Goal: Information Seeking & Learning: Learn about a topic

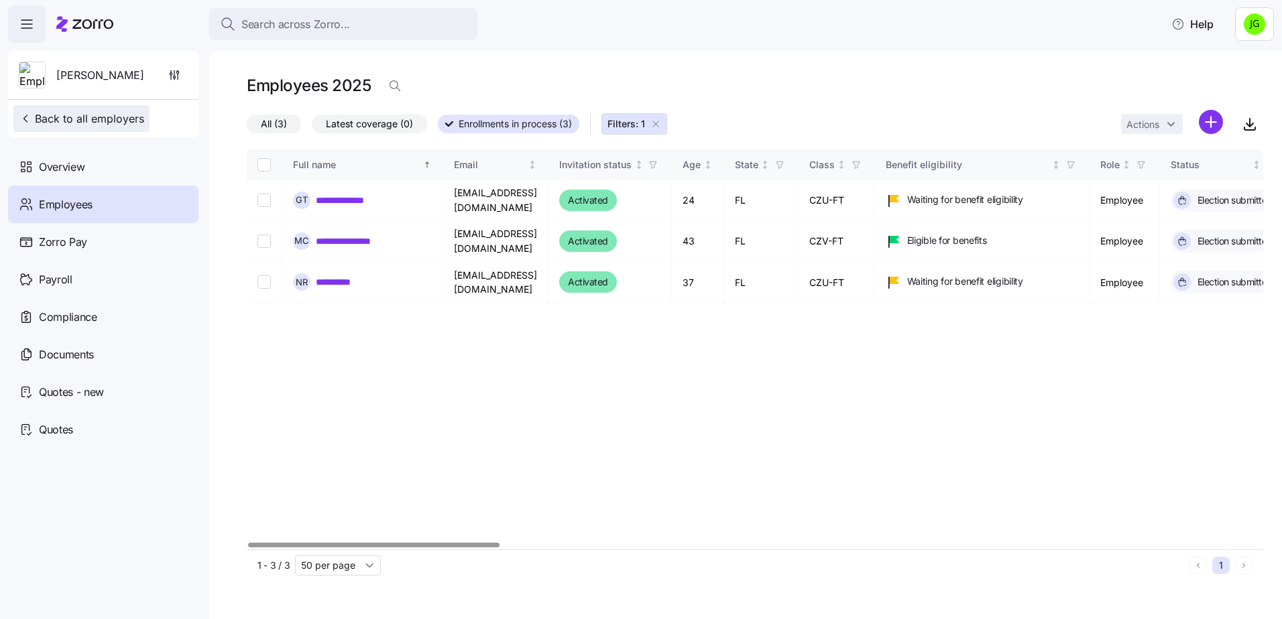
click at [91, 116] on span "Back to all employers" at bounding box center [81, 119] width 125 height 16
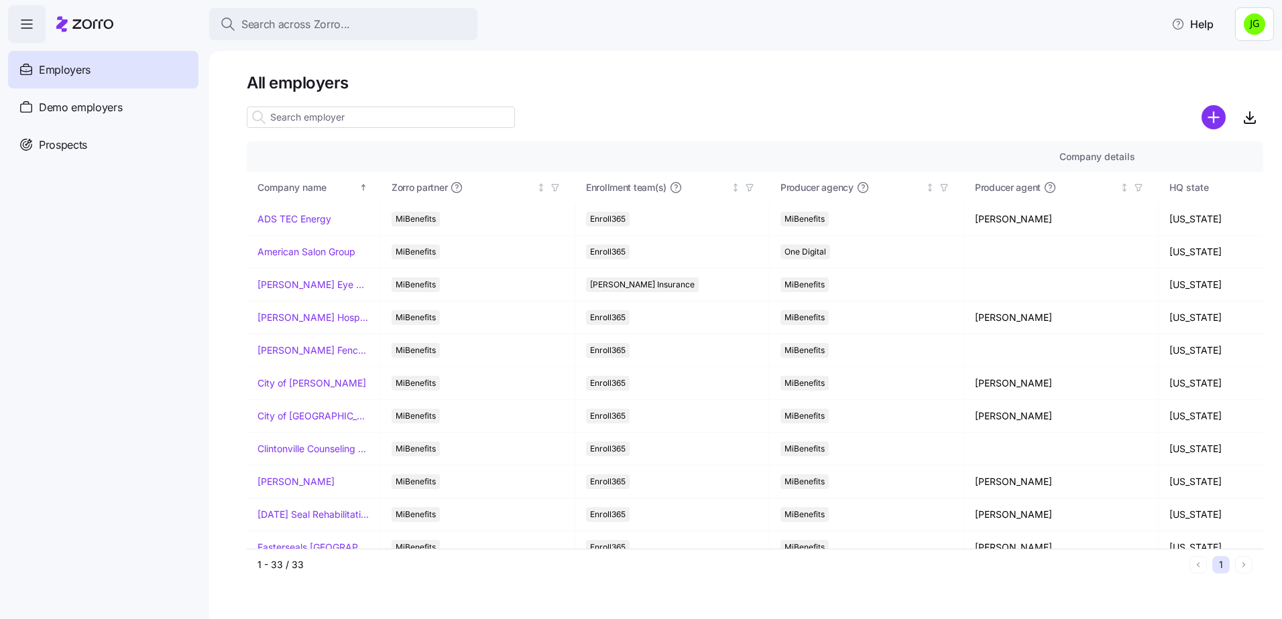
click at [973, 84] on h1 "All employers" at bounding box center [755, 82] width 1016 height 21
click at [653, 91] on h1 "All employers" at bounding box center [755, 82] width 1016 height 21
click at [182, 414] on nav "Employers Demo employers Prospects Demo prospects Agencies" at bounding box center [104, 331] width 209 height 576
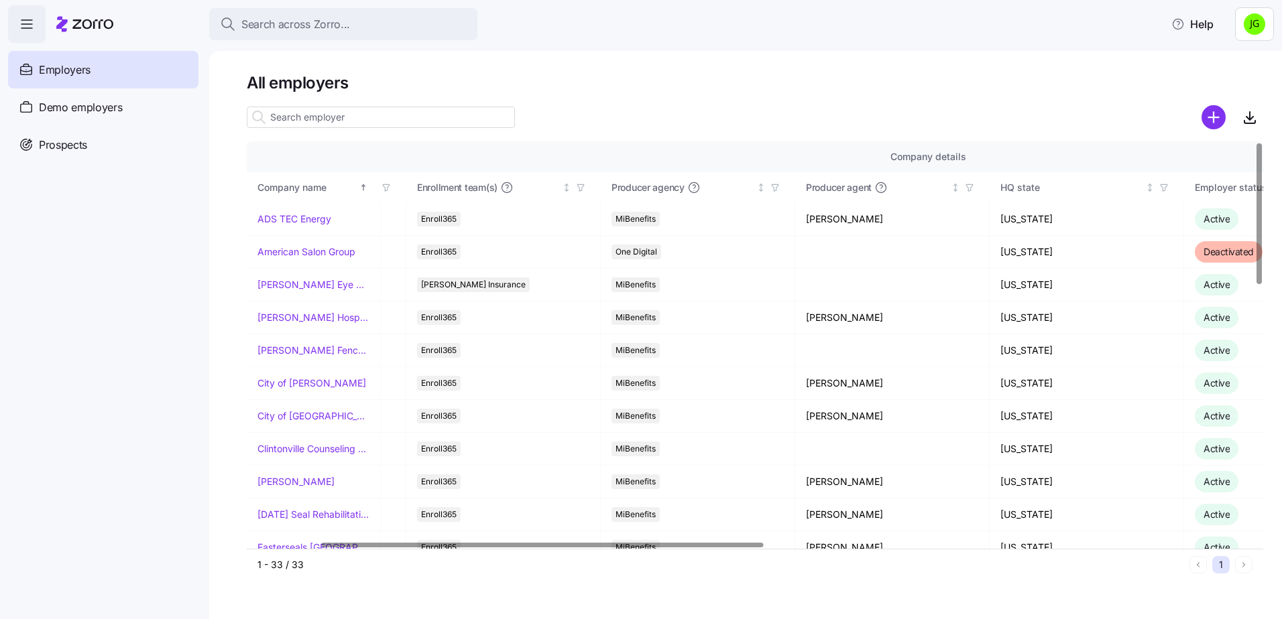
scroll to position [0, 192]
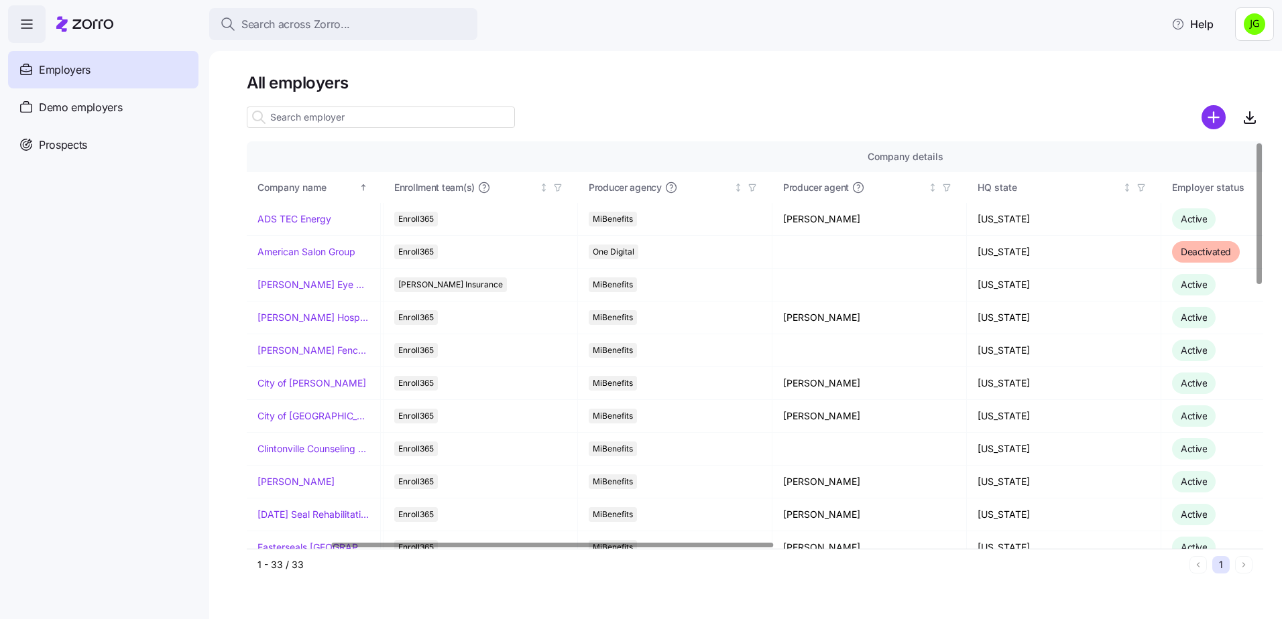
click at [590, 543] on div at bounding box center [553, 545] width 442 height 5
drag, startPoint x: 287, startPoint y: 216, endPoint x: 292, endPoint y: 229, distance: 14.4
click at [288, 216] on link "ADS TEC Energy" at bounding box center [294, 218] width 74 height 13
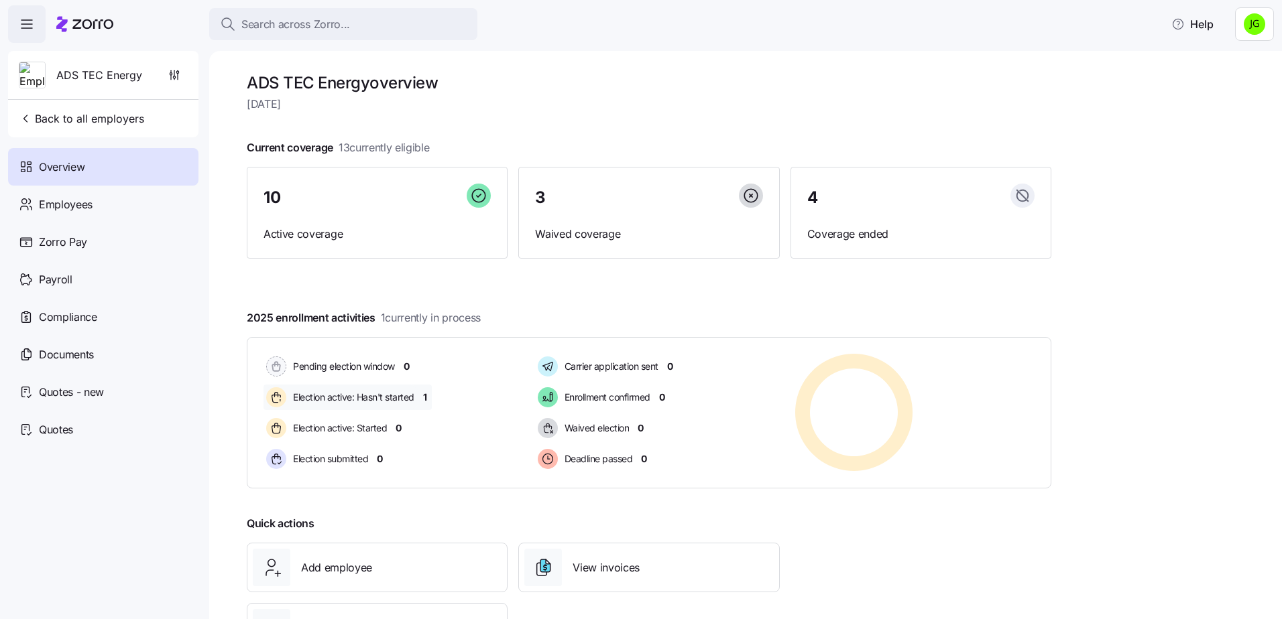
click at [424, 392] on span "1" at bounding box center [425, 397] width 4 height 13
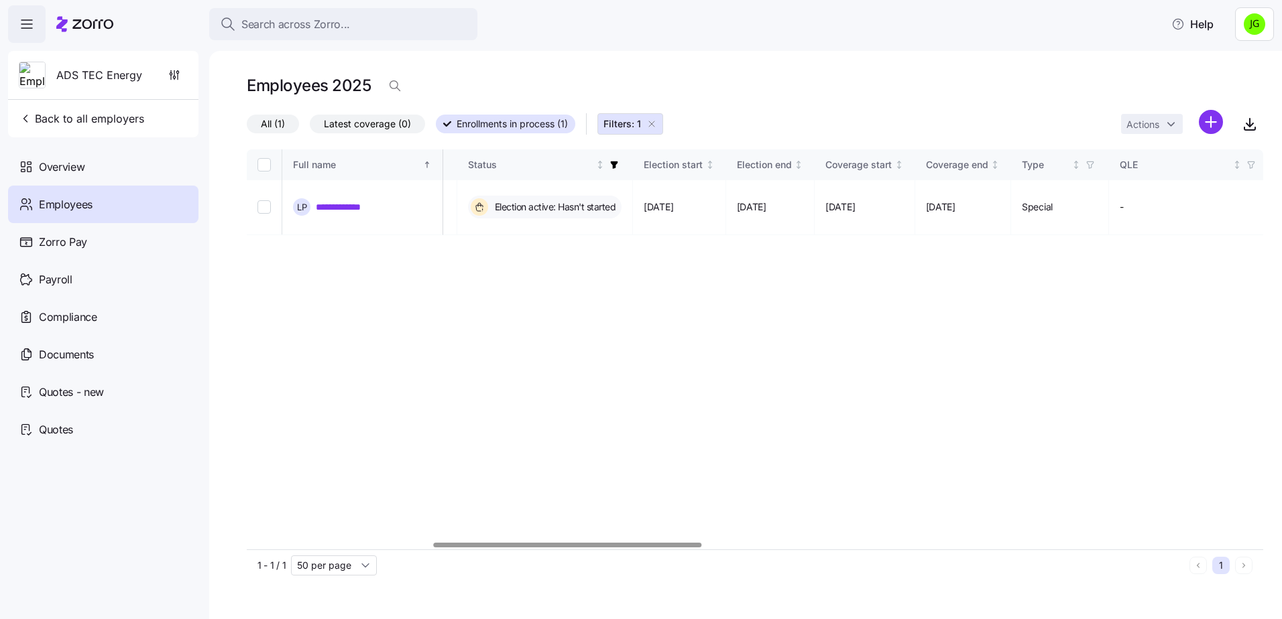
scroll to position [0, 705]
click at [595, 548] on div at bounding box center [568, 545] width 268 height 5
click at [101, 125] on span "Back to all employers" at bounding box center [81, 119] width 125 height 16
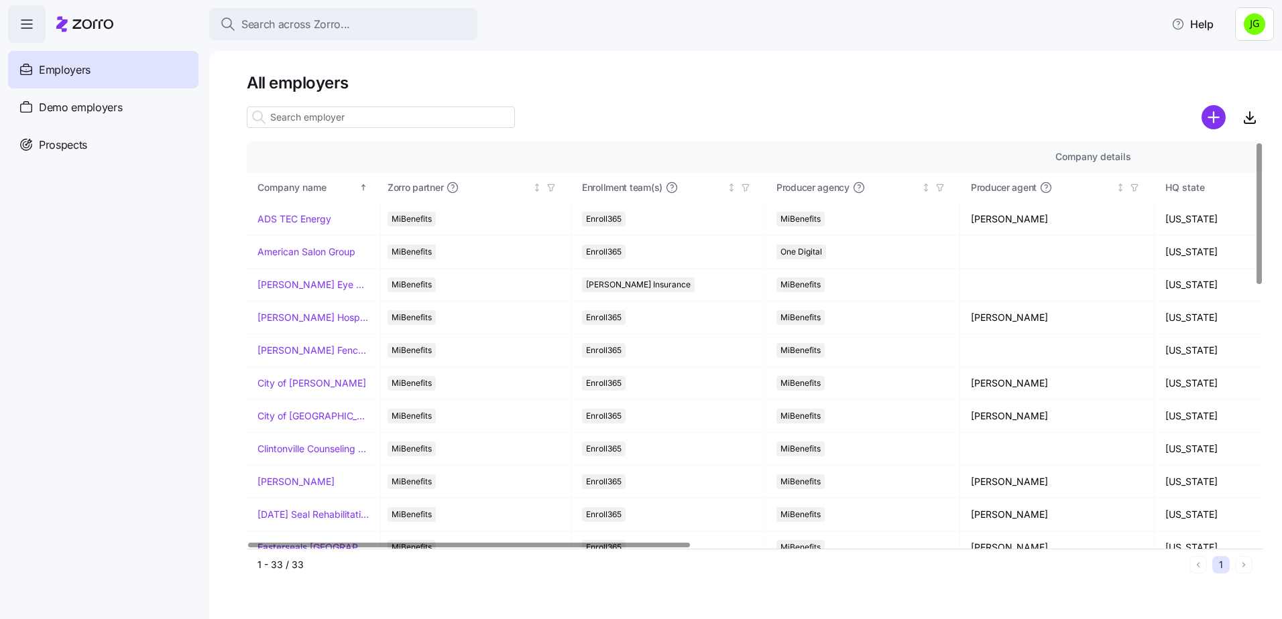
click at [471, 549] on div at bounding box center [751, 545] width 1008 height 8
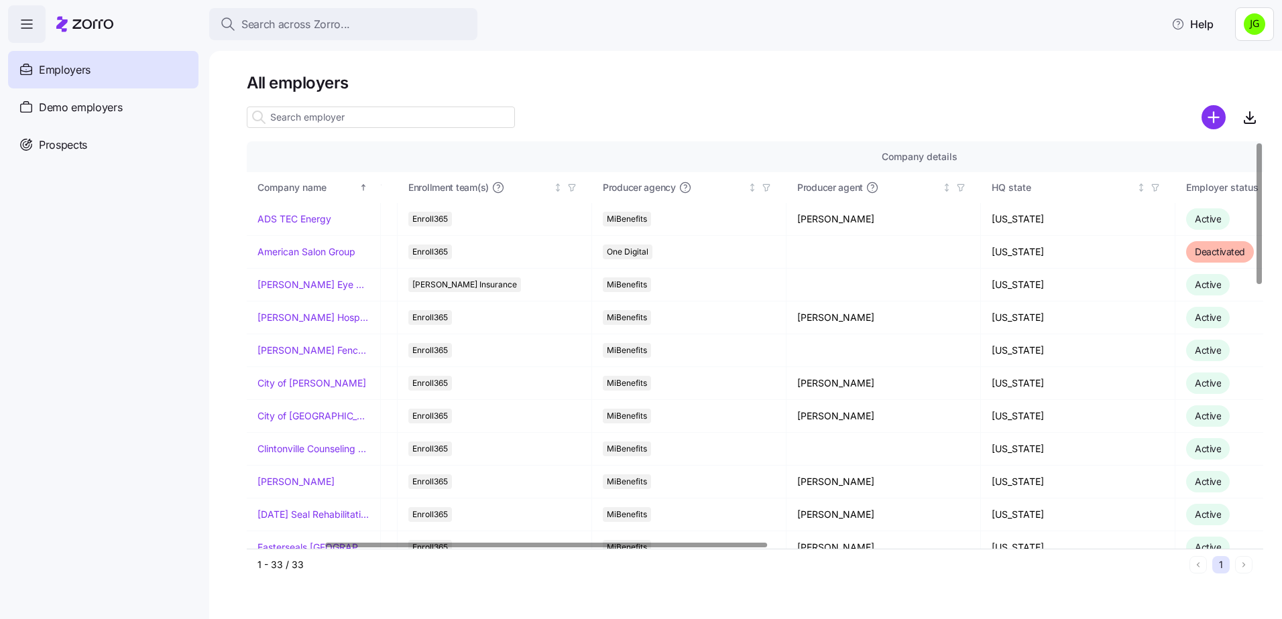
scroll to position [0, 194]
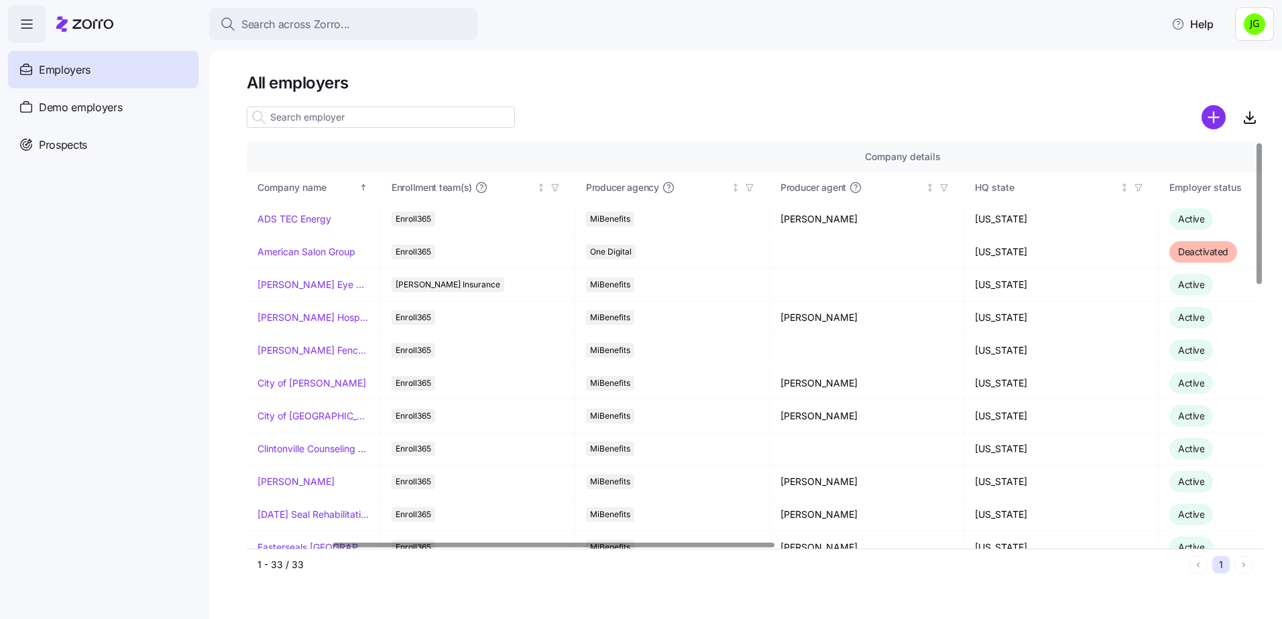
click at [560, 548] on div at bounding box center [553, 545] width 442 height 5
click at [278, 318] on link "[PERSON_NAME] Hospitality" at bounding box center [313, 317] width 112 height 13
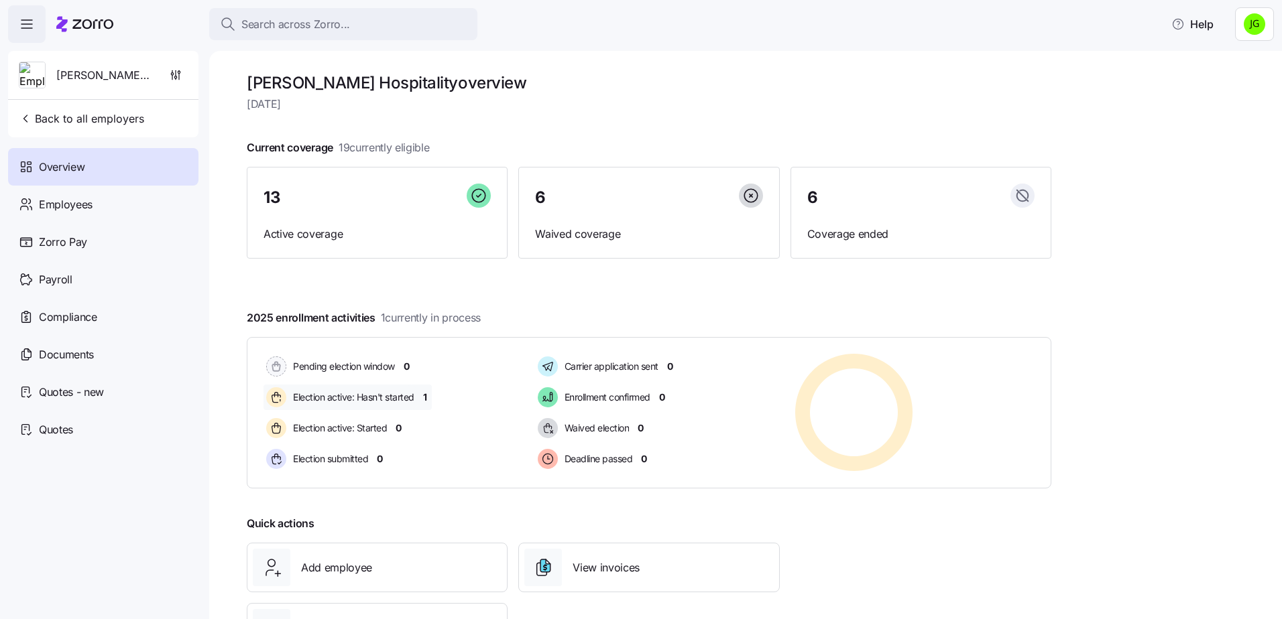
click at [424, 400] on span "1" at bounding box center [425, 397] width 4 height 13
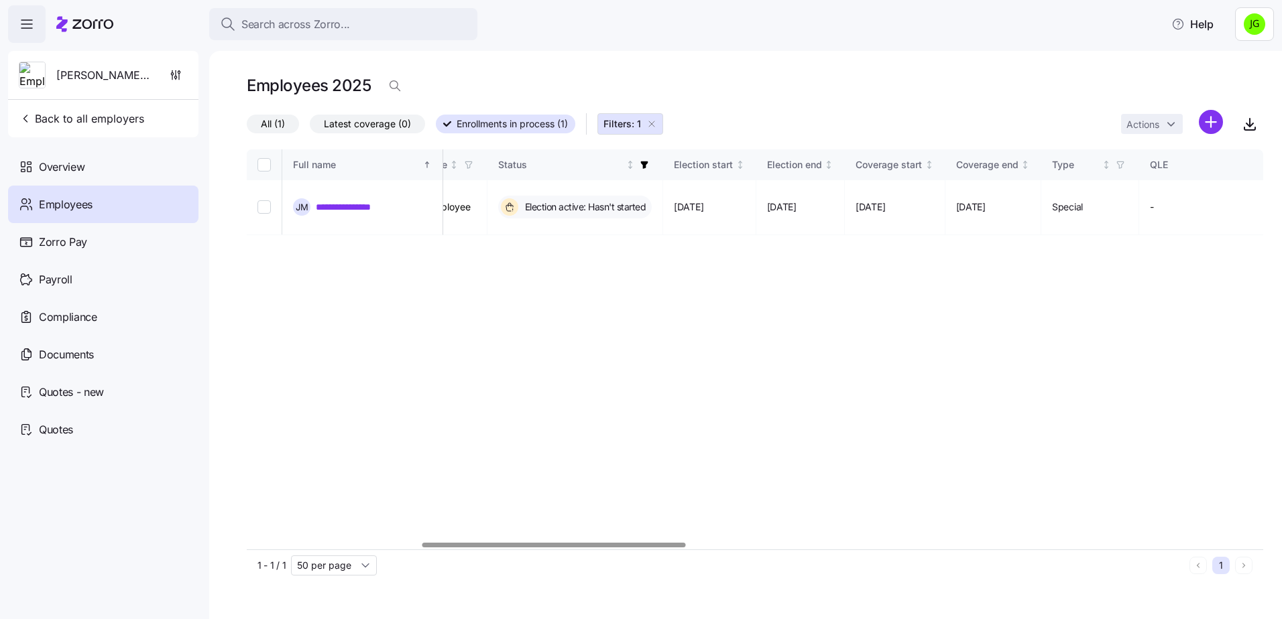
scroll to position [0, 680]
click at [678, 548] on div at bounding box center [555, 545] width 263 height 5
click at [119, 123] on span "Back to all employers" at bounding box center [81, 119] width 125 height 16
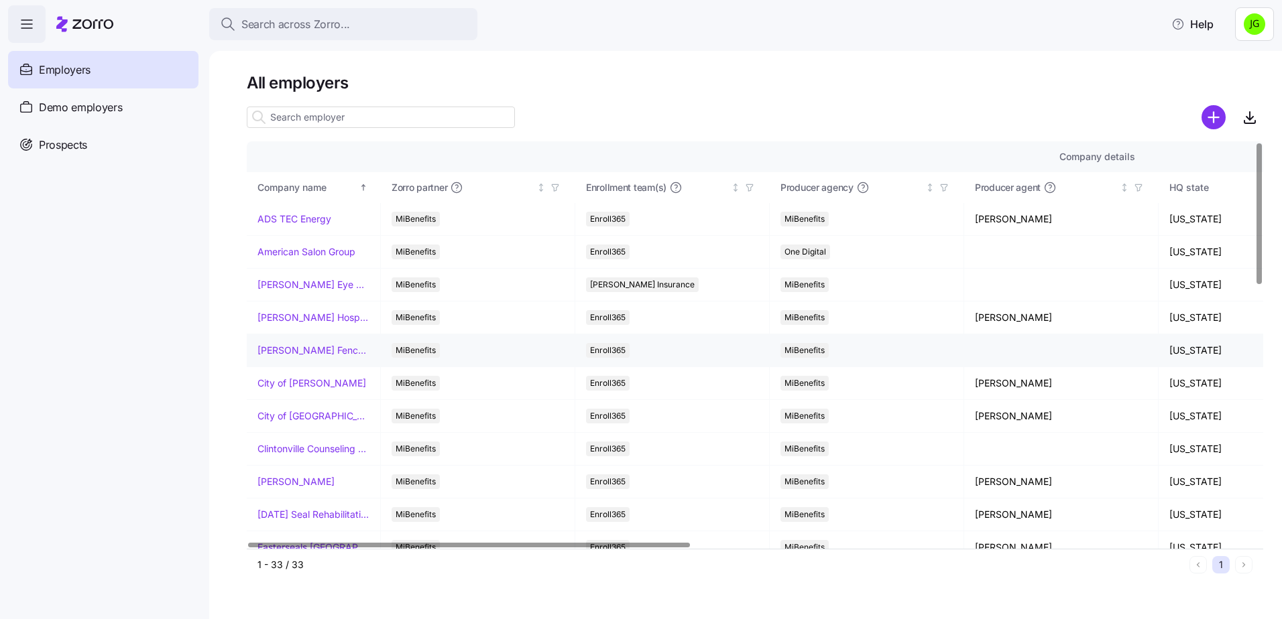
click at [294, 351] on link "[PERSON_NAME] Fence Company" at bounding box center [313, 350] width 112 height 13
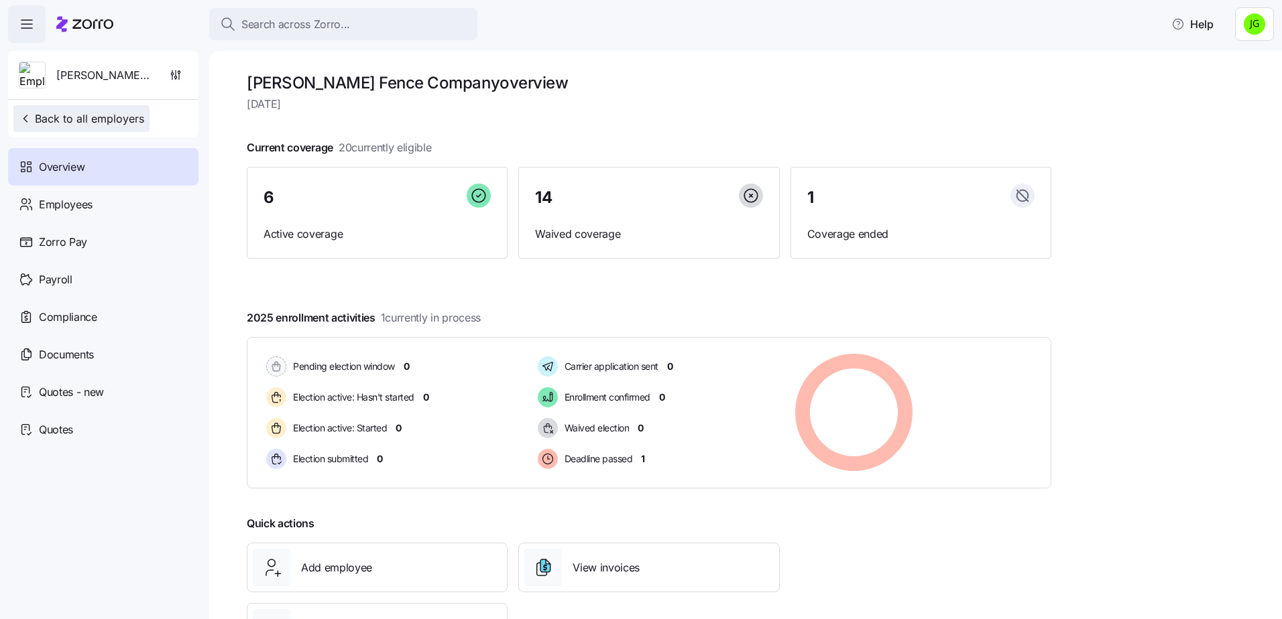
click at [72, 117] on span "Back to all employers" at bounding box center [81, 119] width 125 height 16
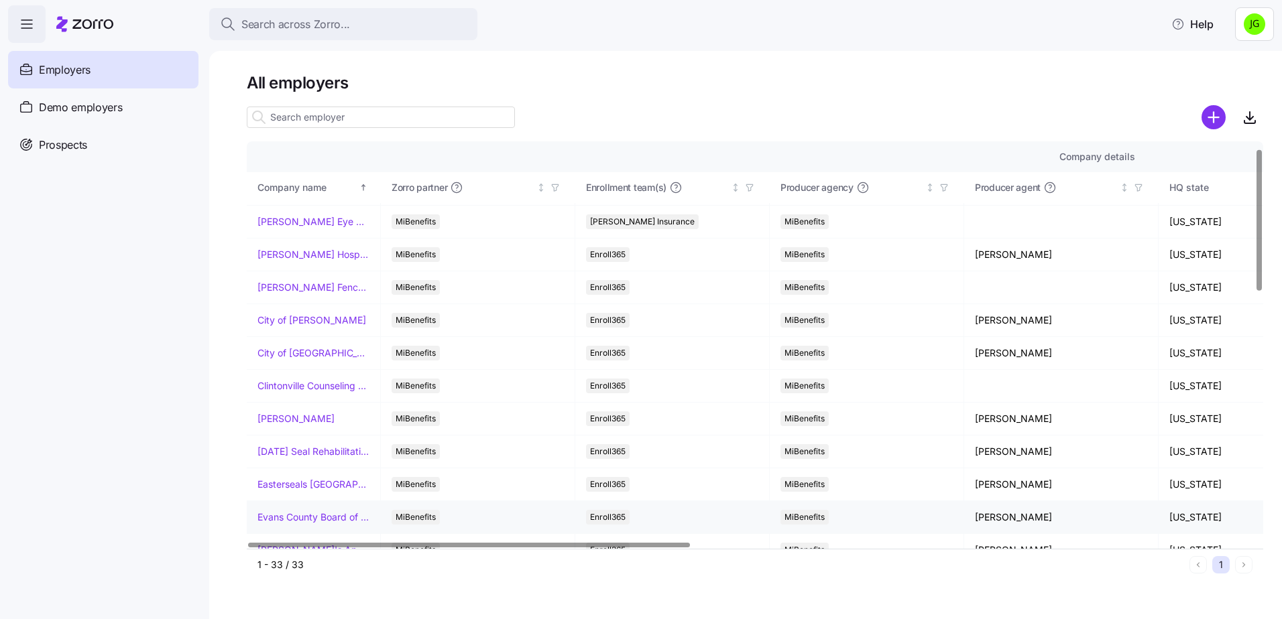
scroll to position [134, 0]
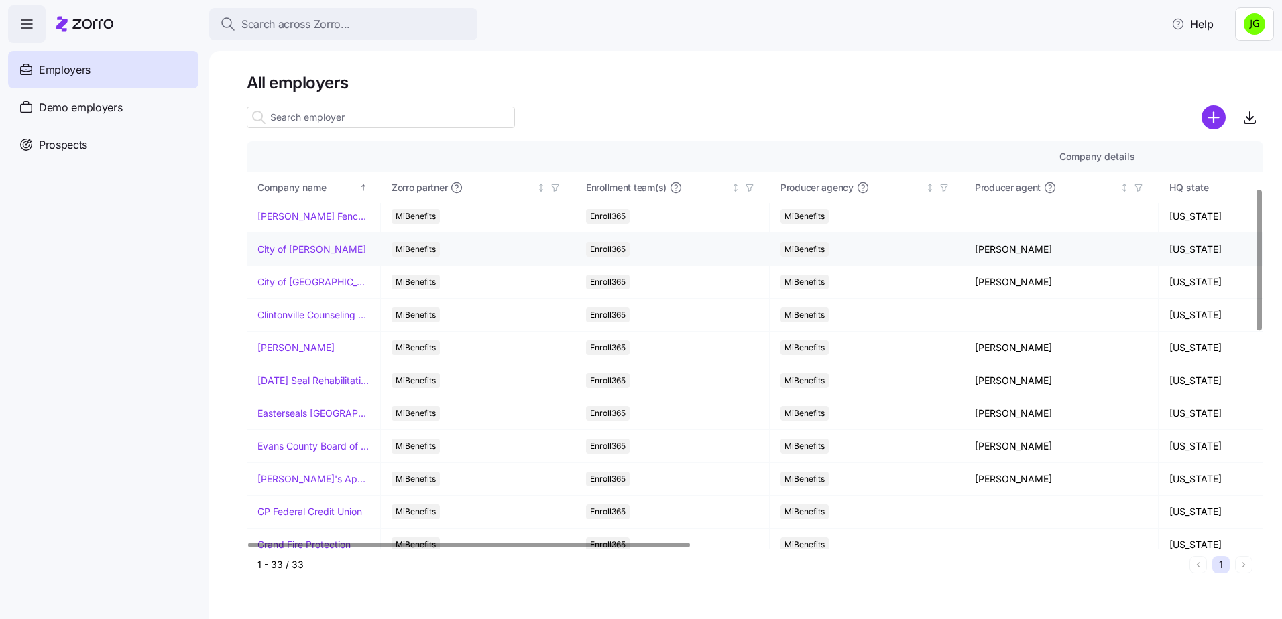
click at [280, 253] on link "City of [PERSON_NAME]" at bounding box center [311, 249] width 109 height 13
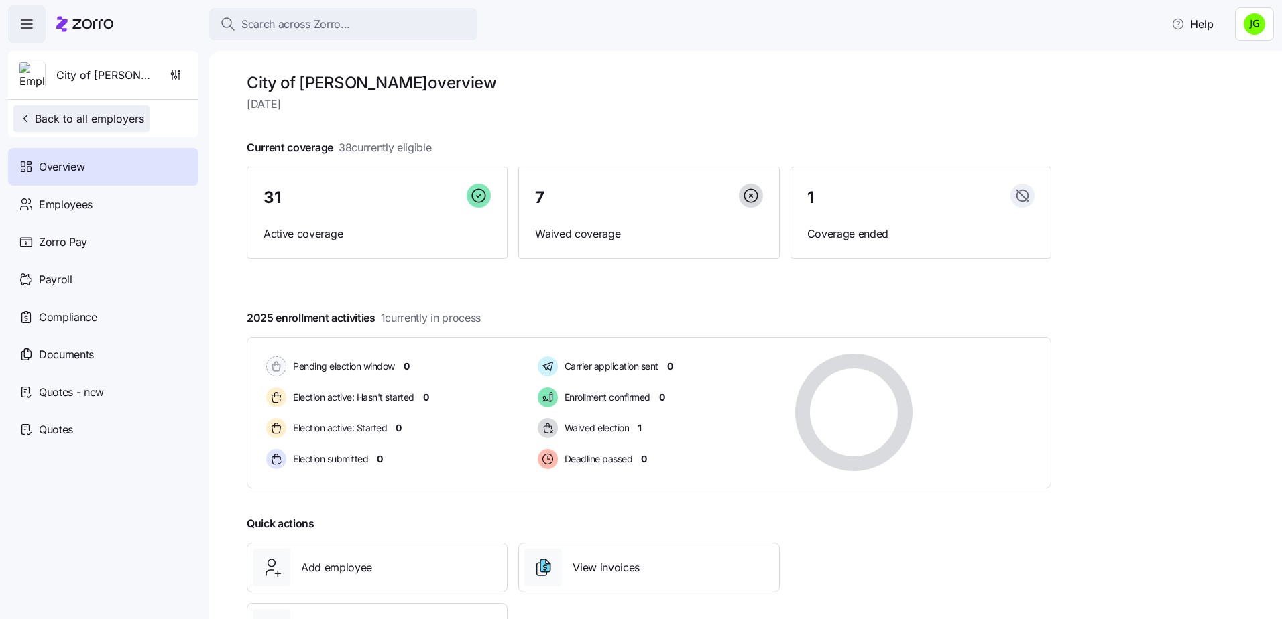
click at [95, 113] on span "Back to all employers" at bounding box center [81, 119] width 125 height 16
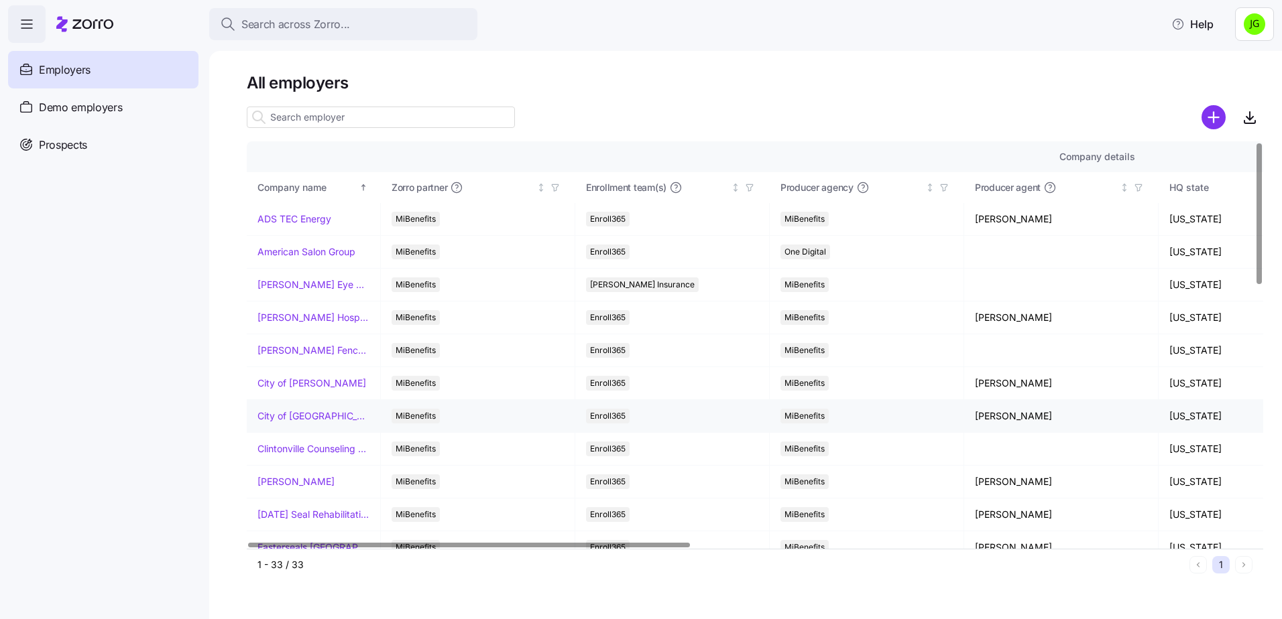
click at [292, 416] on link "City of [GEOGRAPHIC_DATA]" at bounding box center [313, 416] width 112 height 13
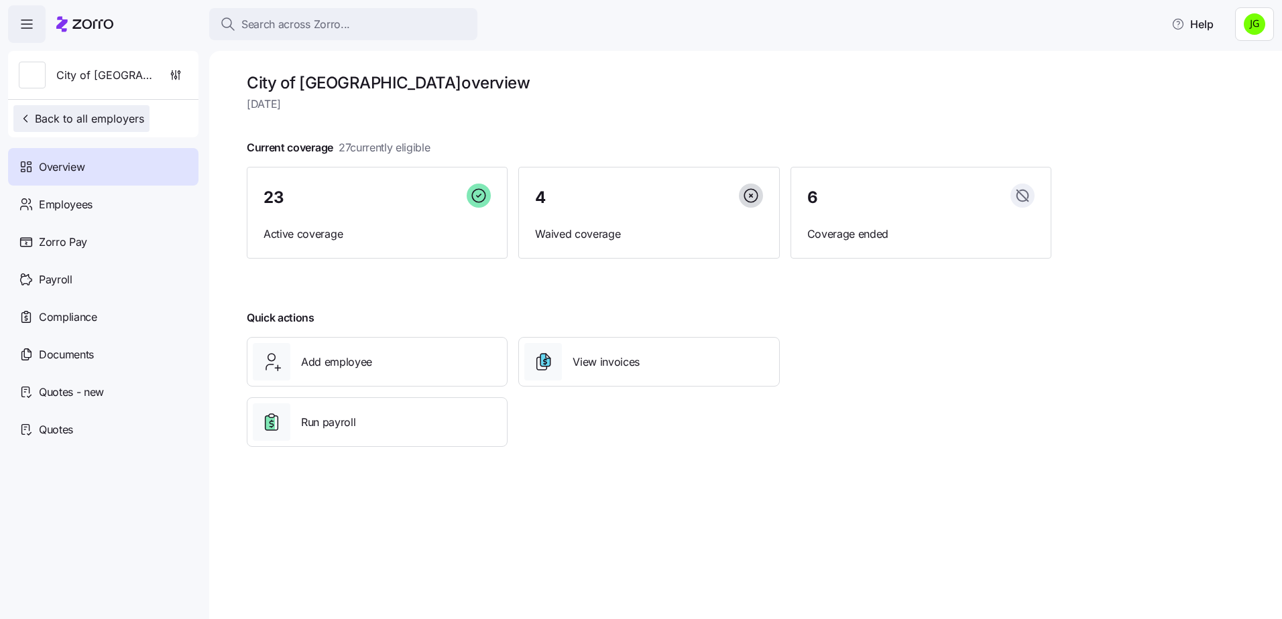
click at [39, 119] on span "Back to all employers" at bounding box center [81, 119] width 125 height 16
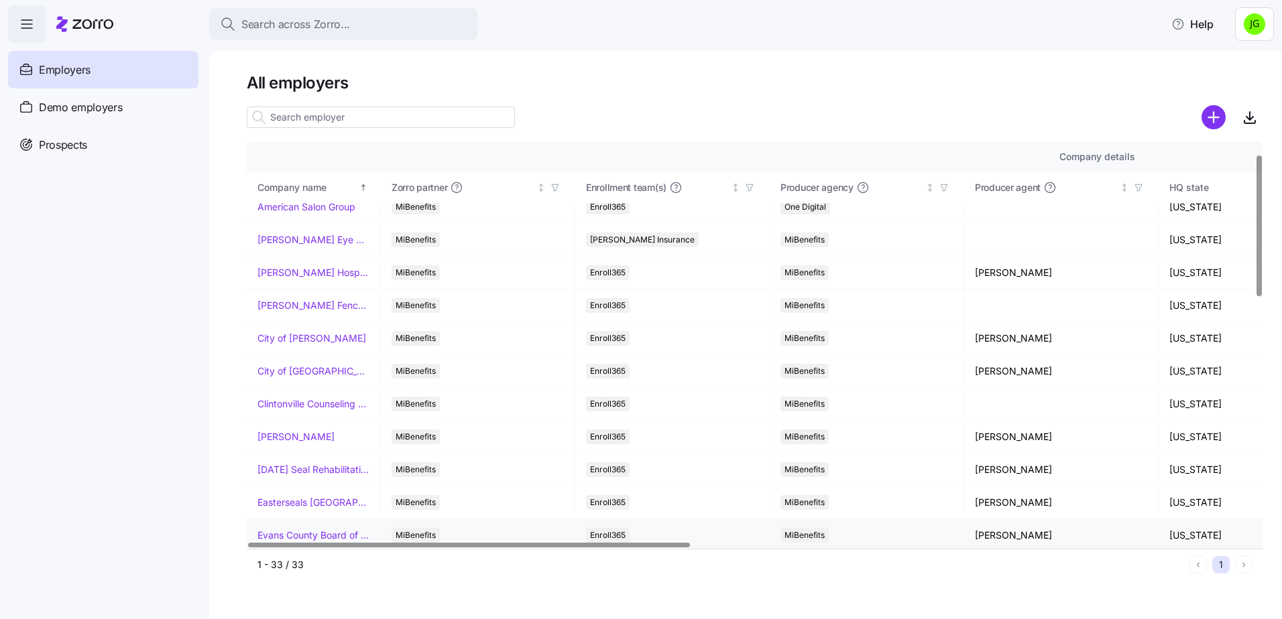
scroll to position [67, 0]
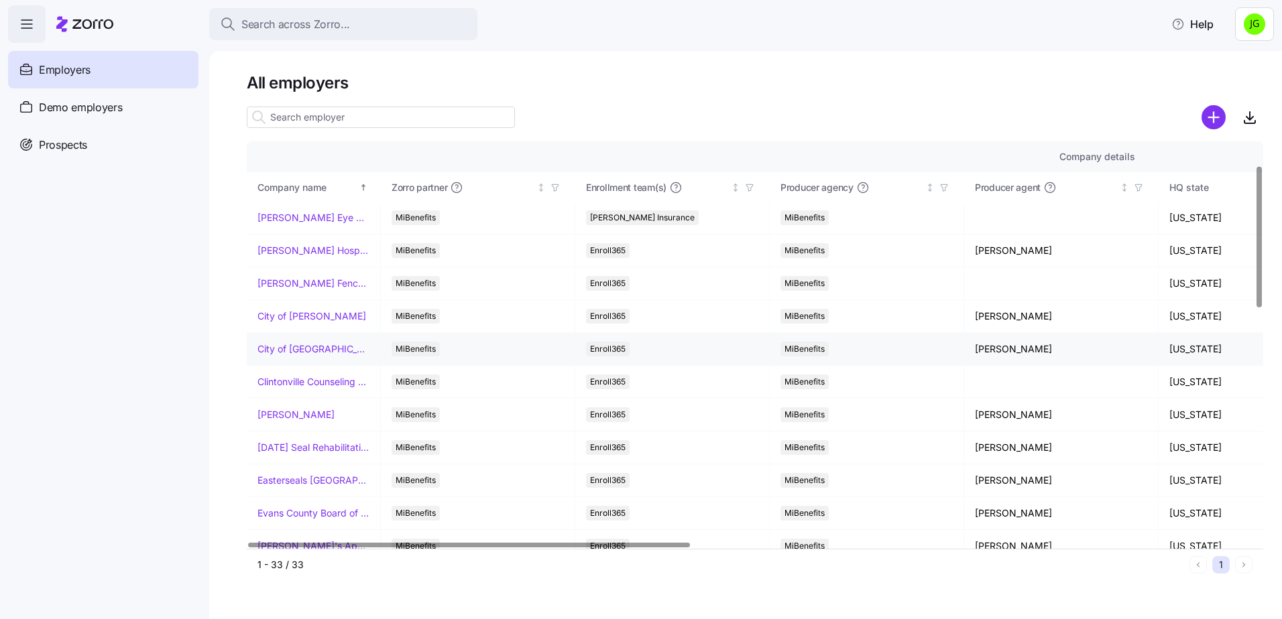
click at [274, 346] on link "City of [GEOGRAPHIC_DATA]" at bounding box center [313, 349] width 112 height 13
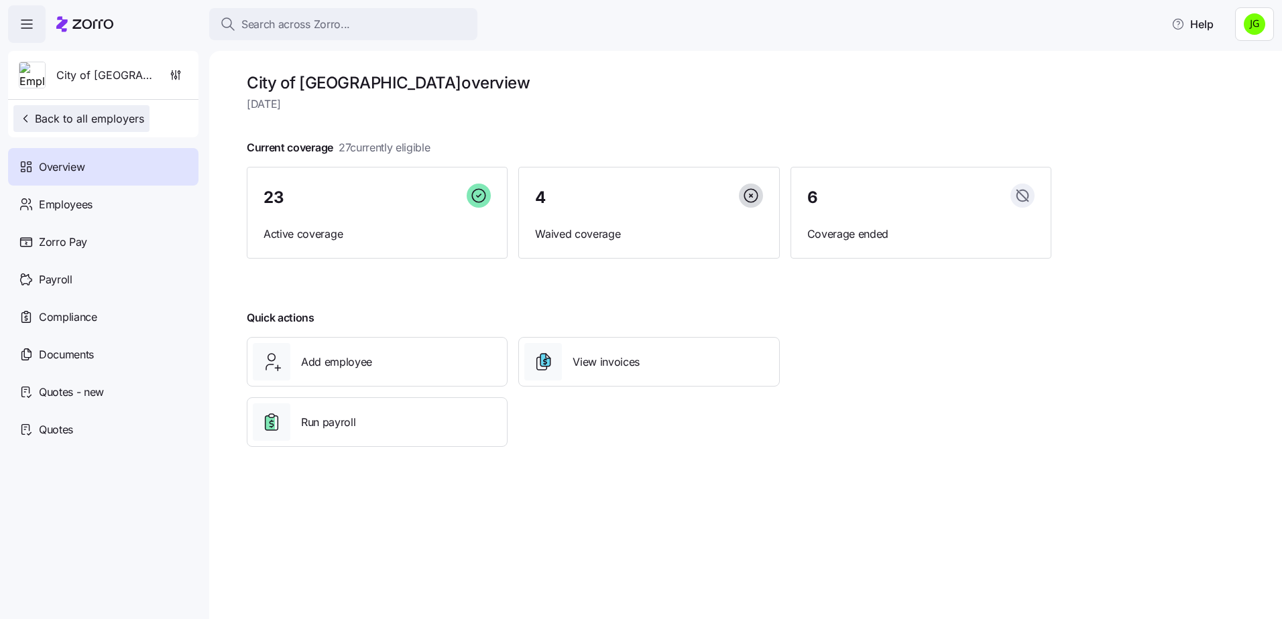
click at [86, 119] on span "Back to all employers" at bounding box center [81, 119] width 125 height 16
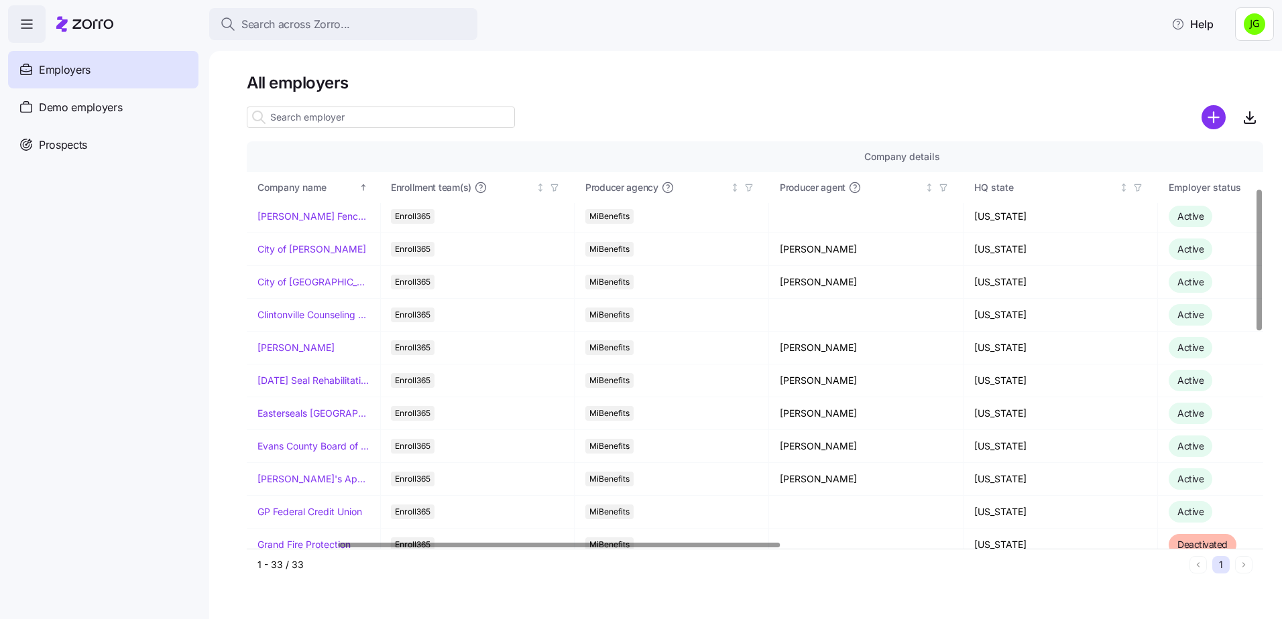
scroll to position [134, 207]
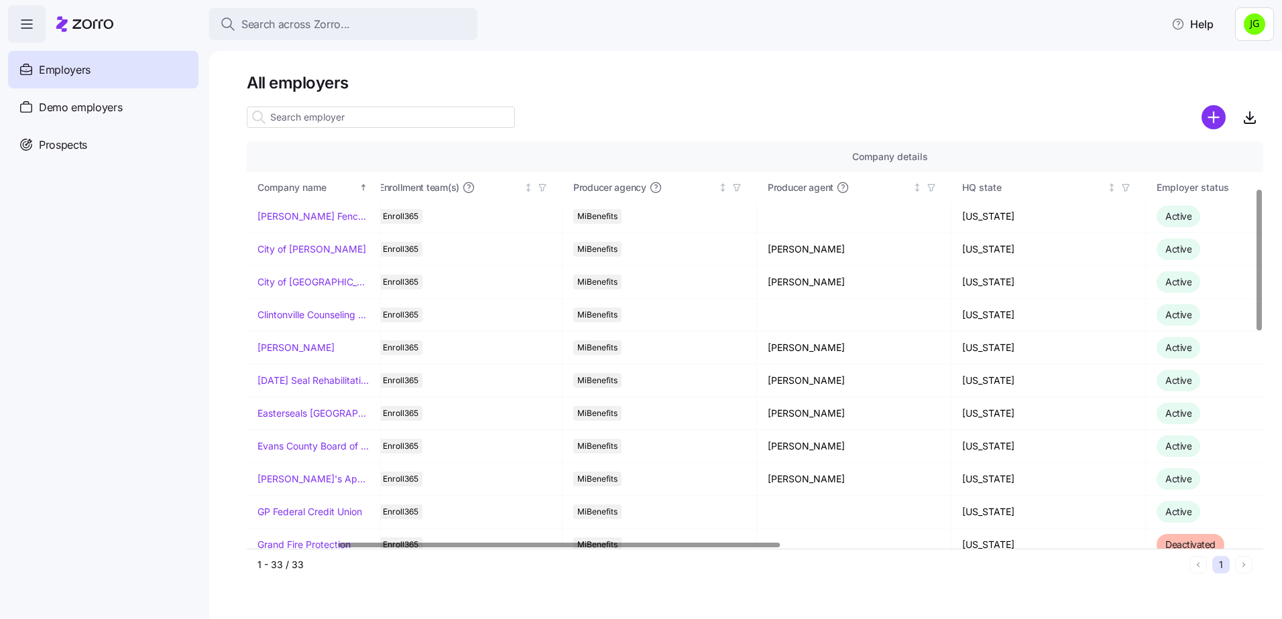
click at [554, 548] on div at bounding box center [560, 545] width 442 height 5
click at [280, 347] on link "[PERSON_NAME]" at bounding box center [295, 347] width 77 height 13
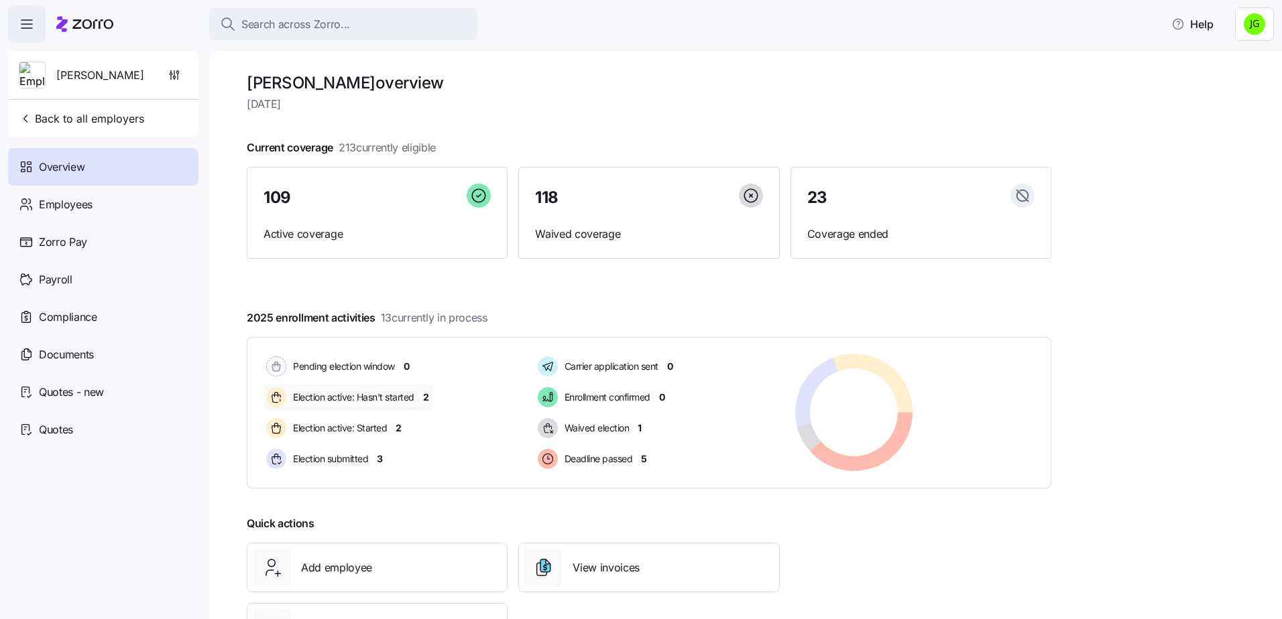
click at [426, 394] on span "2" at bounding box center [426, 397] width 6 height 13
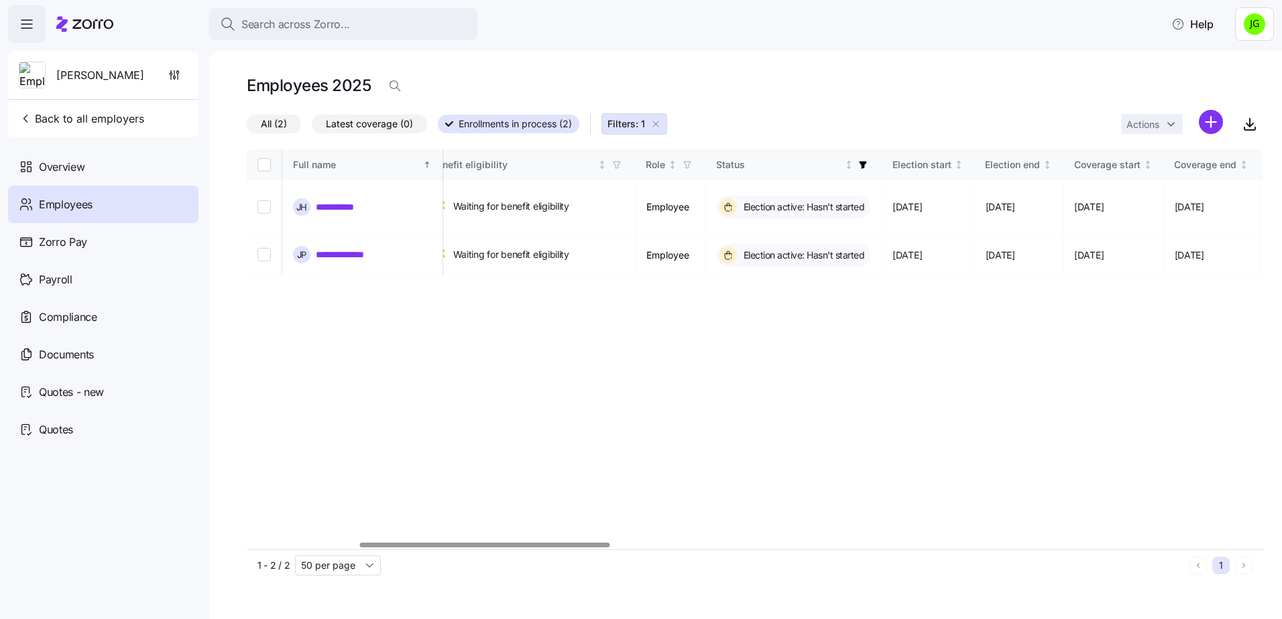
scroll to position [0, 470]
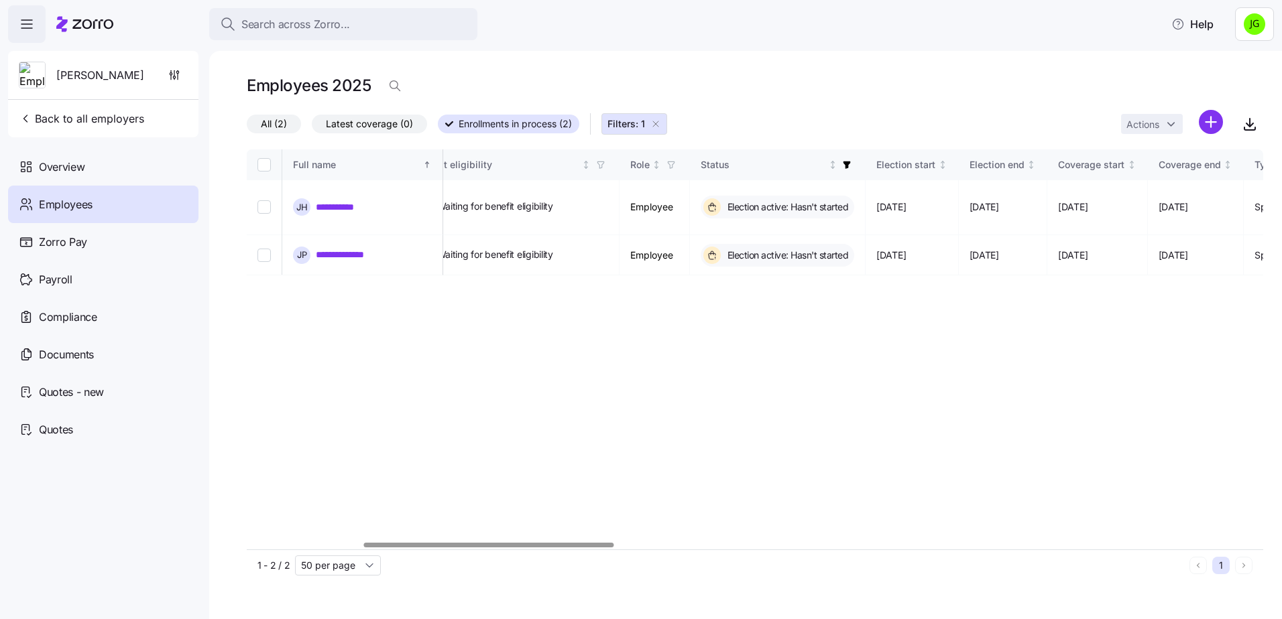
click at [603, 548] on div at bounding box center [489, 545] width 250 height 5
click at [107, 119] on span "Back to all employers" at bounding box center [81, 119] width 125 height 16
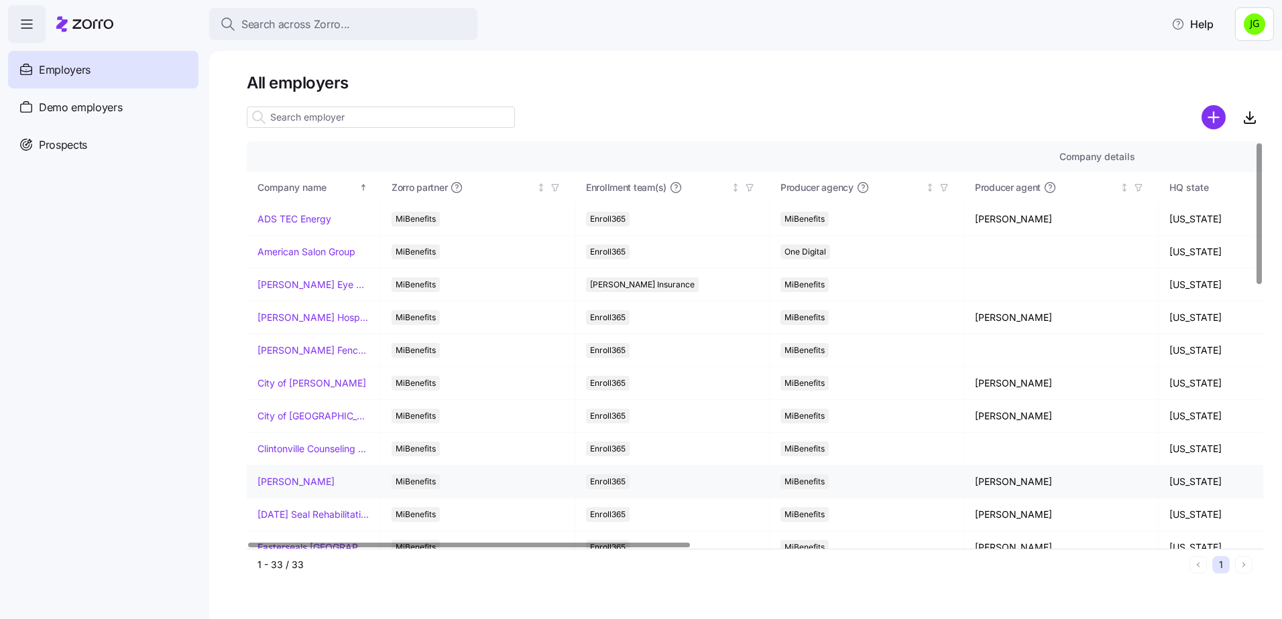
click at [305, 485] on link "[PERSON_NAME]" at bounding box center [295, 481] width 77 height 13
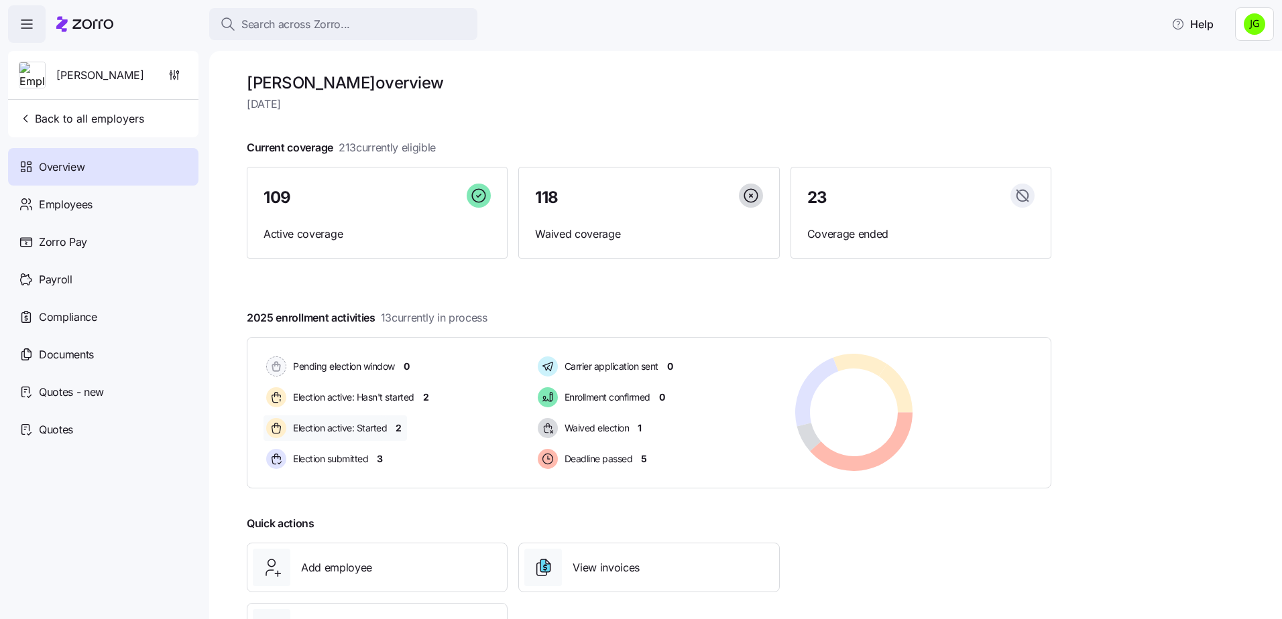
click at [399, 428] on span "2" at bounding box center [398, 428] width 6 height 13
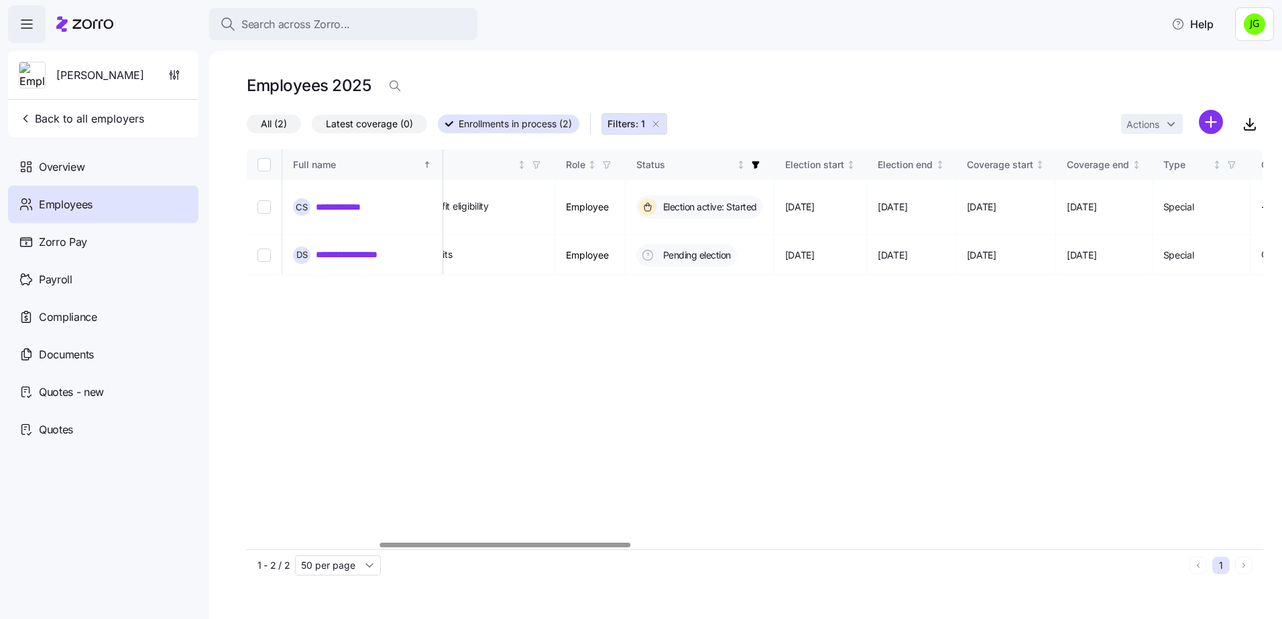
scroll to position [0, 548]
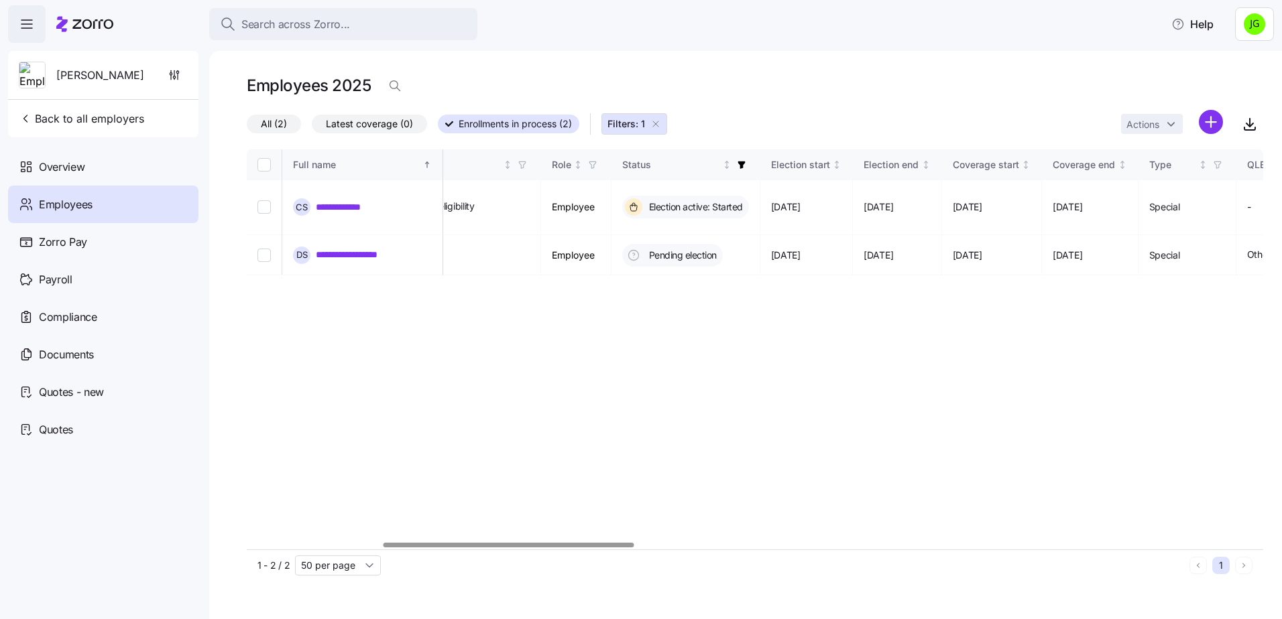
click at [596, 548] on div at bounding box center [508, 545] width 250 height 5
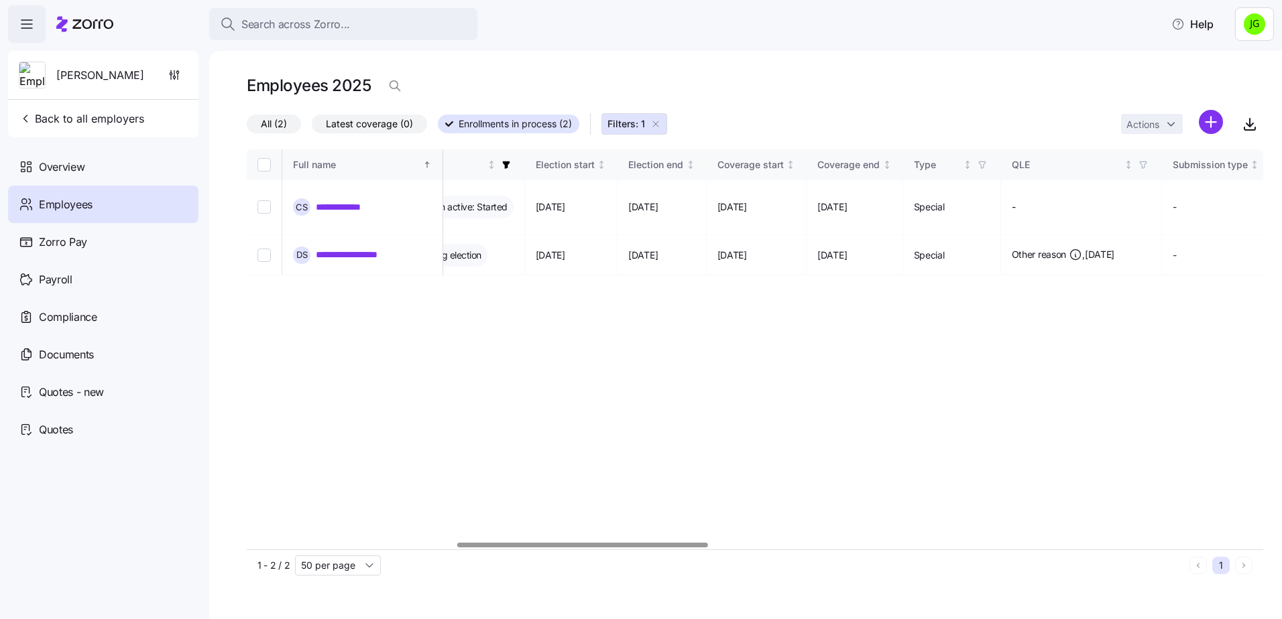
scroll to position [0, 933]
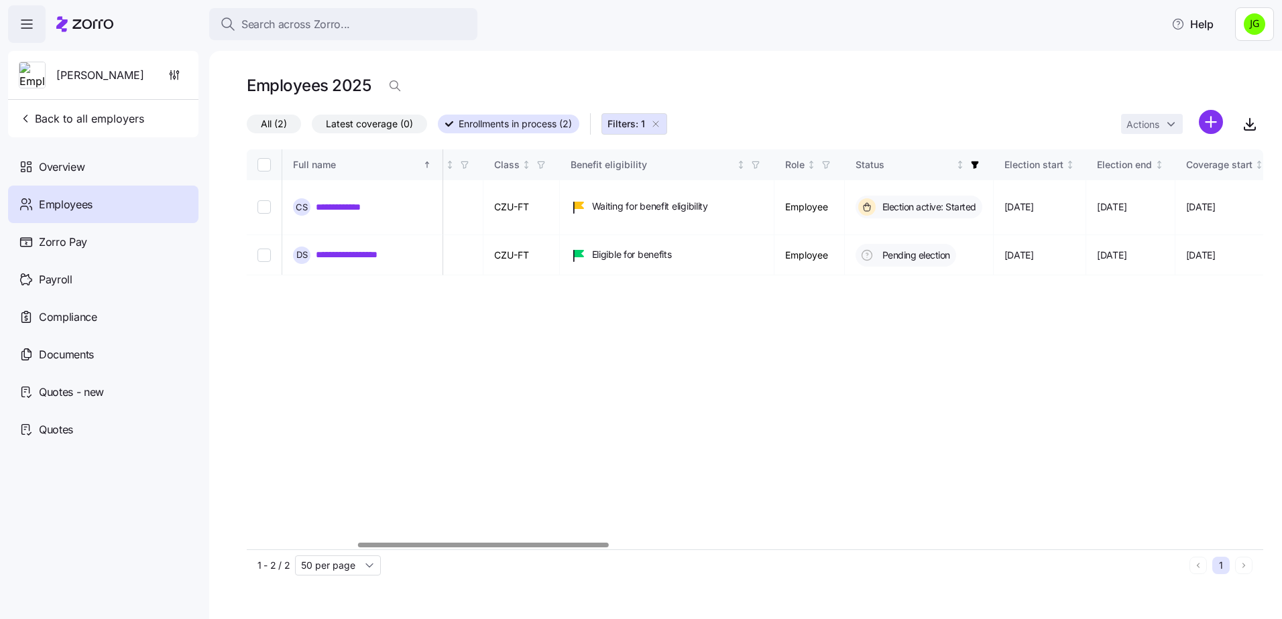
click at [566, 543] on div at bounding box center [483, 545] width 250 height 5
click at [359, 248] on link "**********" at bounding box center [356, 254] width 80 height 13
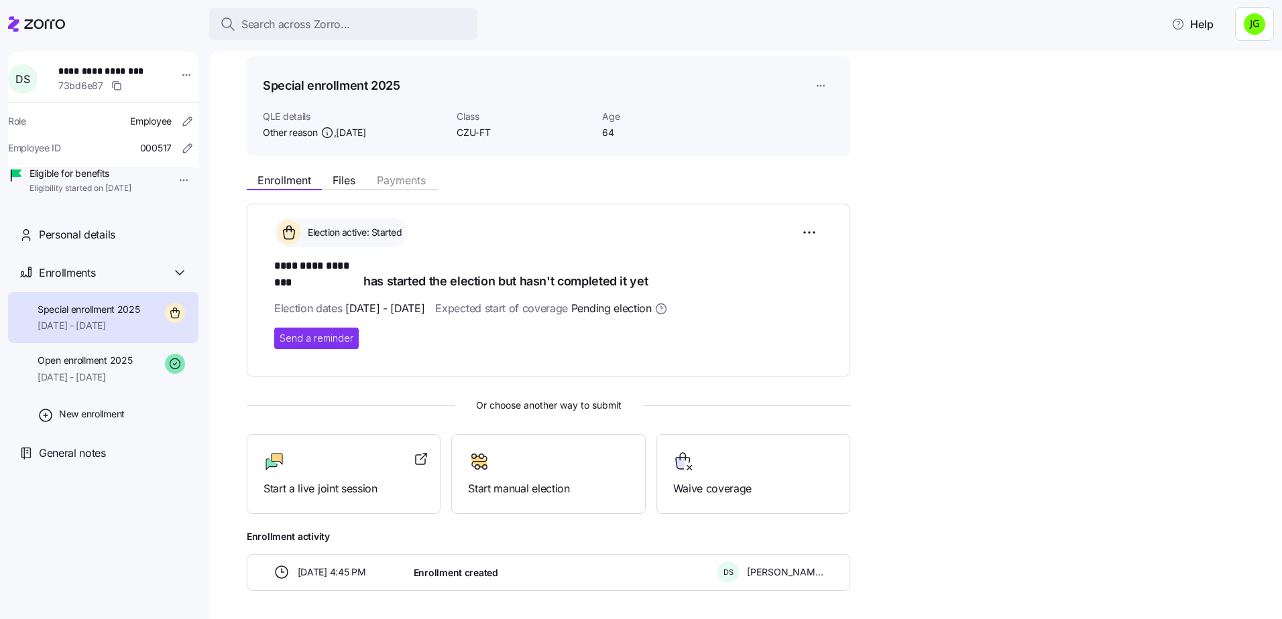
scroll to position [67, 0]
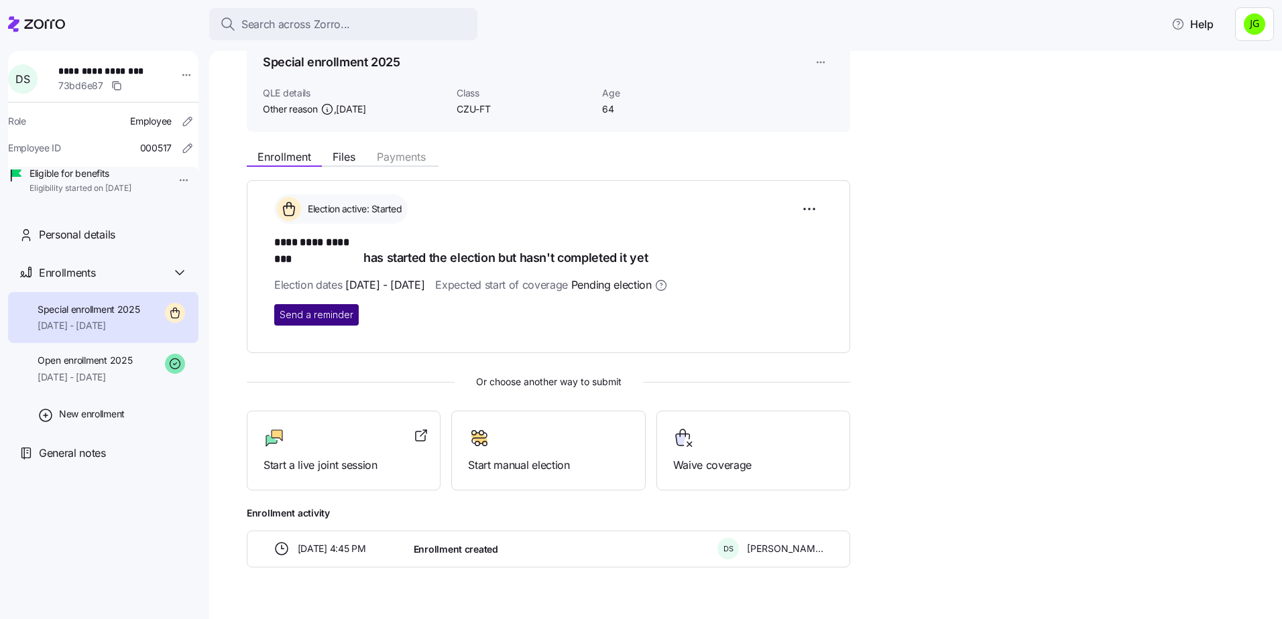
click at [316, 308] on span "Send a reminder" at bounding box center [317, 314] width 74 height 13
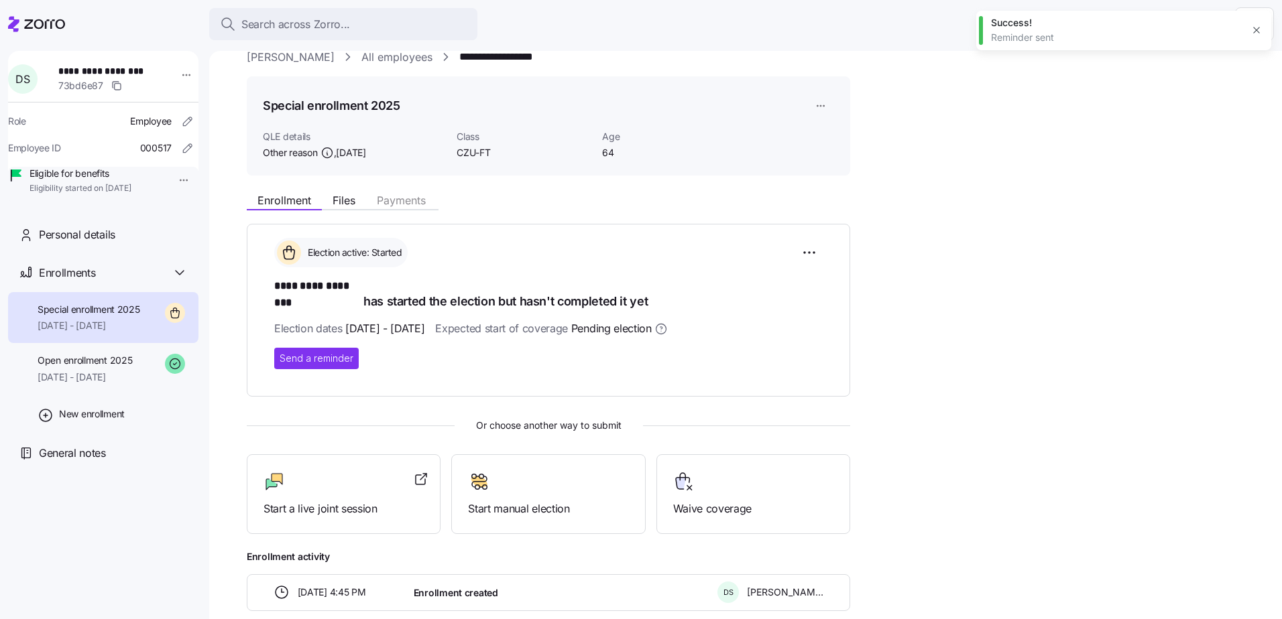
scroll to position [0, 0]
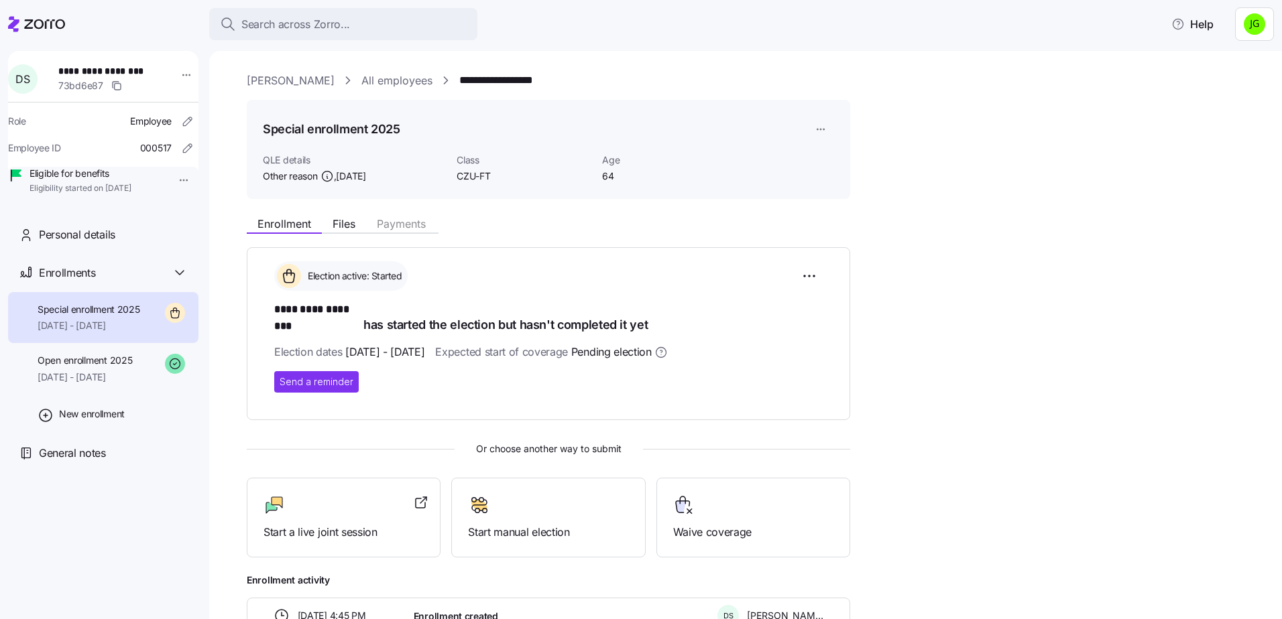
click at [51, 25] on icon at bounding box center [44, 23] width 41 height 9
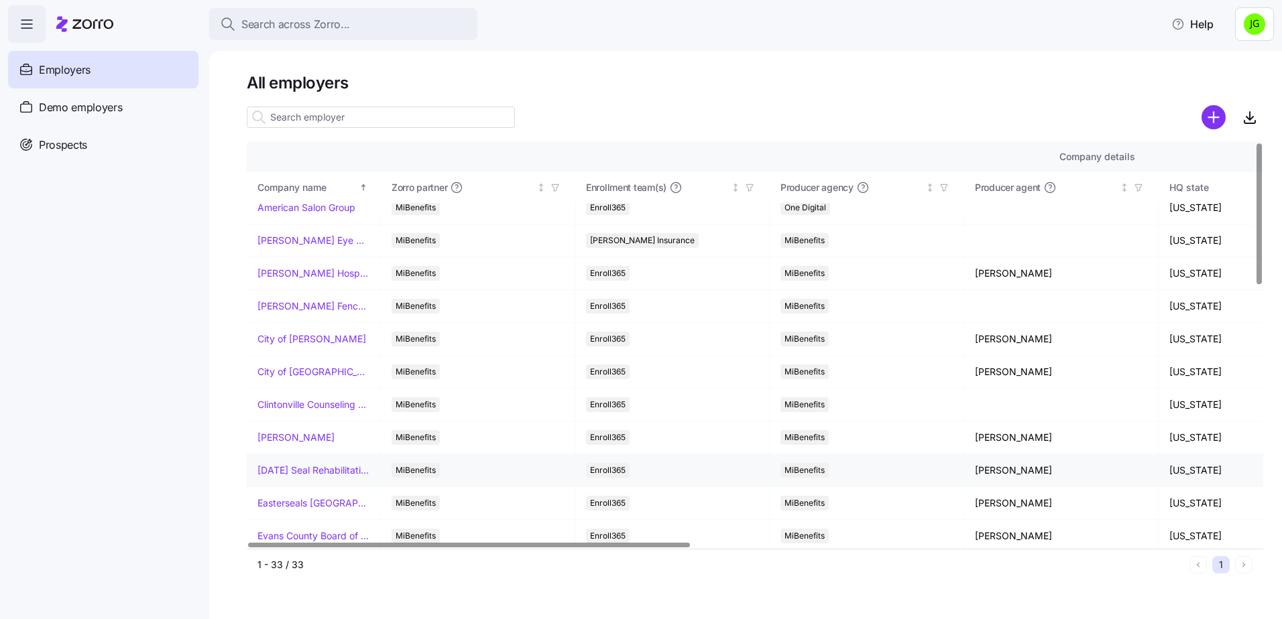
scroll to position [67, 0]
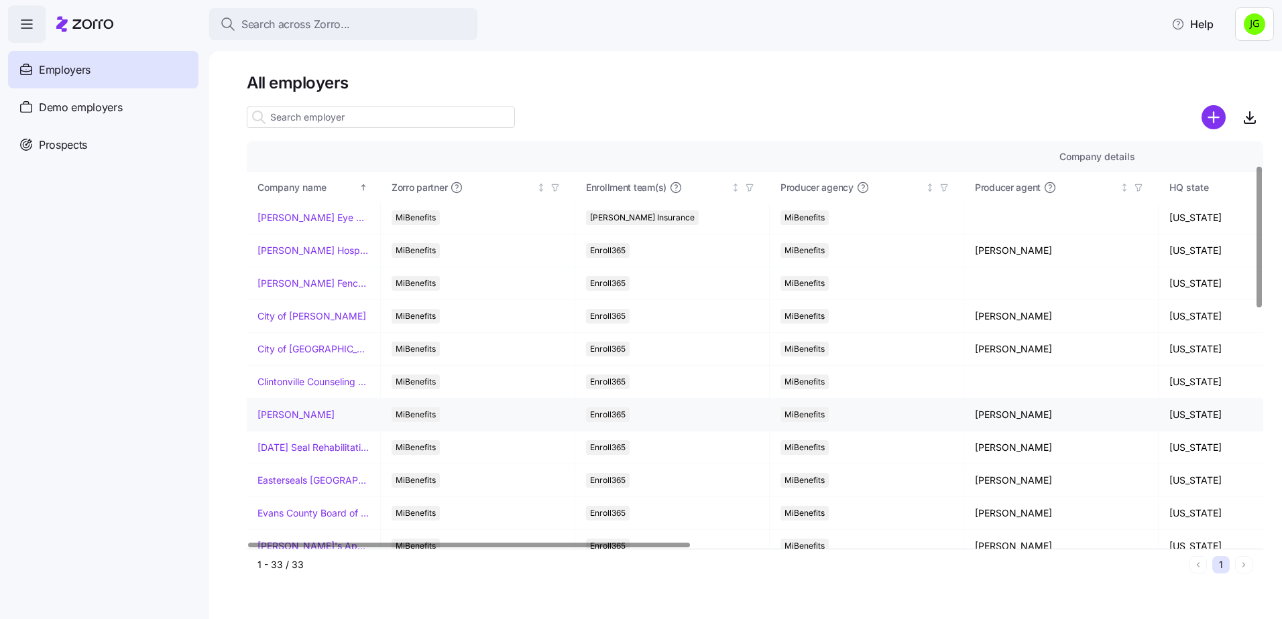
click at [307, 412] on link "[PERSON_NAME]" at bounding box center [295, 414] width 77 height 13
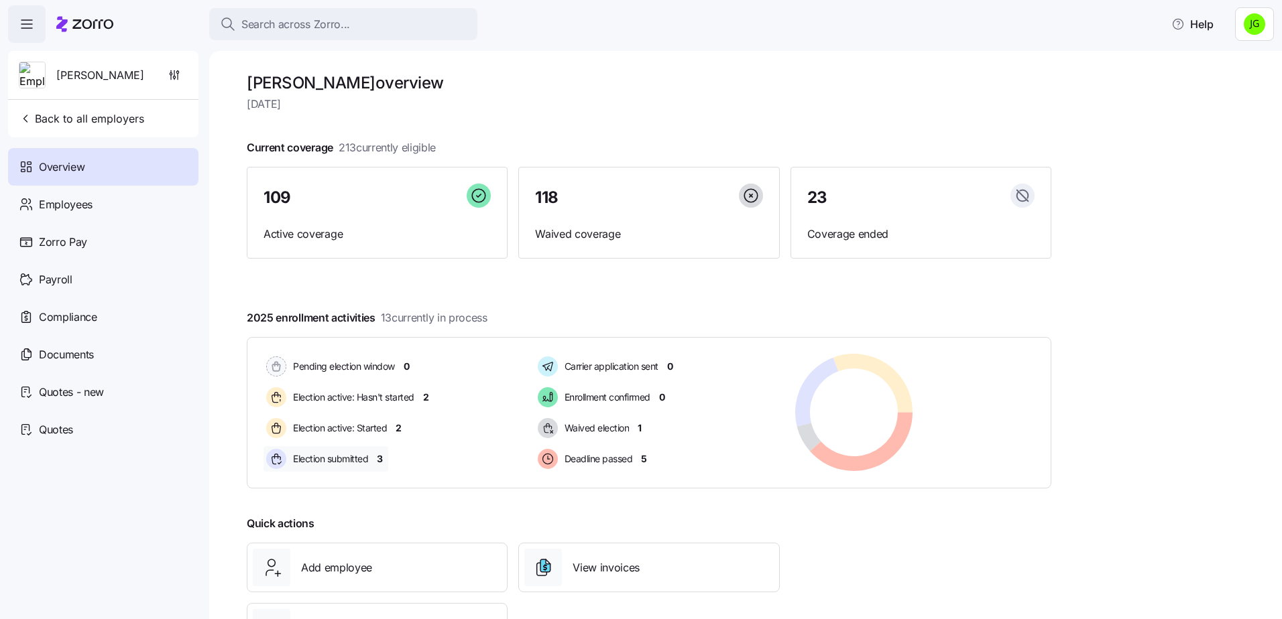
click at [382, 458] on span "3" at bounding box center [380, 458] width 6 height 13
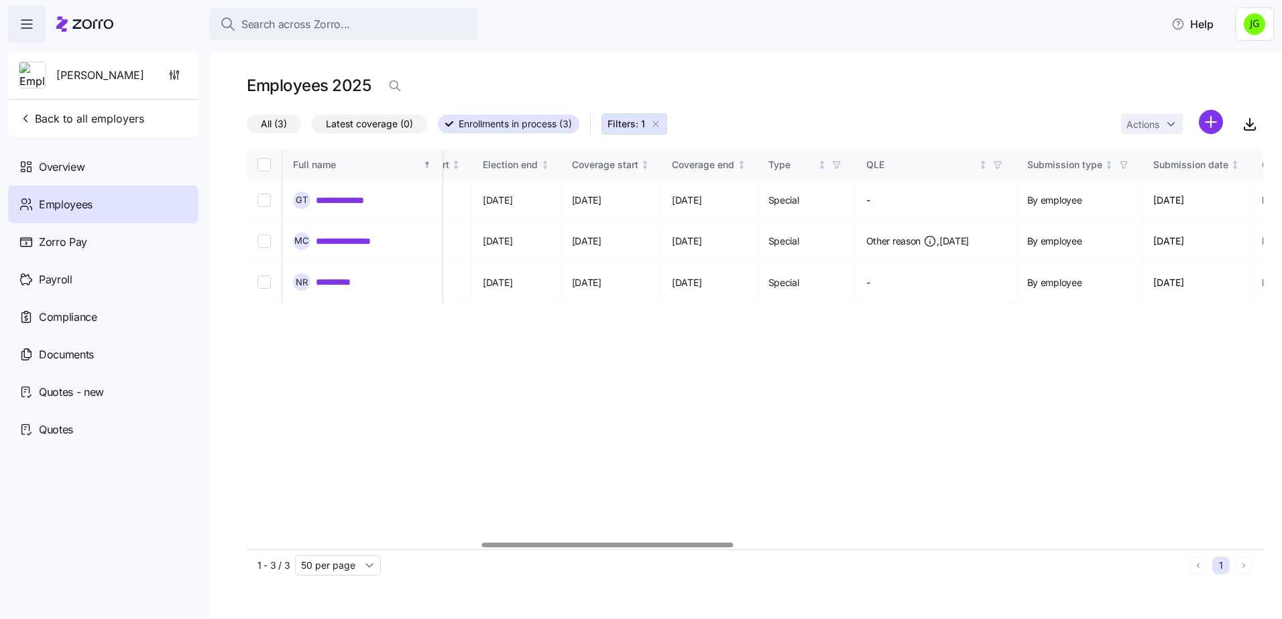
scroll to position [0, 869]
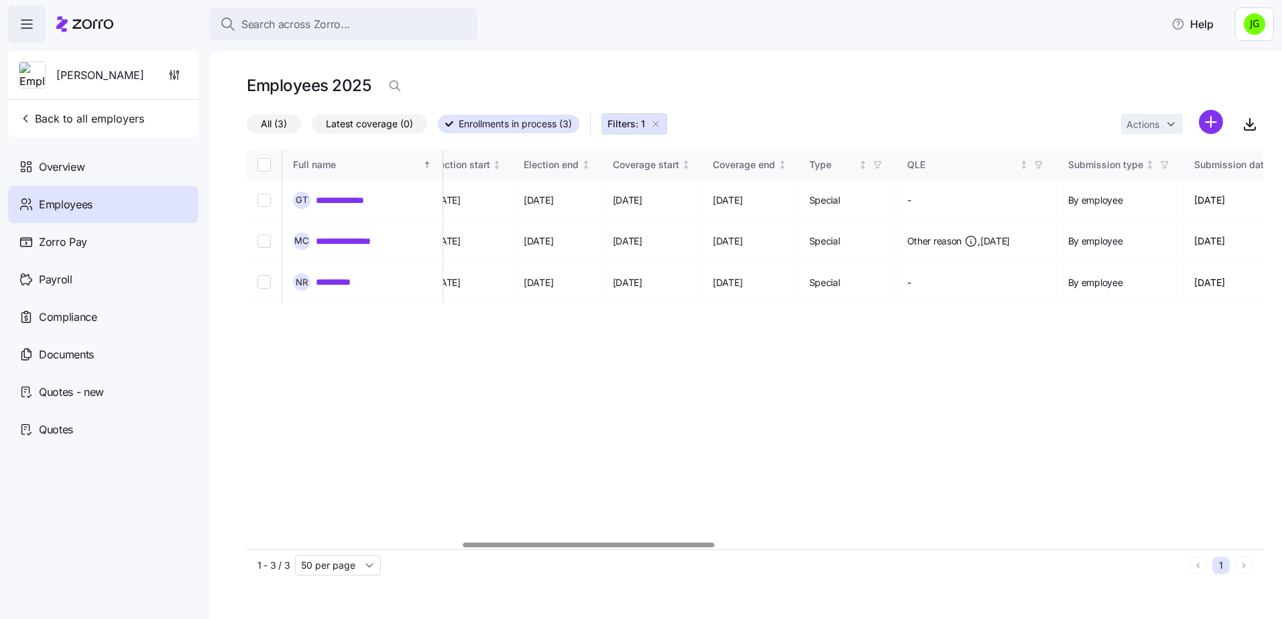
click at [711, 548] on div at bounding box center [588, 545] width 251 height 5
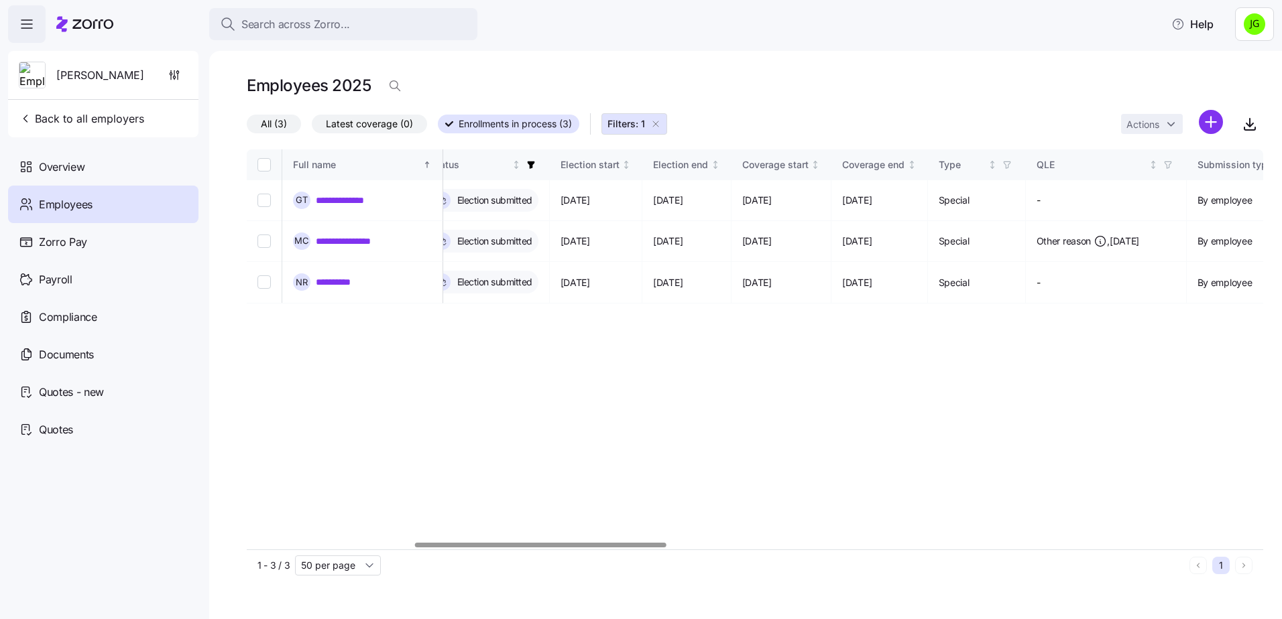
scroll to position [0, 613]
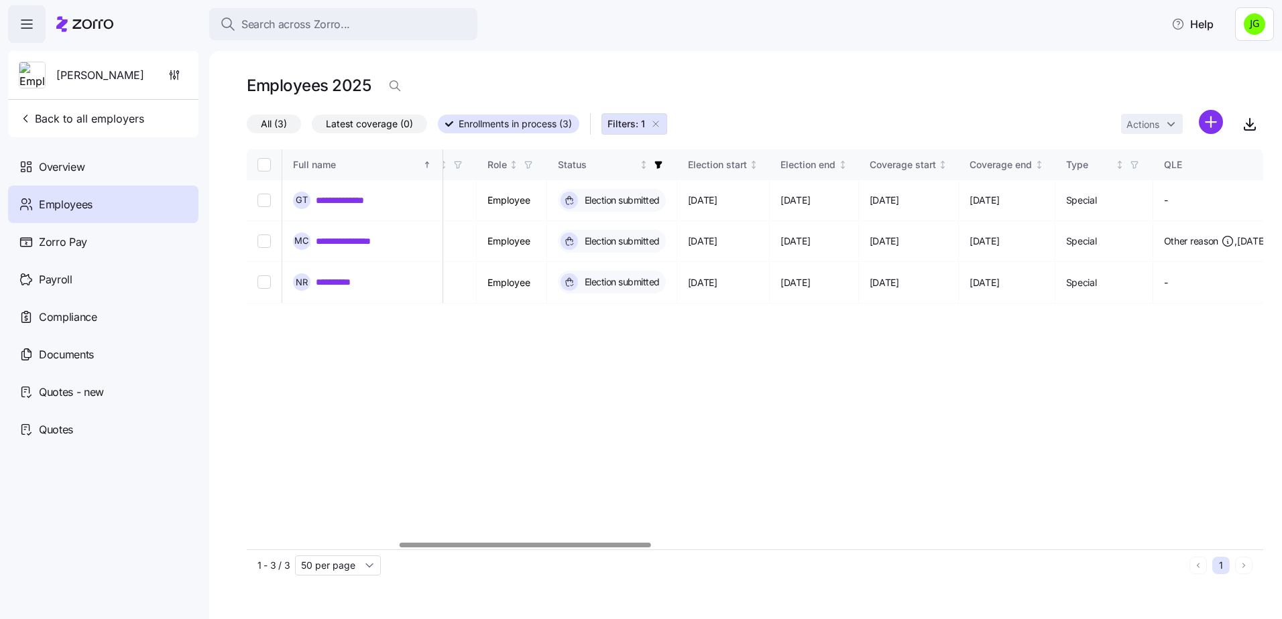
click at [639, 543] on div at bounding box center [525, 545] width 251 height 5
click at [60, 127] on button "Back to all employers" at bounding box center [81, 118] width 136 height 27
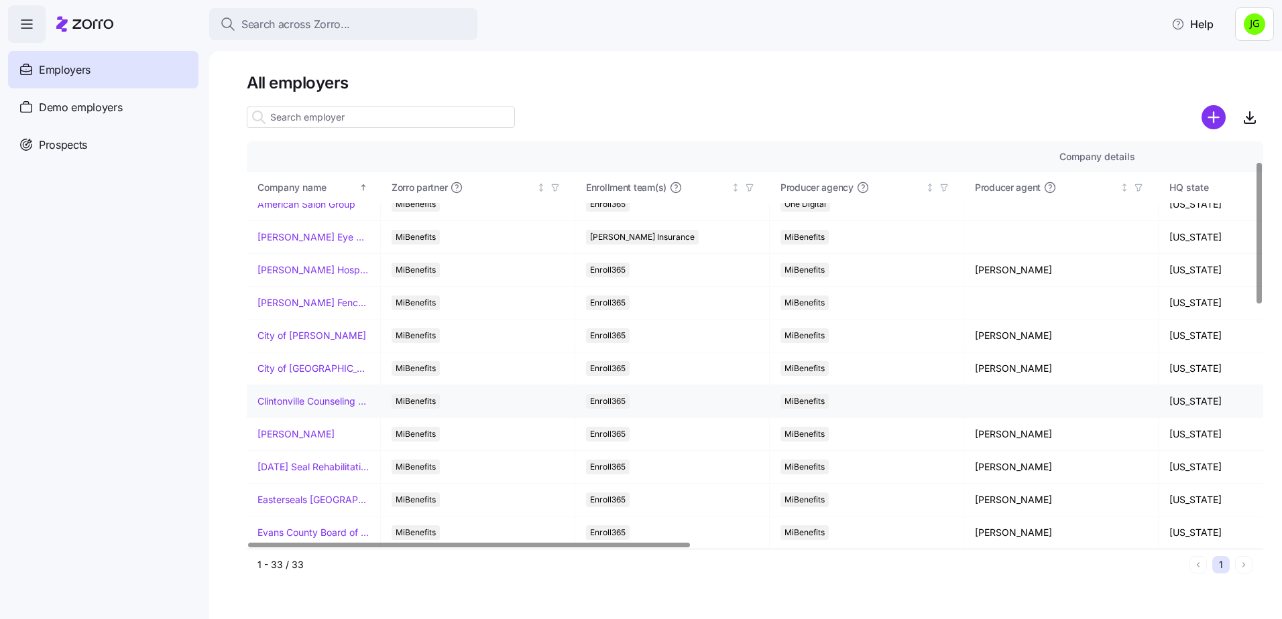
scroll to position [67, 0]
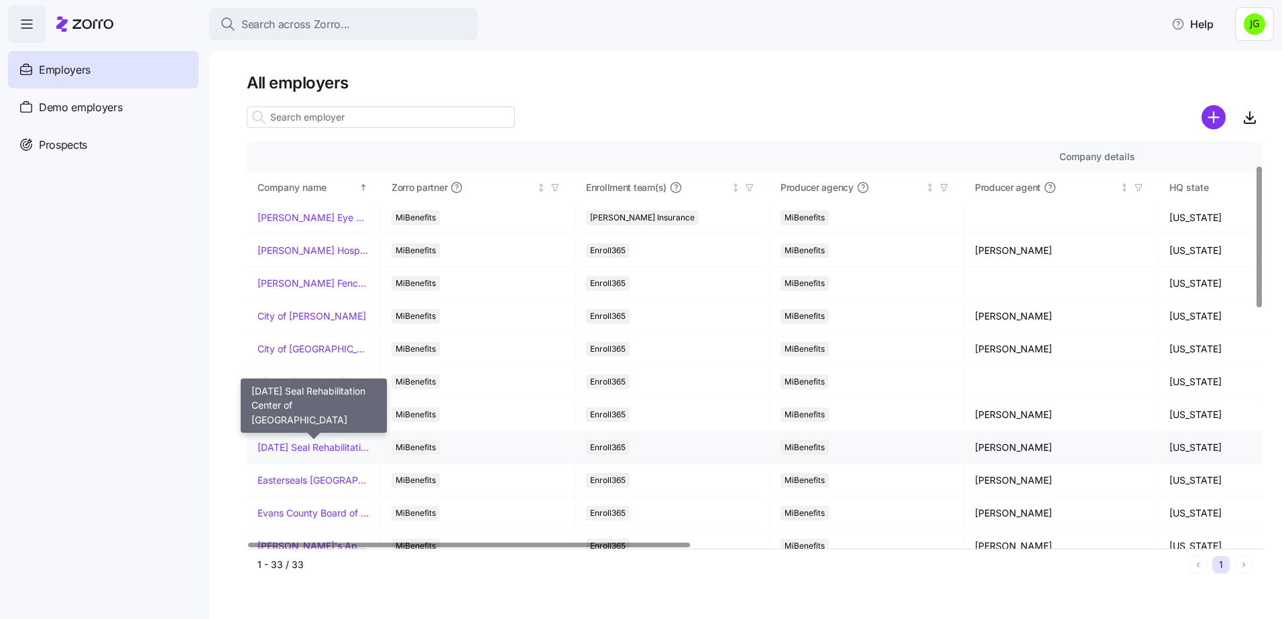
click at [303, 444] on link "[DATE] Seal Rehabilitation Center of [GEOGRAPHIC_DATA]" at bounding box center [313, 447] width 112 height 13
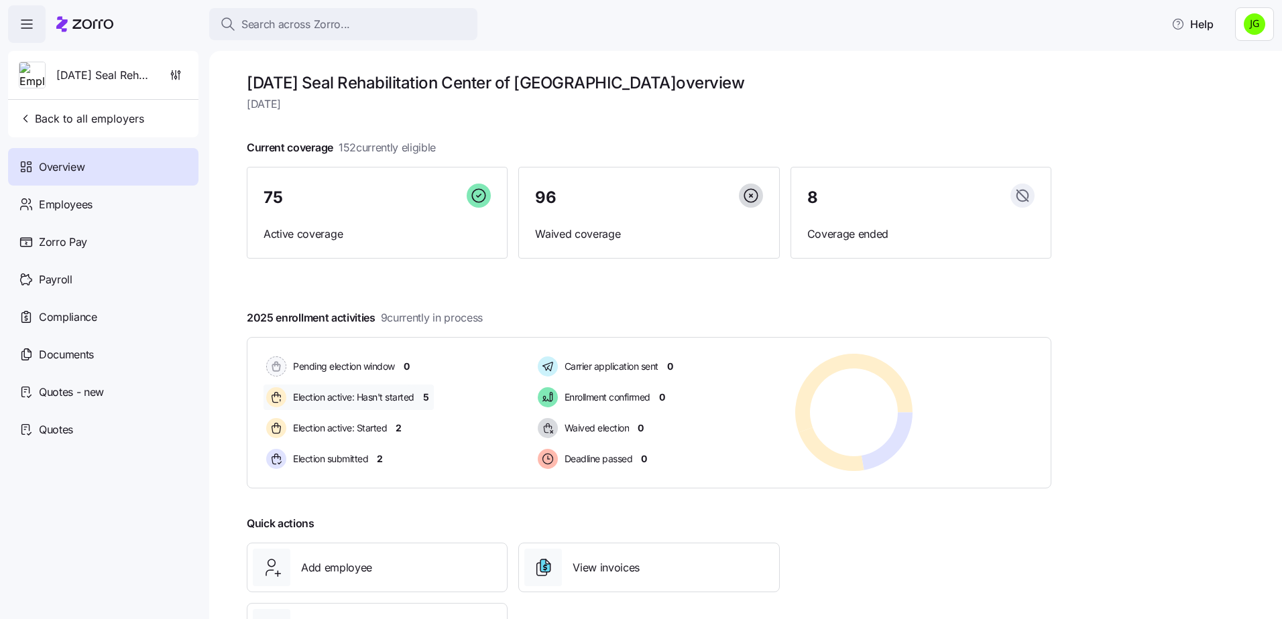
click at [427, 397] on span "5" at bounding box center [426, 397] width 6 height 13
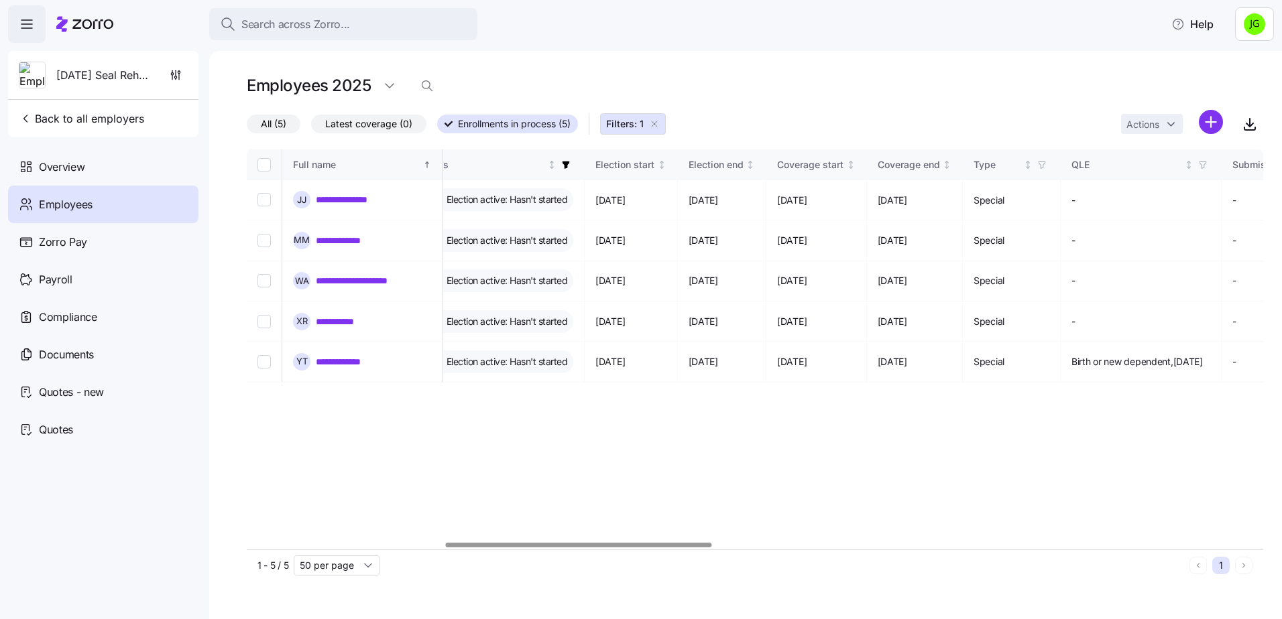
scroll to position [0, 768]
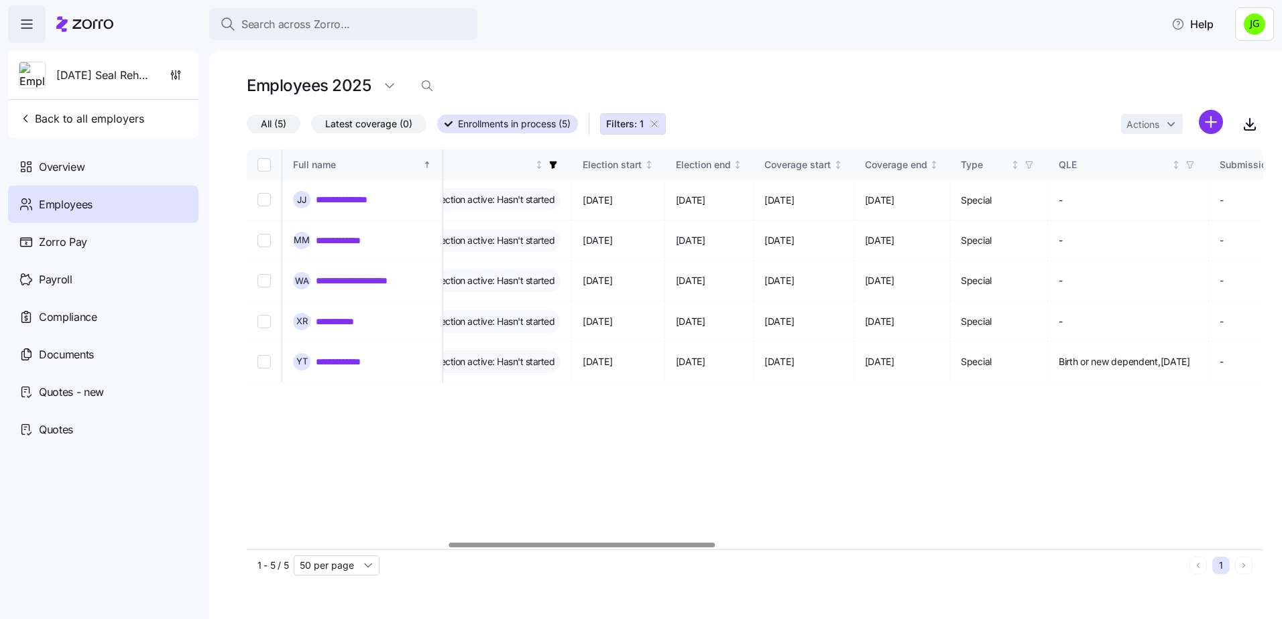
click at [640, 548] on div at bounding box center [581, 545] width 265 height 5
click at [56, 119] on span "Back to all employers" at bounding box center [81, 119] width 125 height 16
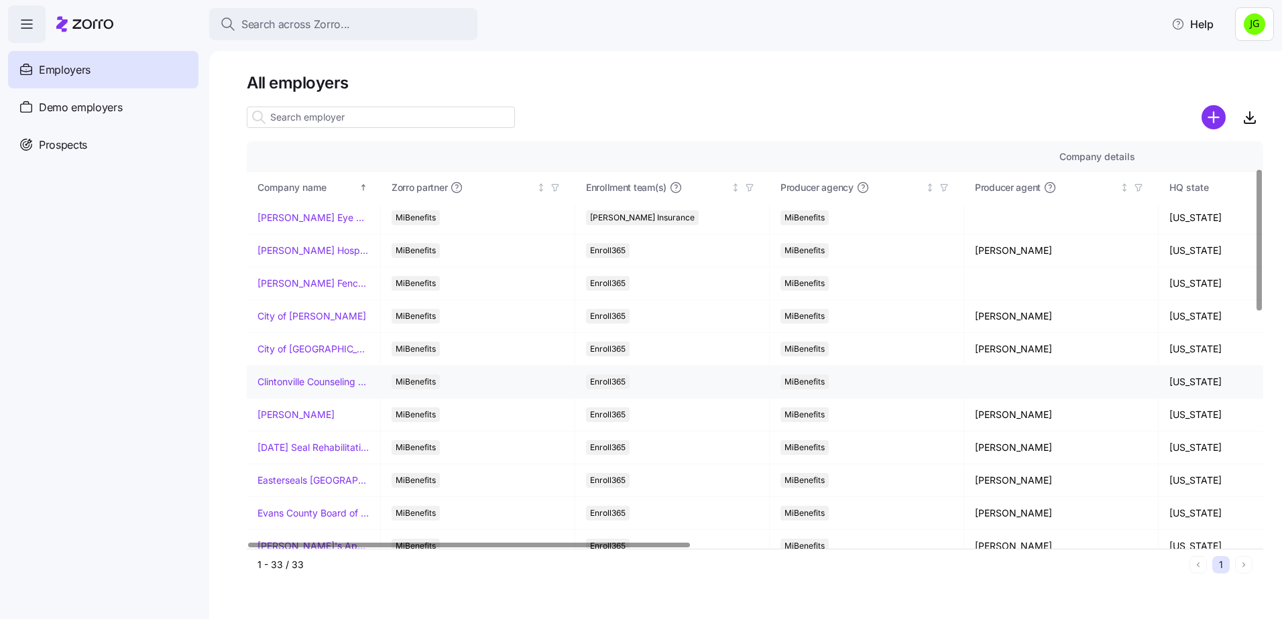
scroll to position [134, 0]
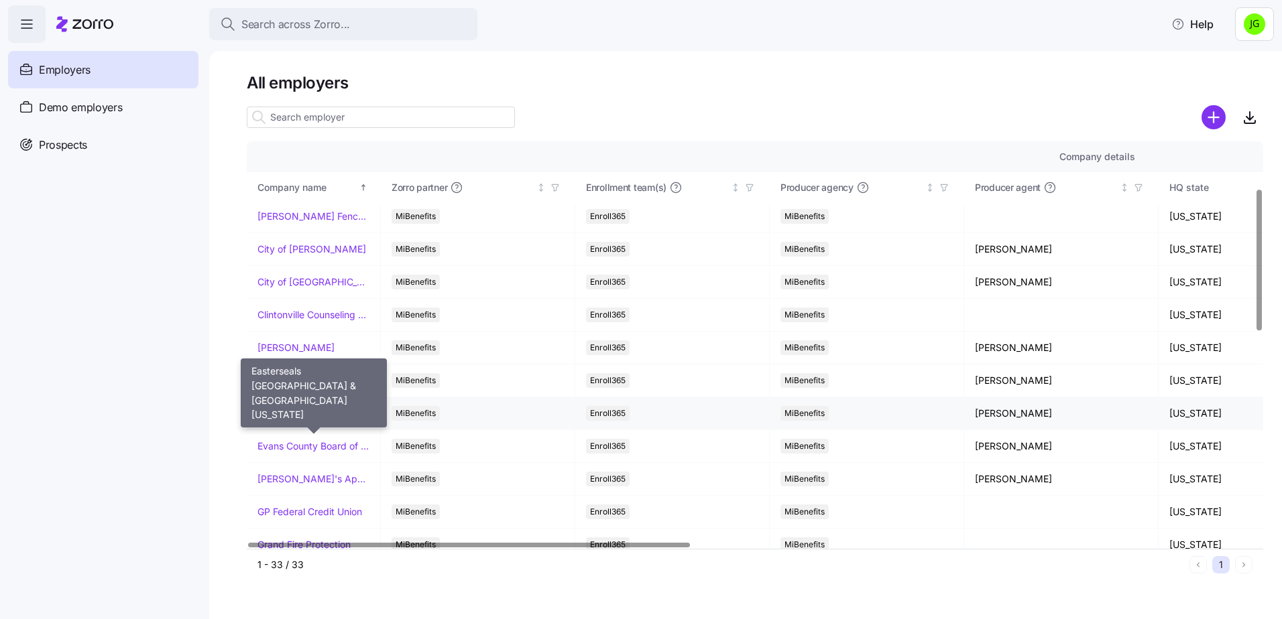
click at [323, 417] on link "Easterseals [GEOGRAPHIC_DATA] & [GEOGRAPHIC_DATA][US_STATE]" at bounding box center [313, 413] width 112 height 13
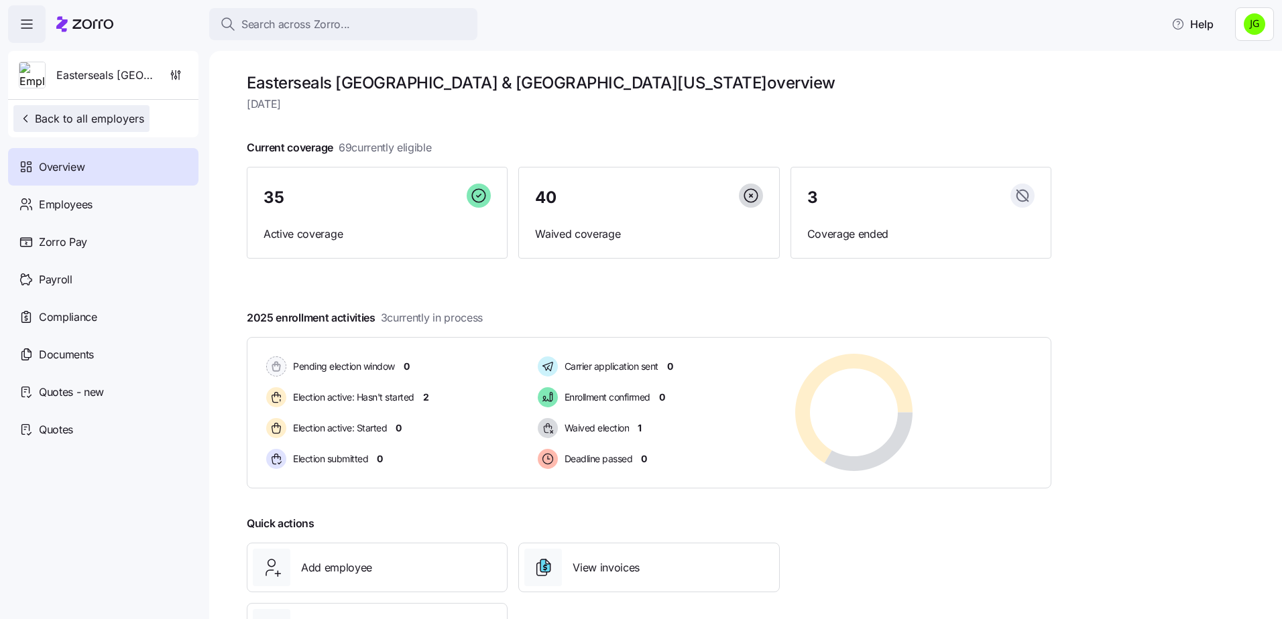
click at [72, 113] on span "Back to all employers" at bounding box center [81, 119] width 125 height 16
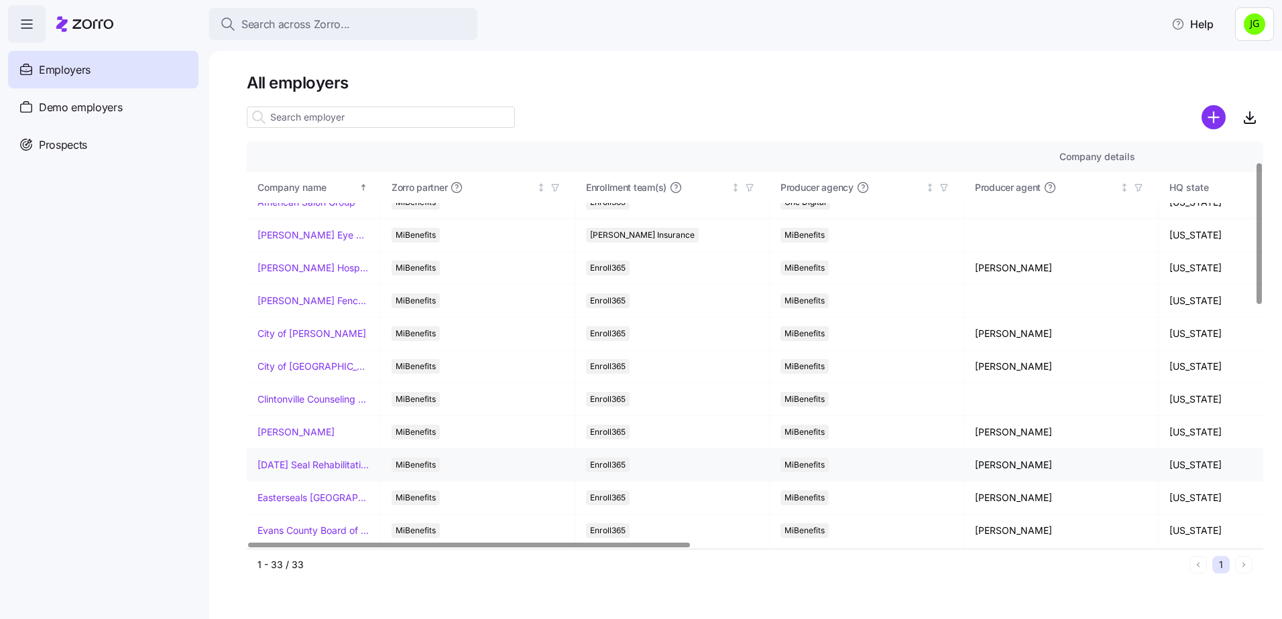
scroll to position [67, 0]
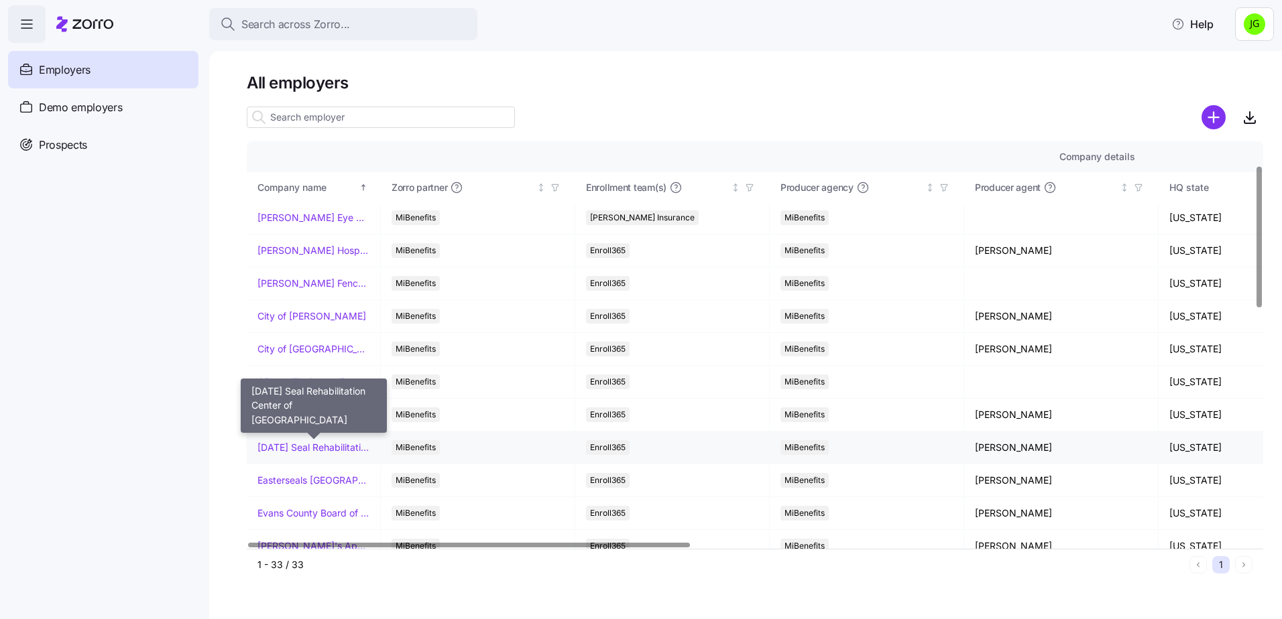
click at [296, 448] on link "[DATE] Seal Rehabilitation Center of [GEOGRAPHIC_DATA]" at bounding box center [313, 447] width 112 height 13
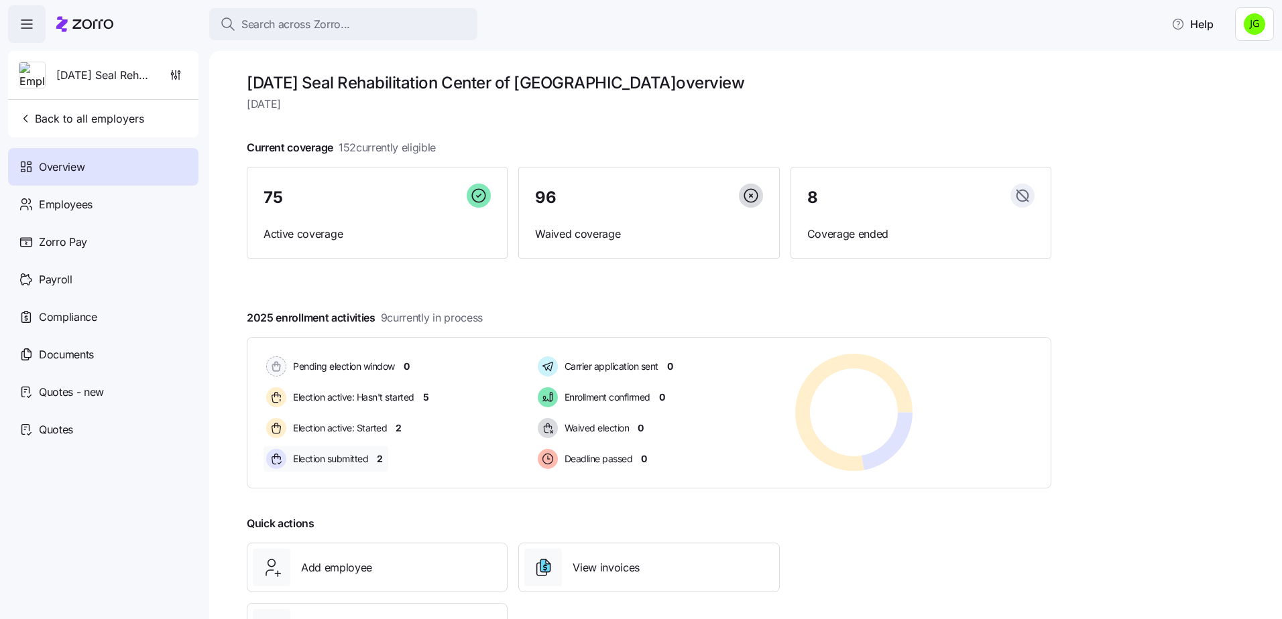
click at [379, 459] on span "2" at bounding box center [380, 458] width 6 height 13
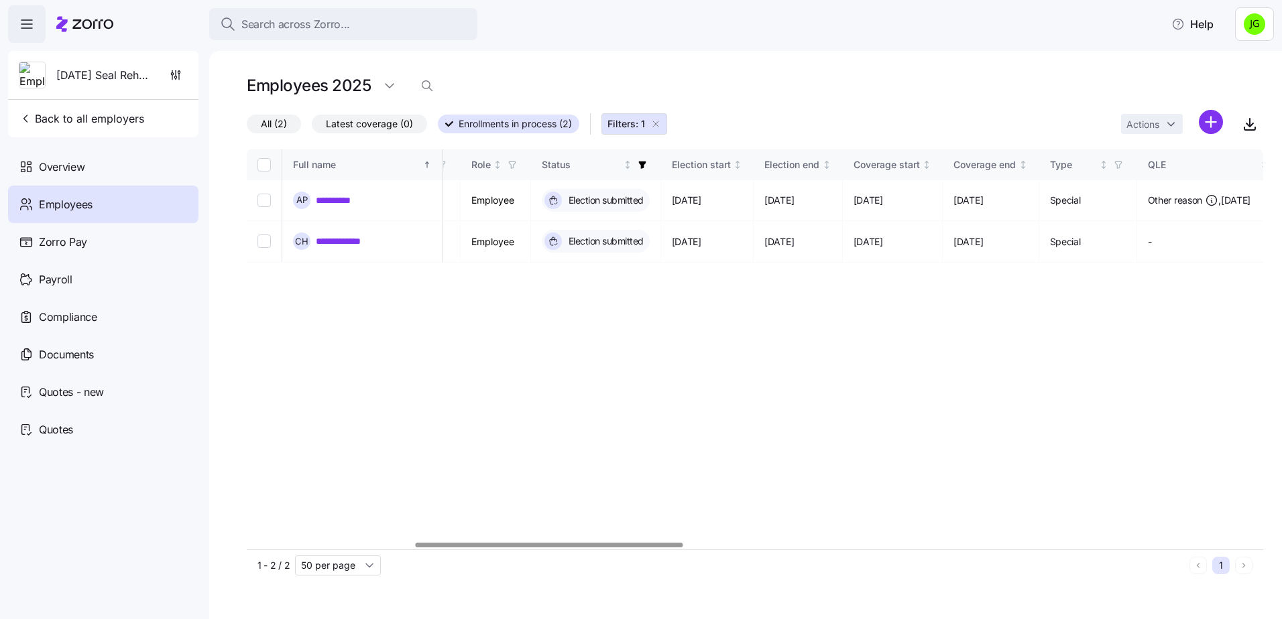
scroll to position [0, 635]
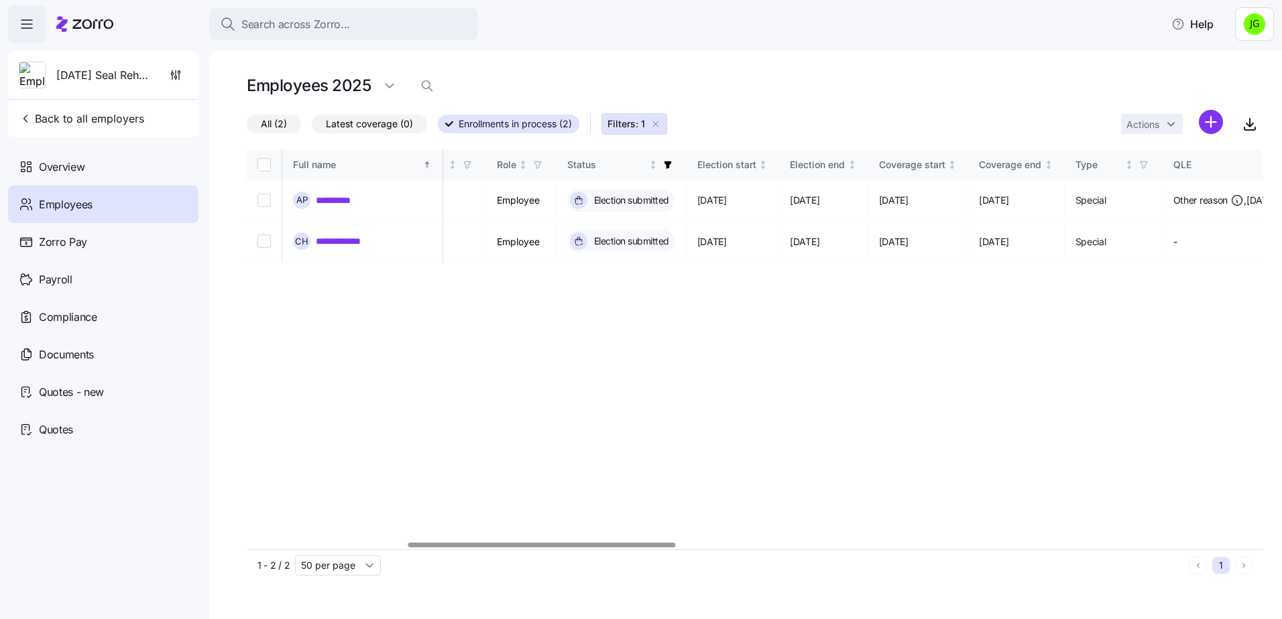
click at [665, 543] on div at bounding box center [541, 545] width 267 height 5
click at [87, 117] on span "Back to all employers" at bounding box center [81, 119] width 125 height 16
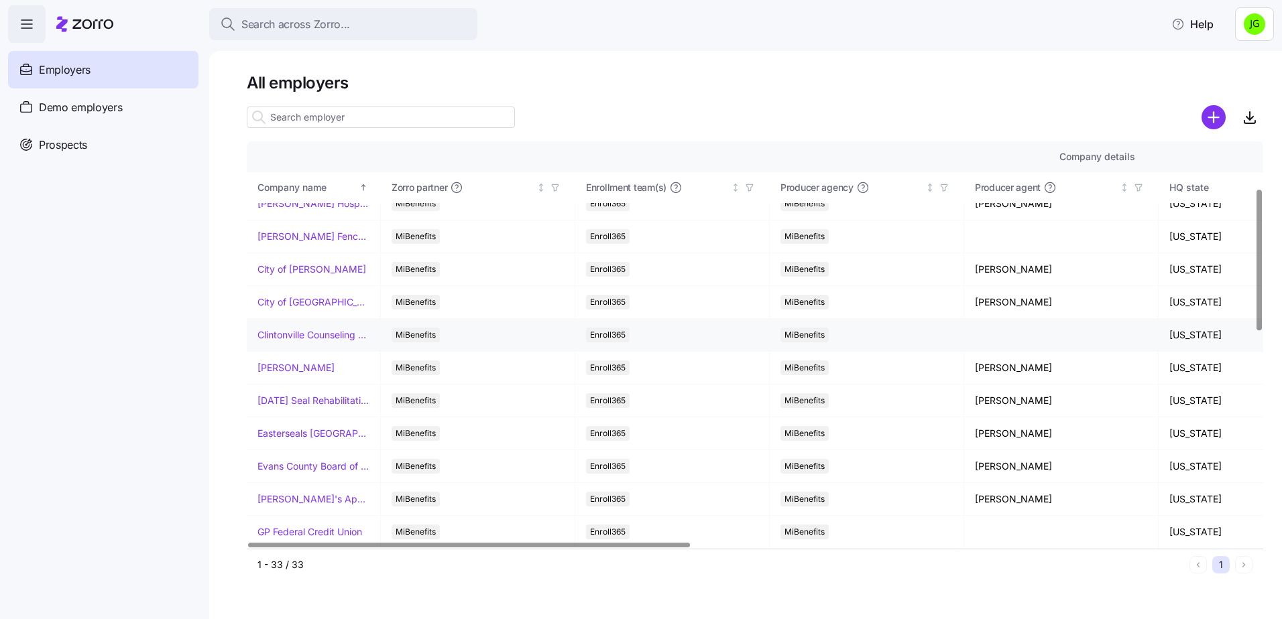
scroll to position [134, 0]
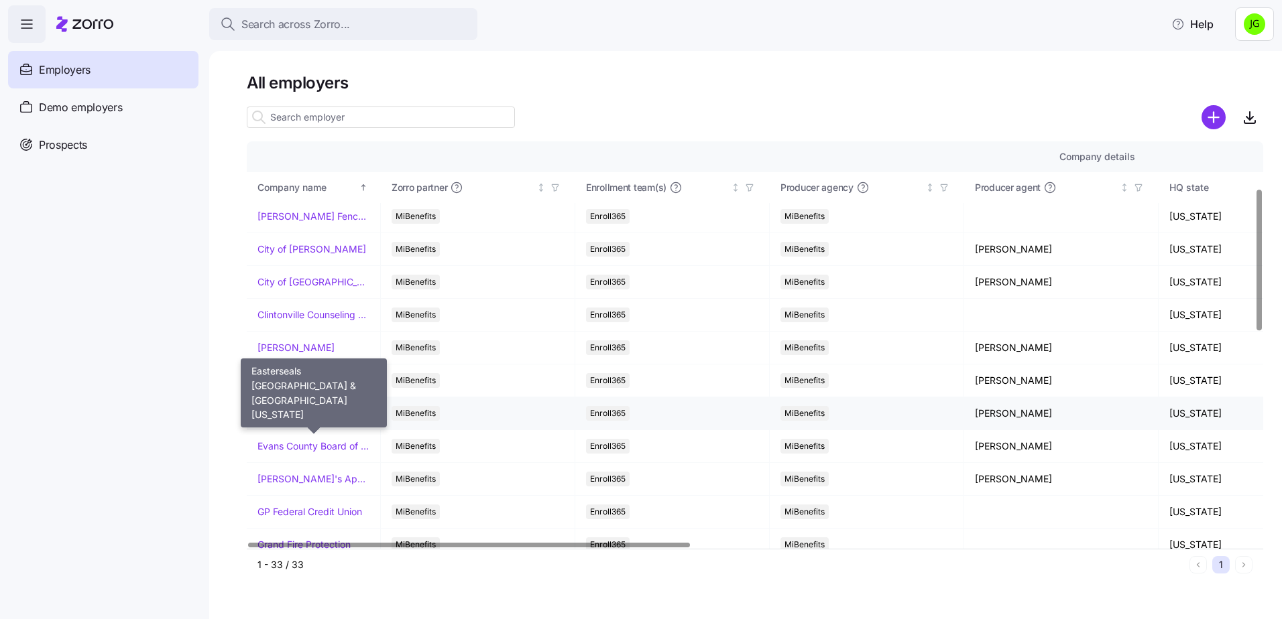
click at [326, 414] on link "Easterseals [GEOGRAPHIC_DATA] & [GEOGRAPHIC_DATA][US_STATE]" at bounding box center [313, 413] width 112 height 13
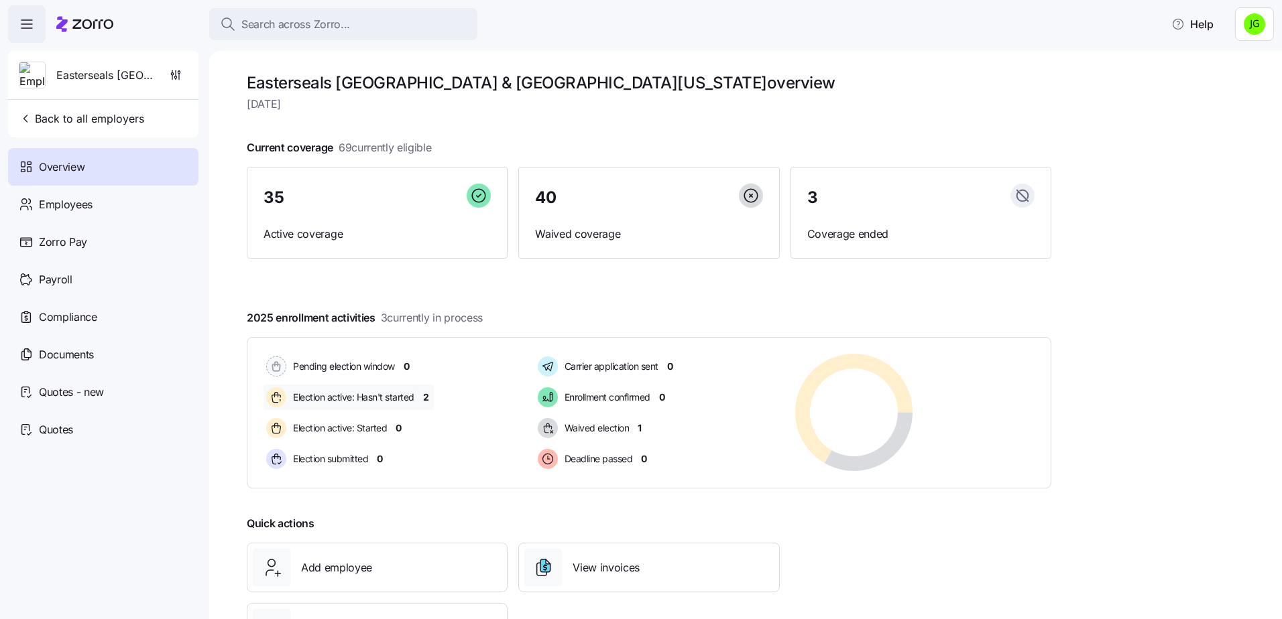
click at [426, 397] on span "2" at bounding box center [426, 397] width 6 height 13
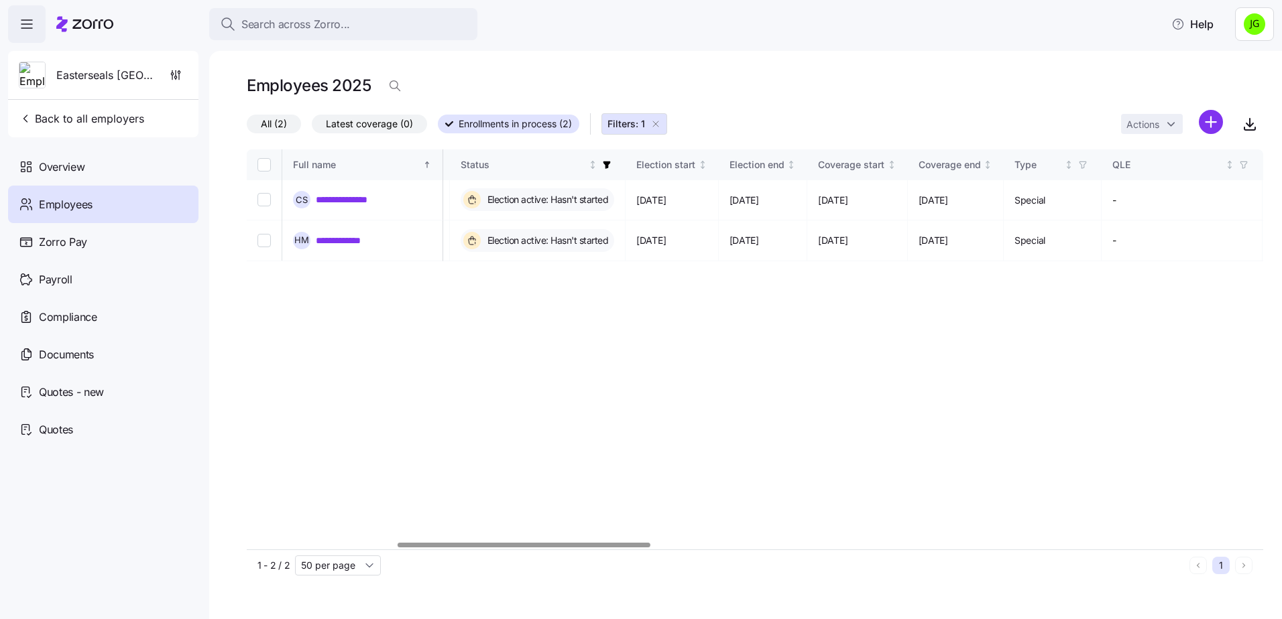
scroll to position [0, 464]
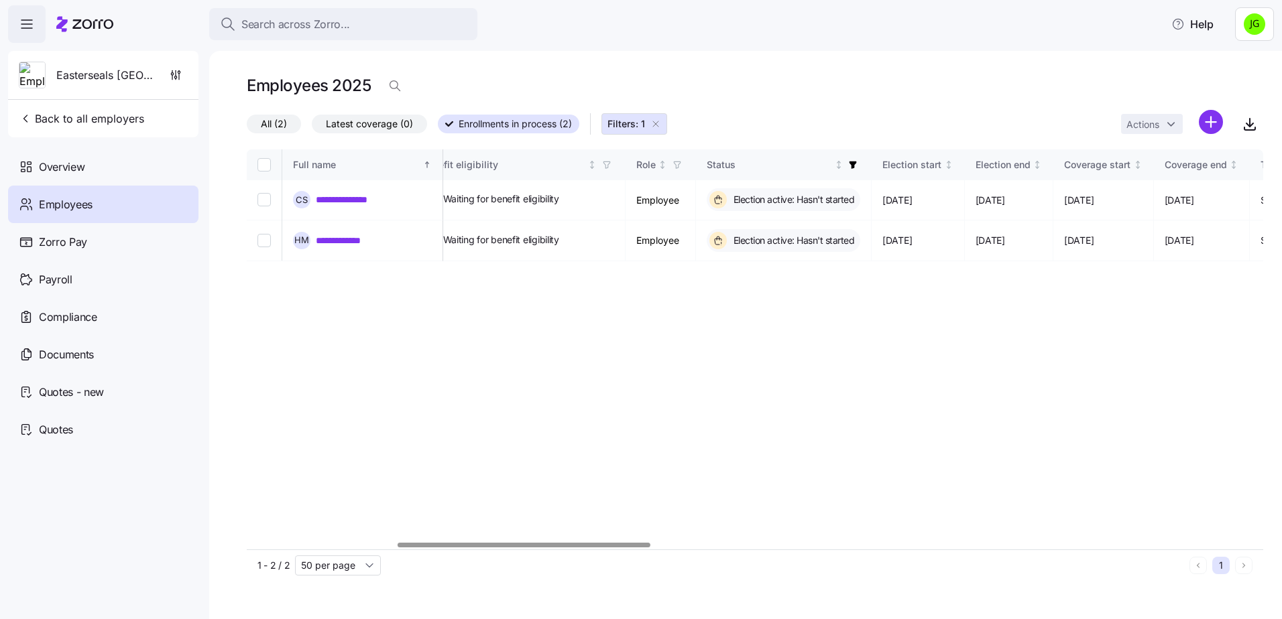
click at [489, 542] on div at bounding box center [755, 546] width 1016 height 8
click at [76, 117] on span "Back to all employers" at bounding box center [81, 119] width 125 height 16
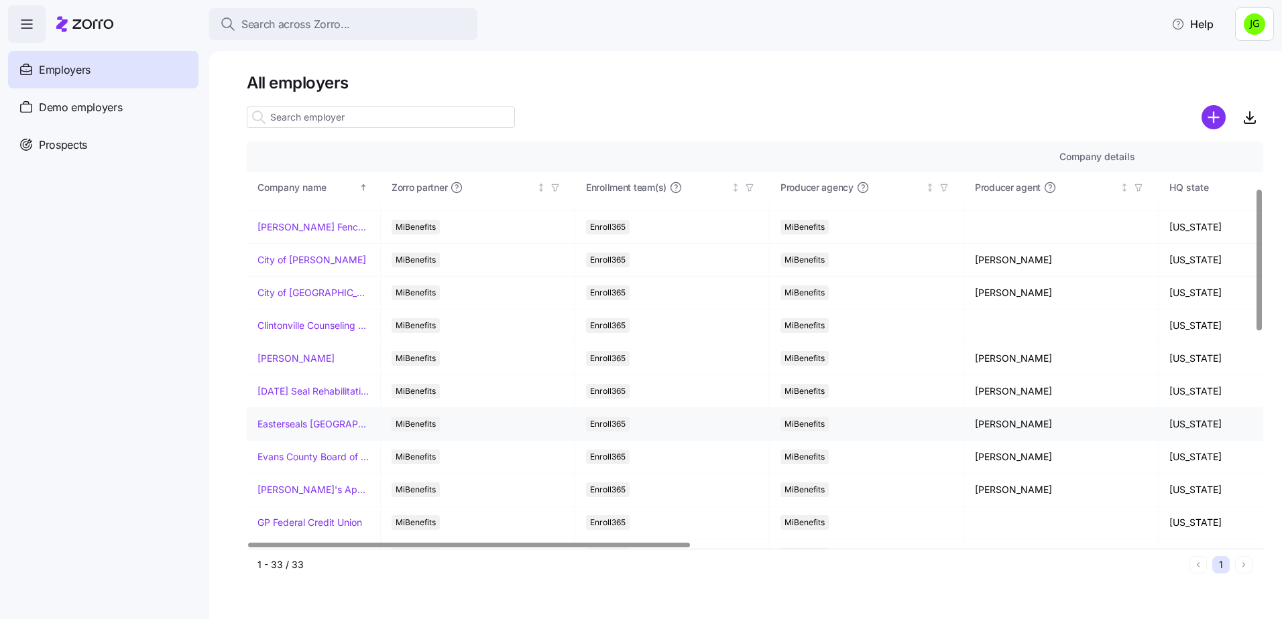
scroll to position [134, 0]
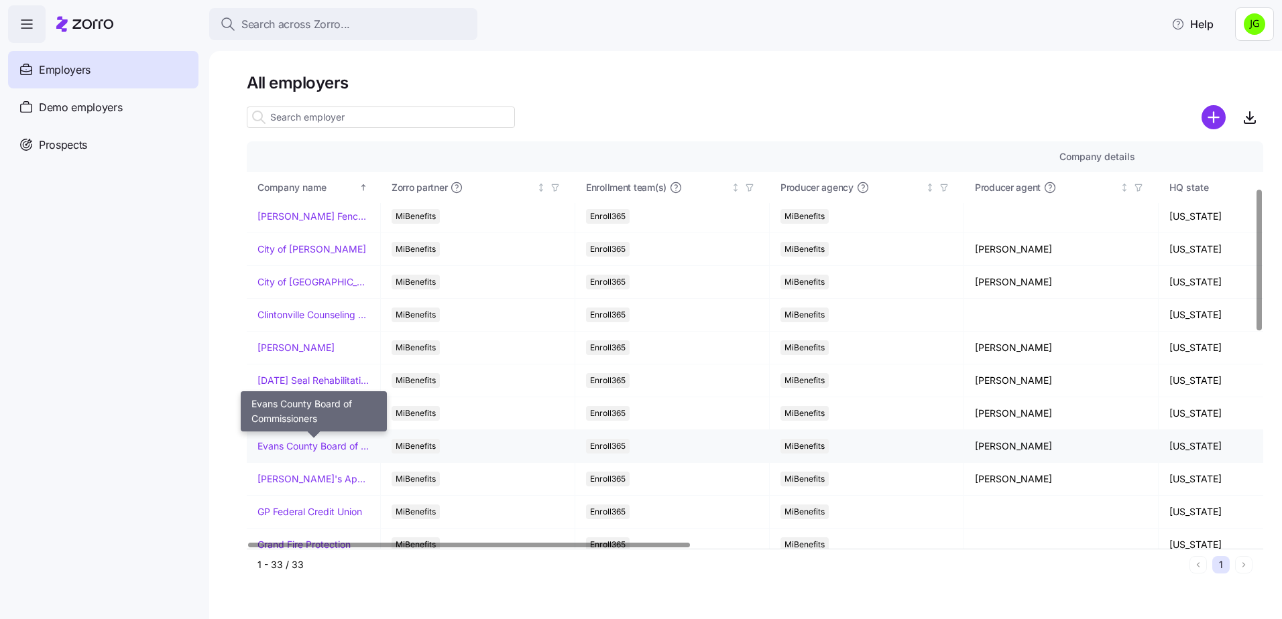
click at [328, 444] on link "Evans County Board of Commissioners" at bounding box center [313, 446] width 112 height 13
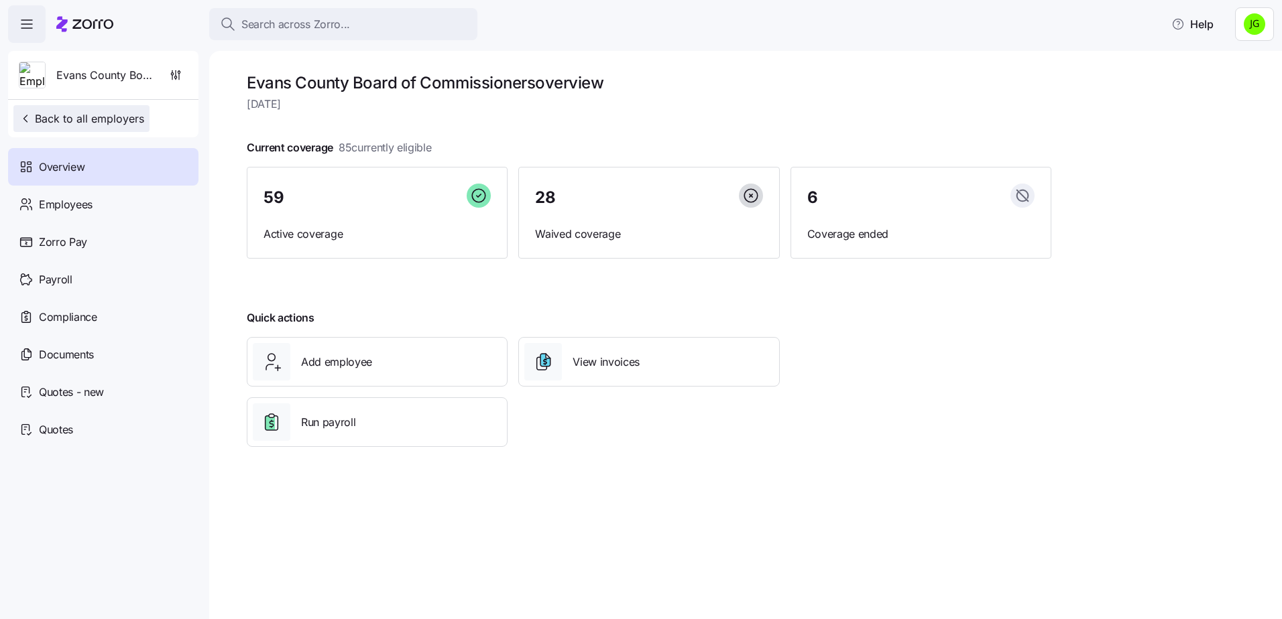
click at [90, 117] on span "Back to all employers" at bounding box center [81, 119] width 125 height 16
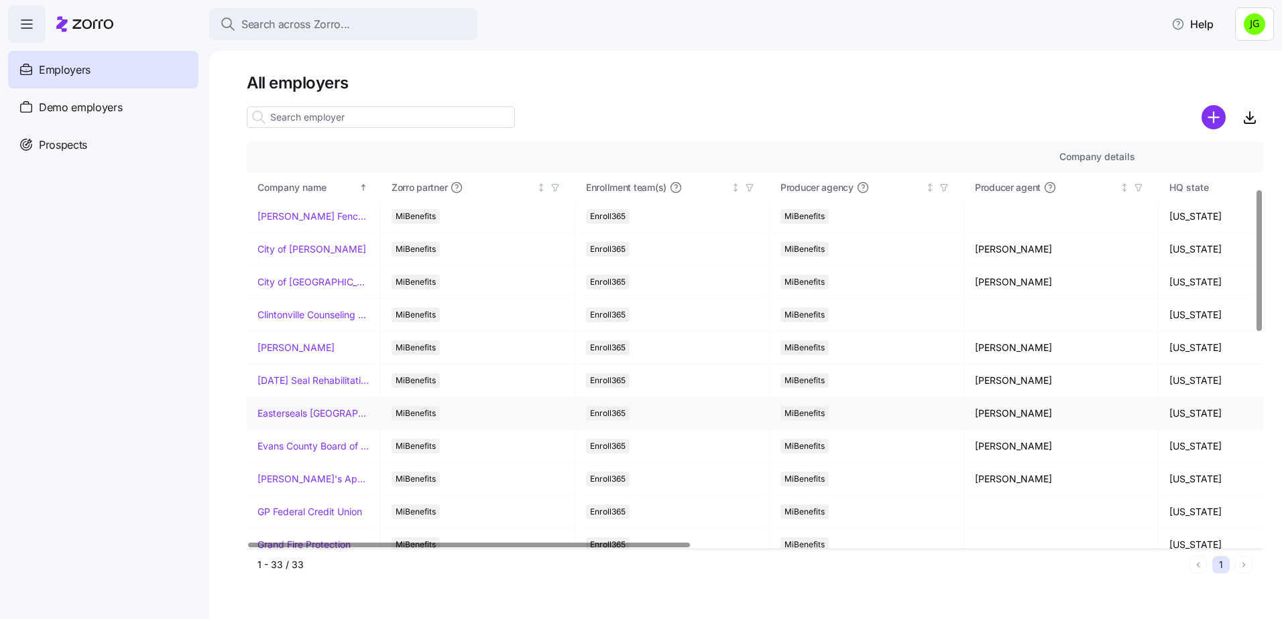
scroll to position [201, 0]
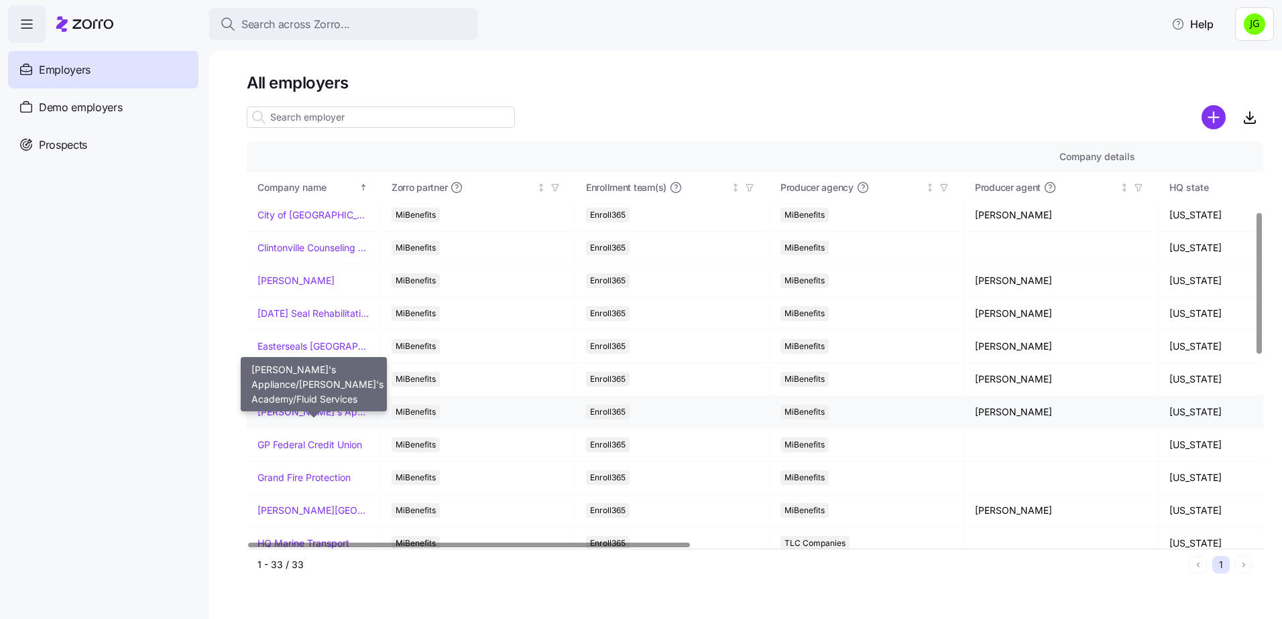
click at [311, 412] on link "[PERSON_NAME]'s Appliance/[PERSON_NAME]'s Academy/Fluid Services" at bounding box center [313, 412] width 112 height 13
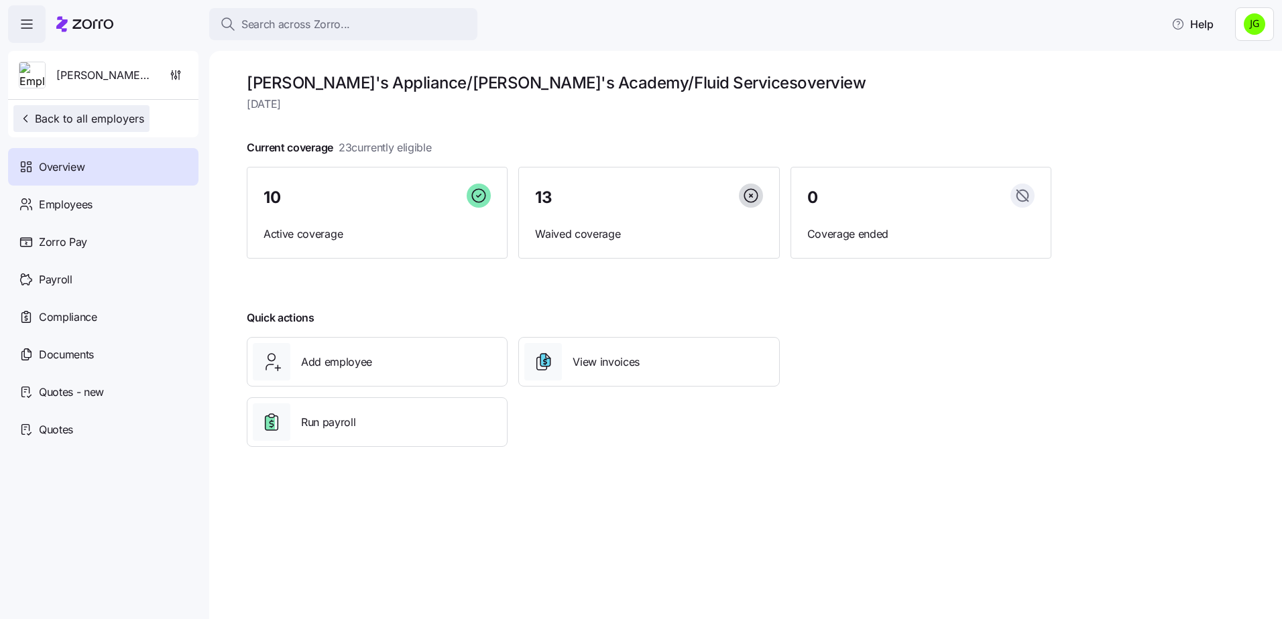
click at [79, 111] on button "Back to all employers" at bounding box center [81, 118] width 136 height 27
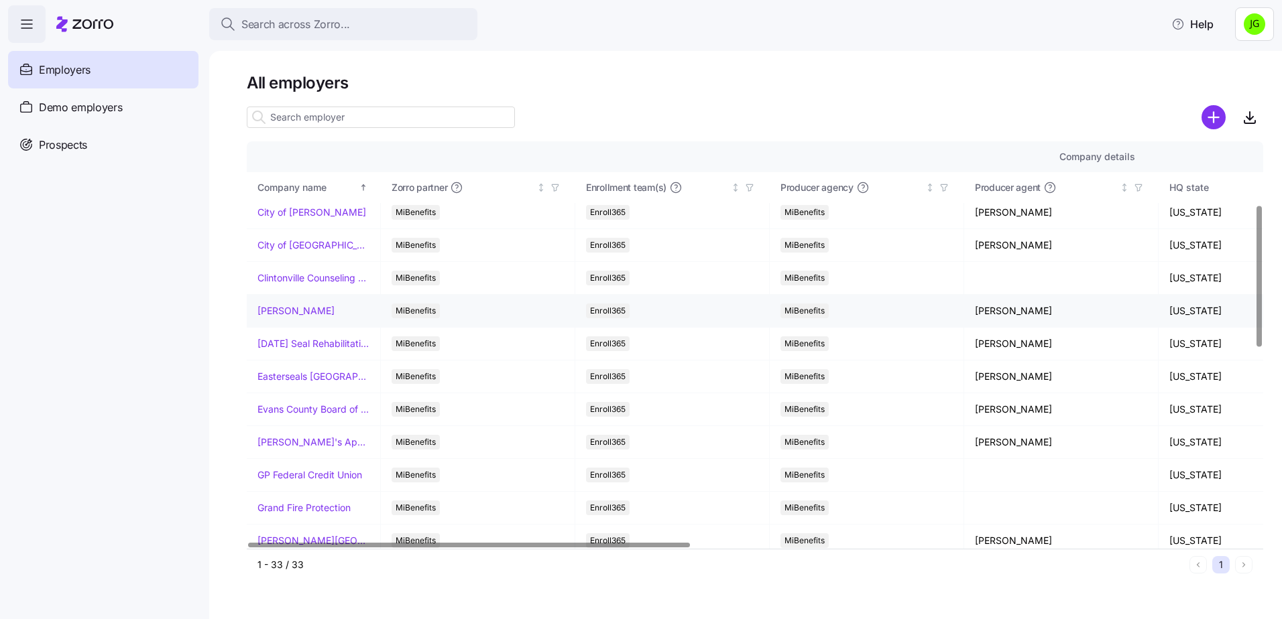
scroll to position [201, 0]
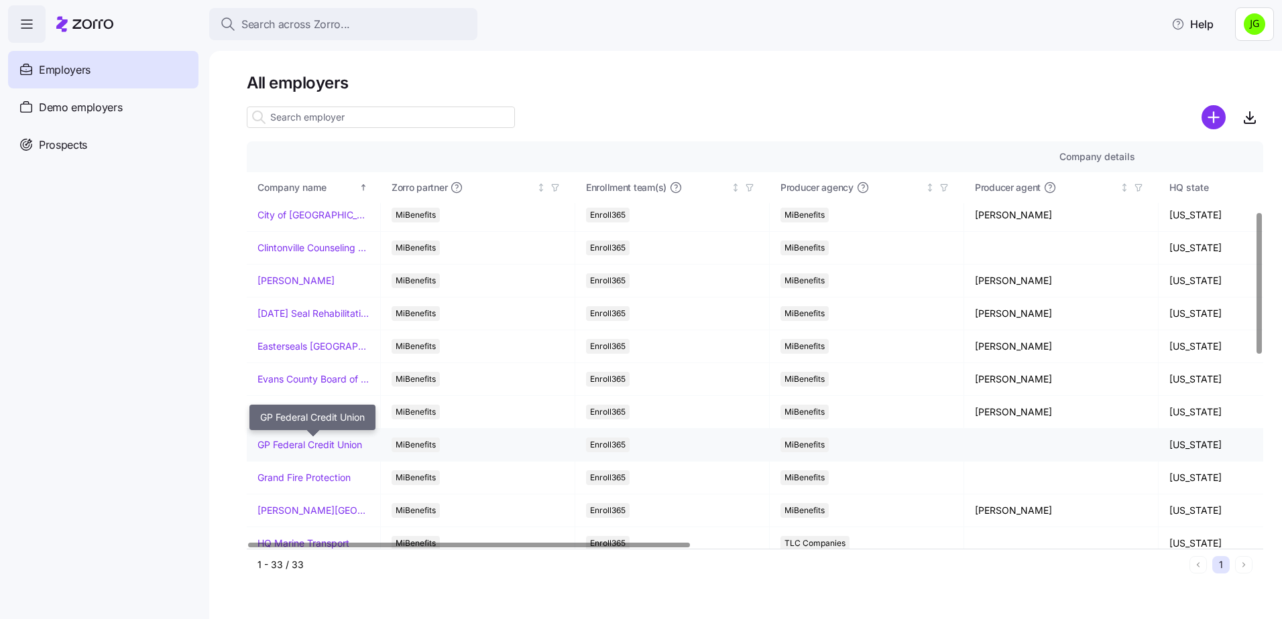
click at [304, 443] on link "GP Federal Credit Union" at bounding box center [309, 444] width 105 height 13
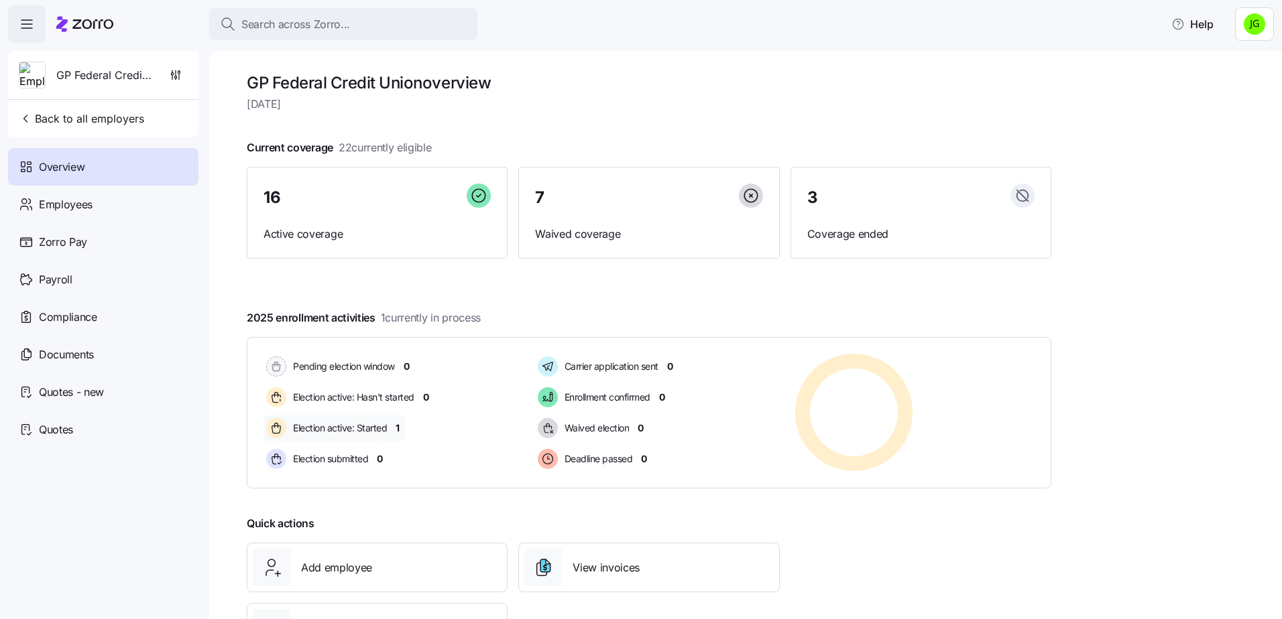
click at [397, 427] on span "1" at bounding box center [397, 428] width 4 height 13
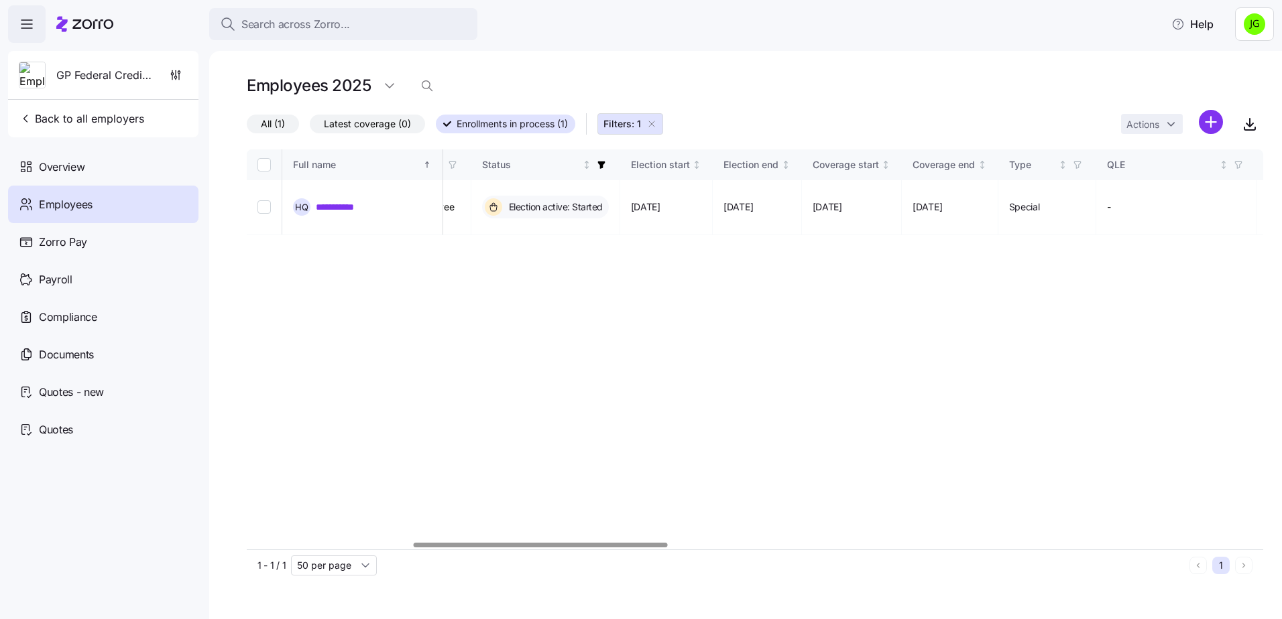
scroll to position [0, 716]
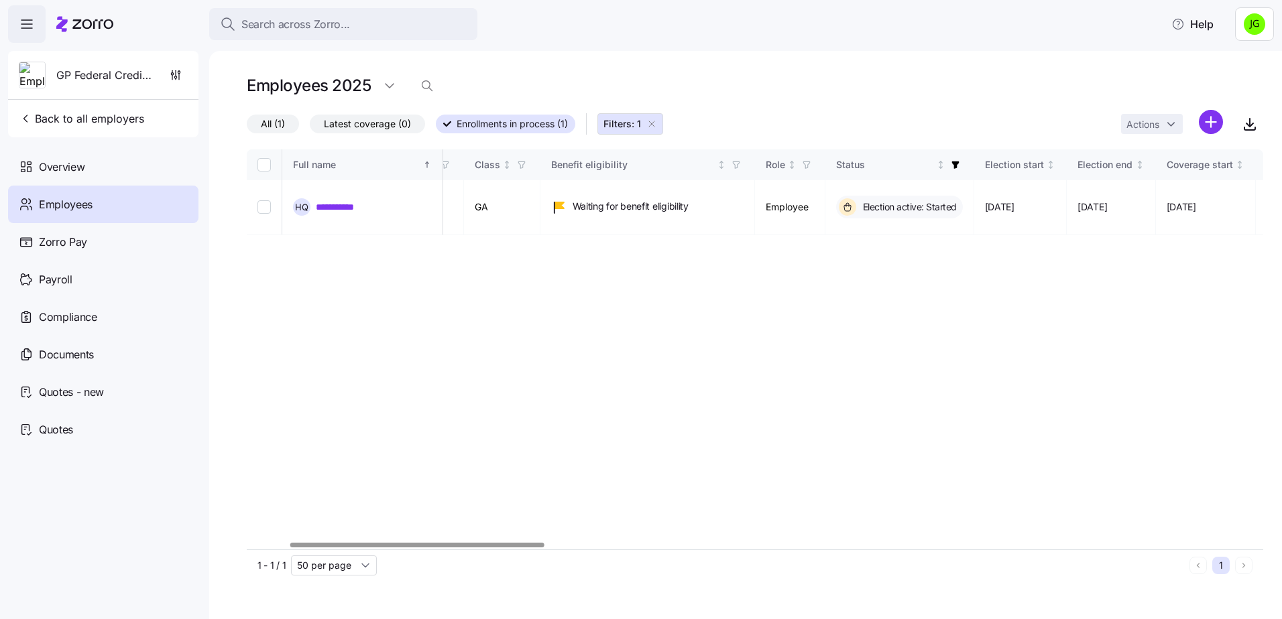
click at [417, 545] on div at bounding box center [755, 546] width 1016 height 8
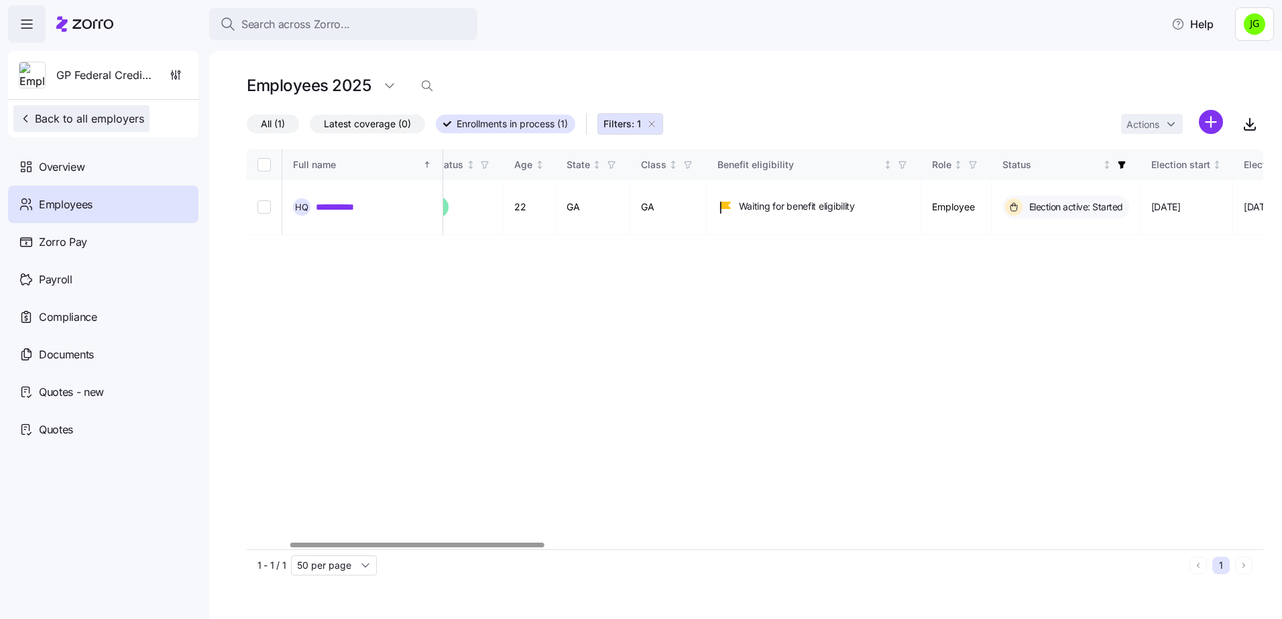
click at [94, 120] on span "Back to all employers" at bounding box center [81, 119] width 125 height 16
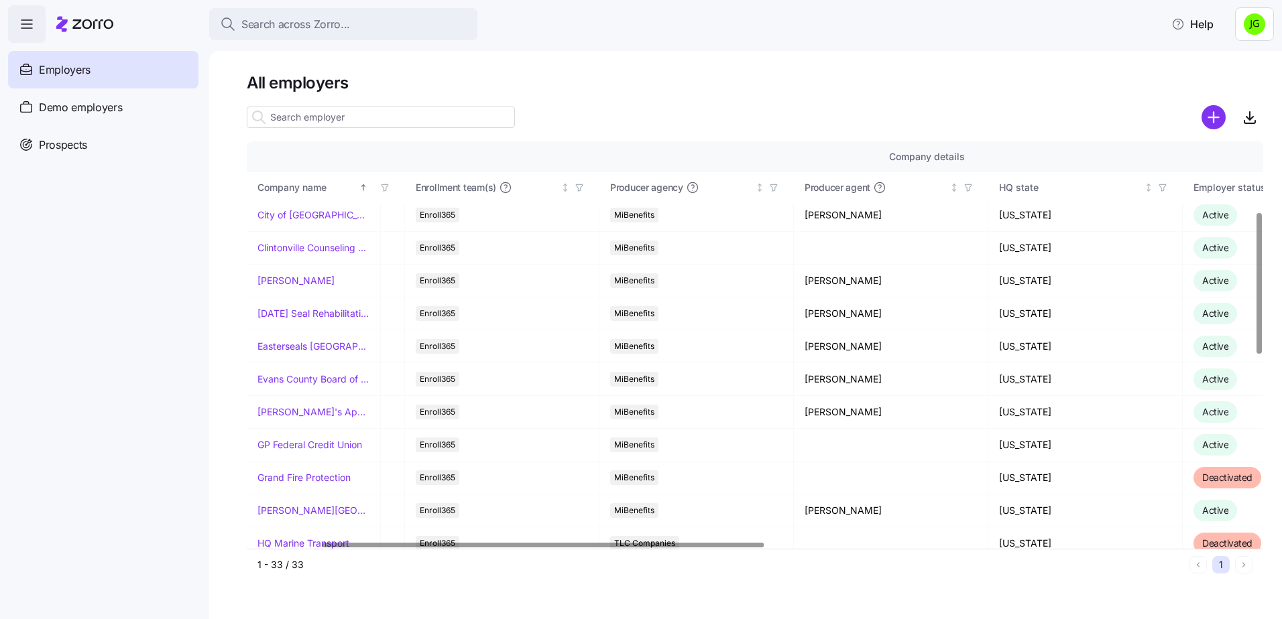
scroll to position [201, 175]
click at [398, 544] on div at bounding box center [545, 545] width 442 height 5
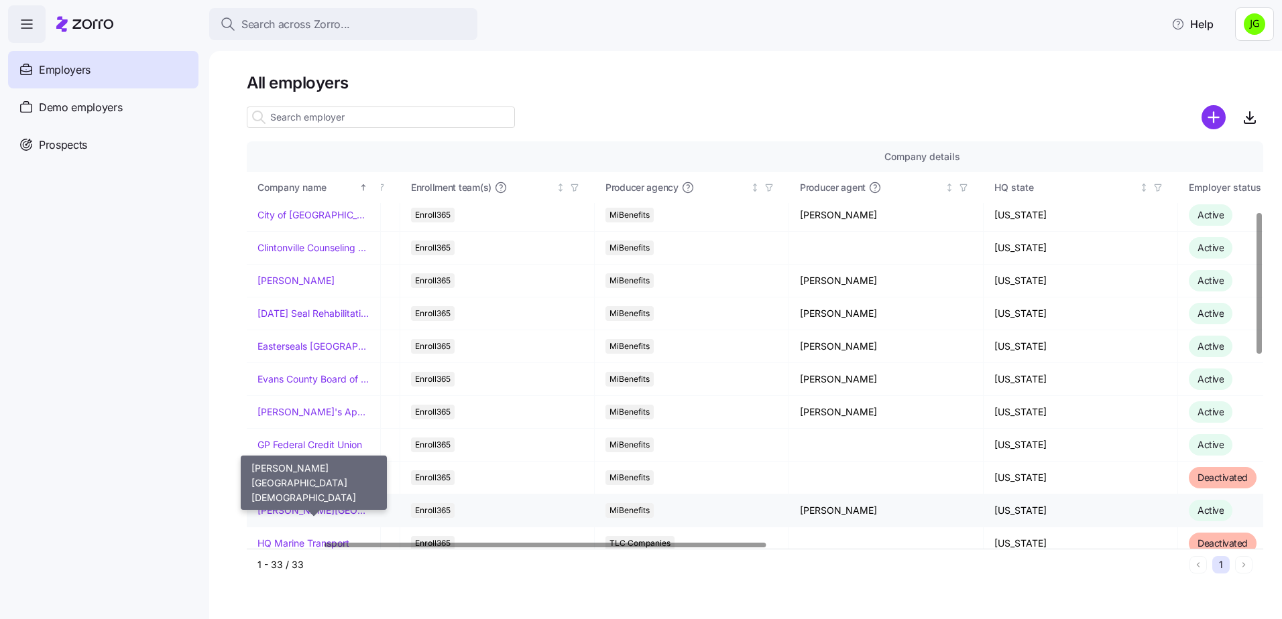
click at [285, 507] on link "[PERSON_NAME][GEOGRAPHIC_DATA][DEMOGRAPHIC_DATA]" at bounding box center [313, 510] width 112 height 13
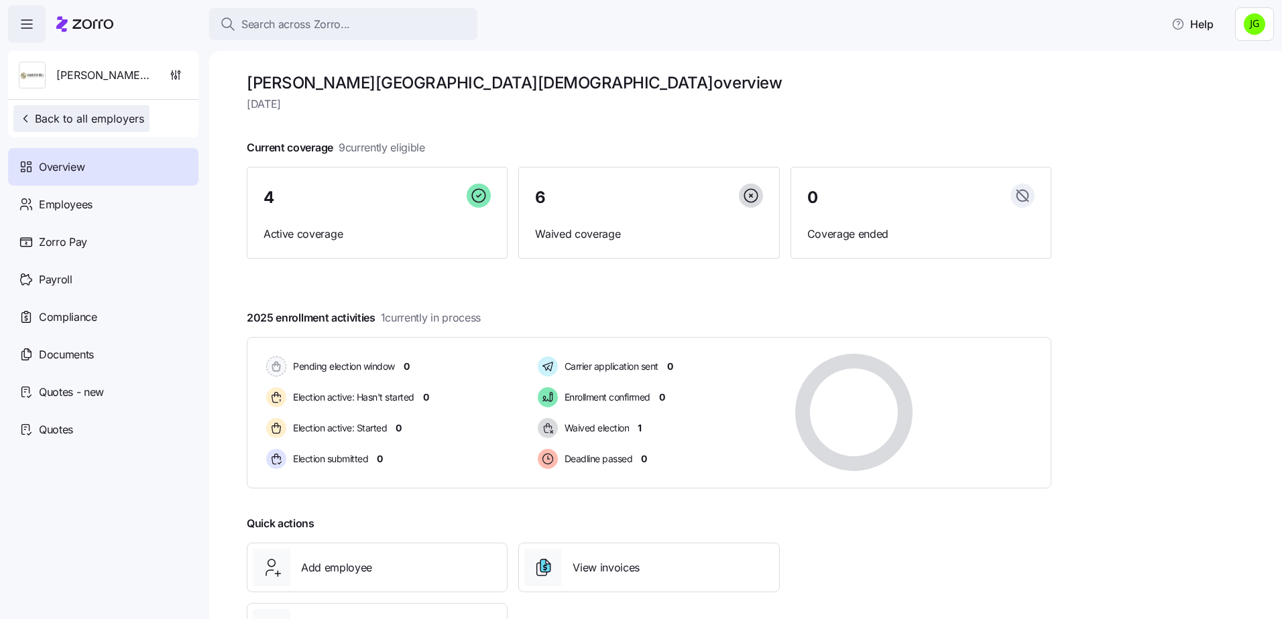
click at [77, 129] on button "Back to all employers" at bounding box center [81, 118] width 136 height 27
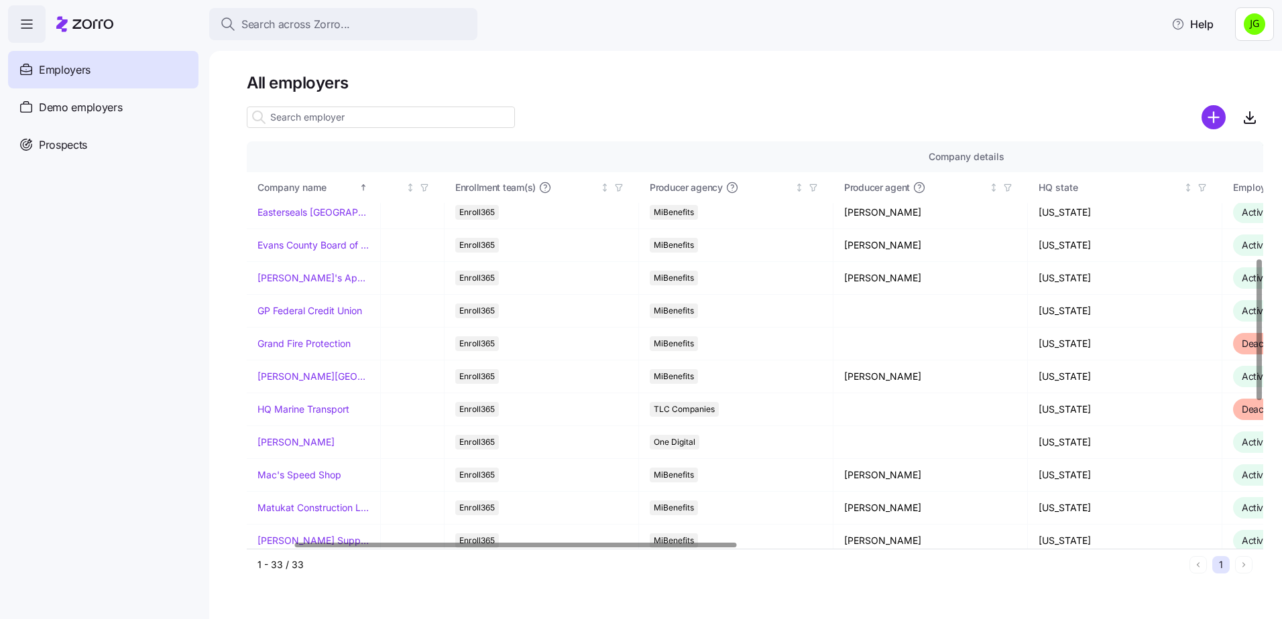
scroll to position [335, 105]
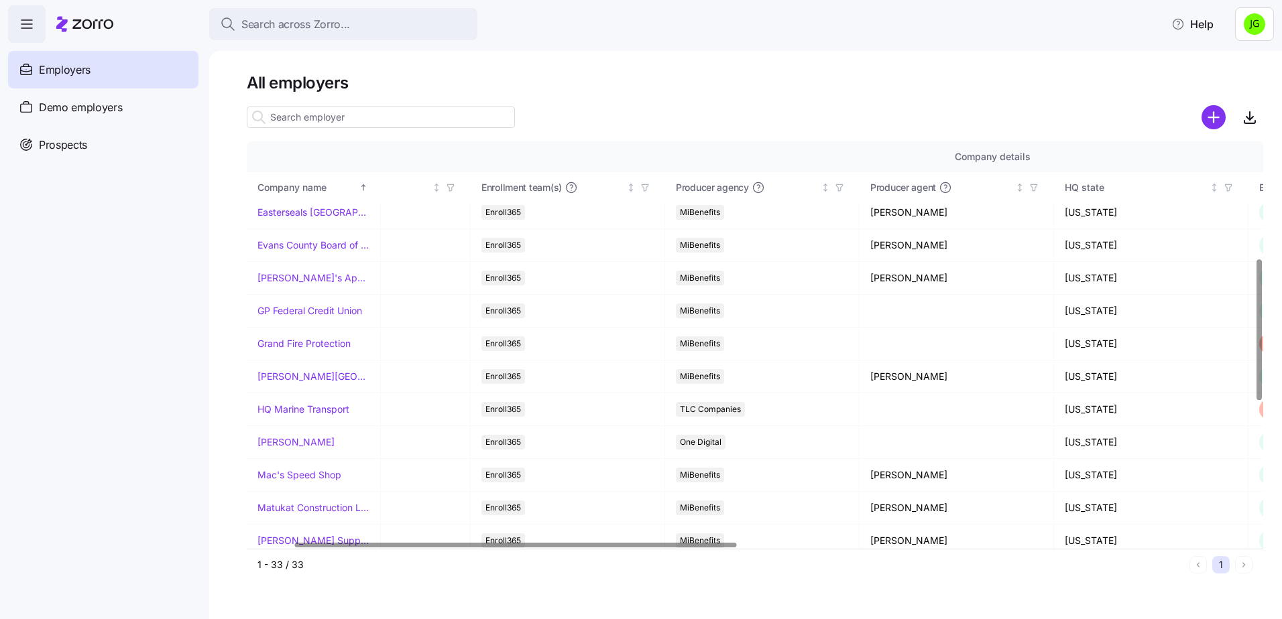
click at [514, 549] on div at bounding box center [751, 545] width 1008 height 8
click at [288, 444] on link "[PERSON_NAME]" at bounding box center [295, 442] width 77 height 13
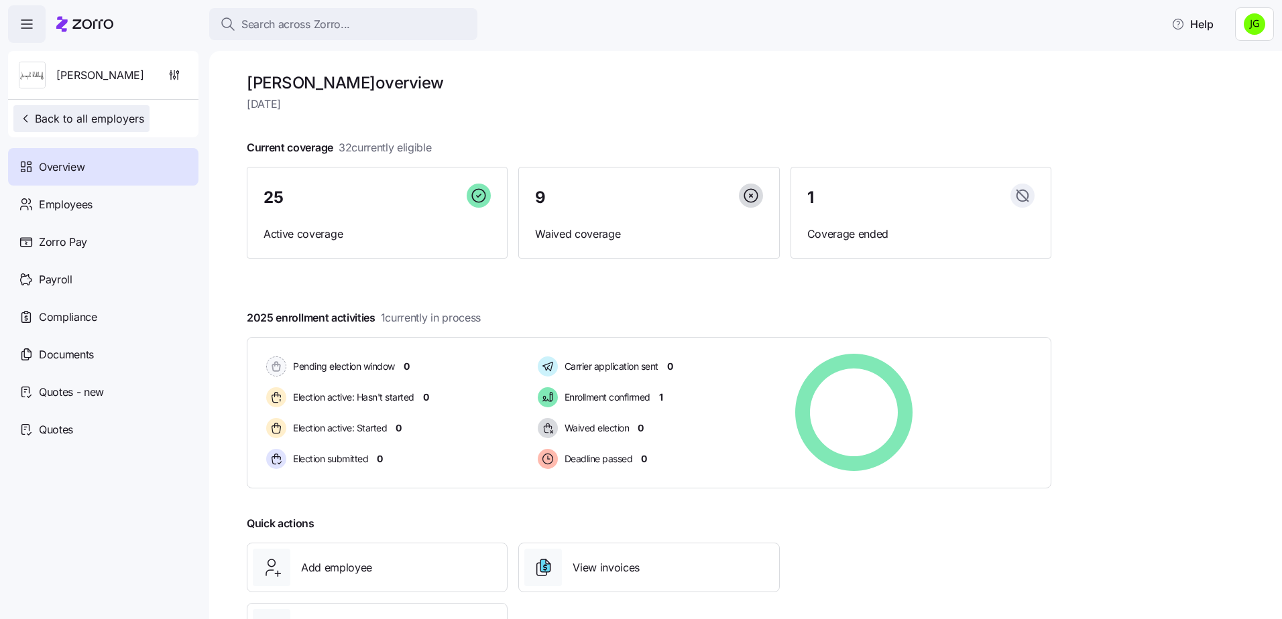
click at [101, 119] on span "Back to all employers" at bounding box center [81, 119] width 125 height 16
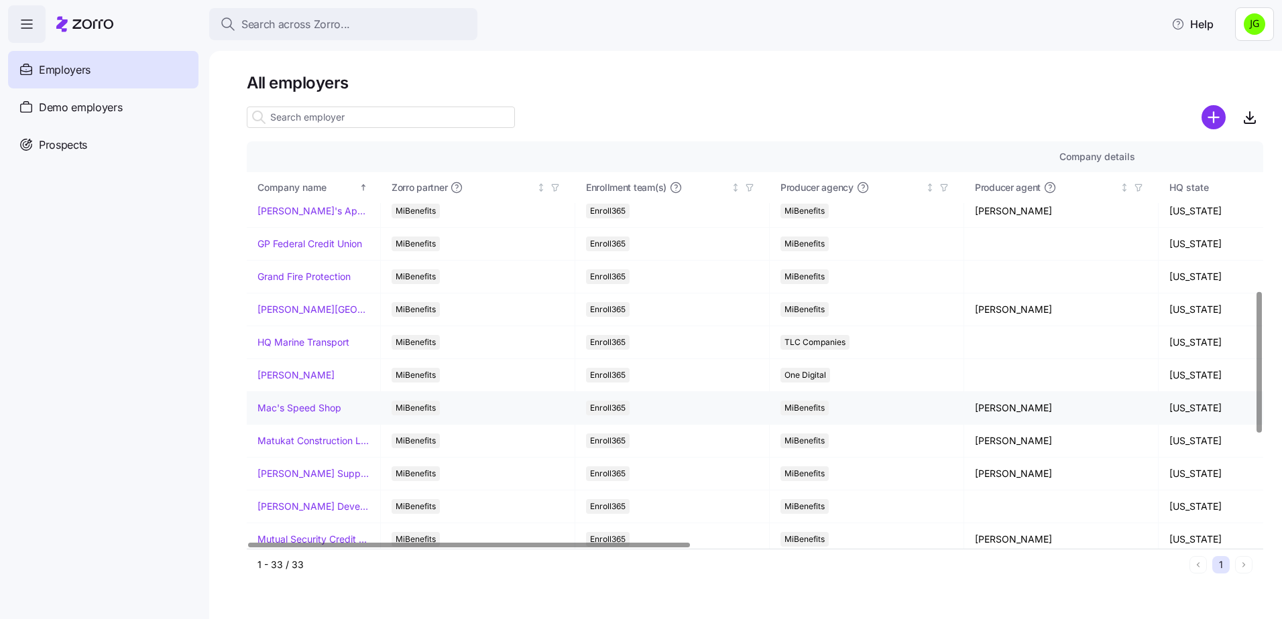
scroll to position [469, 0]
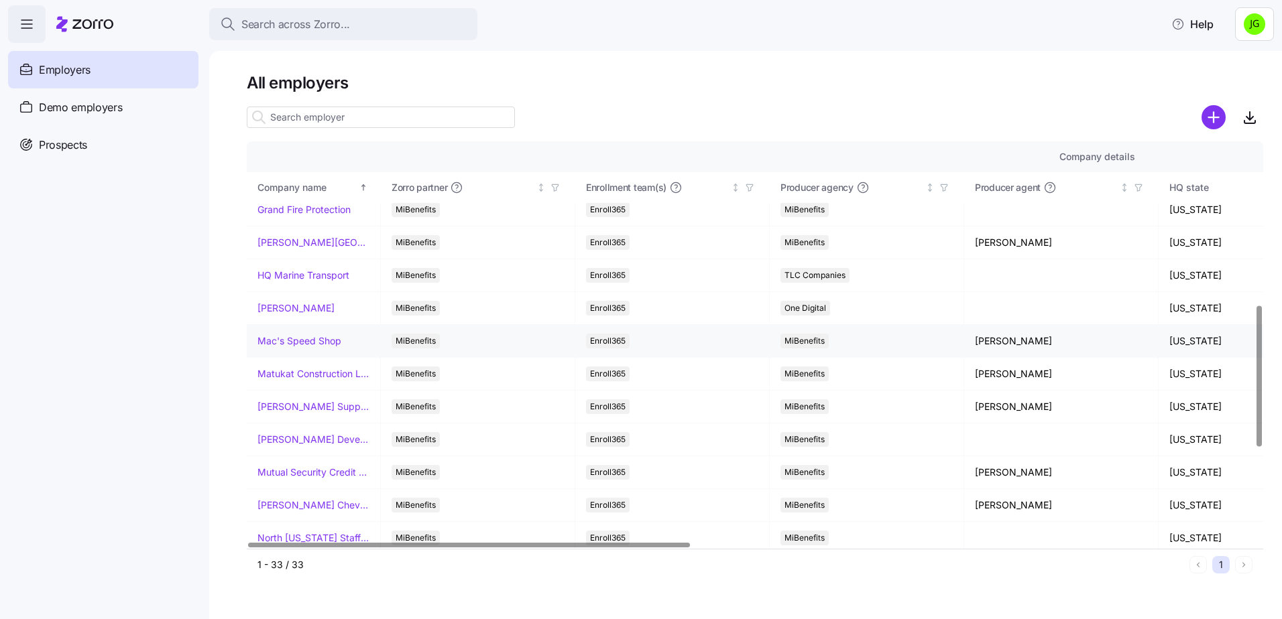
click at [306, 338] on link "Mac's Speed Shop" at bounding box center [299, 340] width 84 height 13
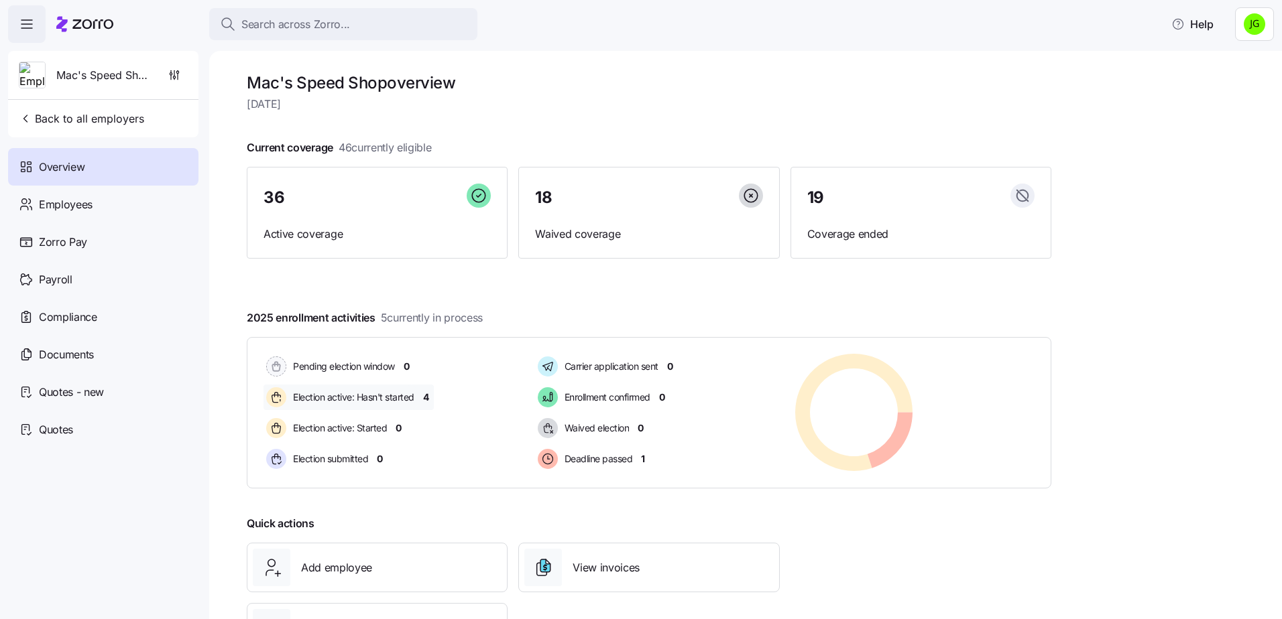
click at [426, 399] on span "4" at bounding box center [426, 397] width 6 height 13
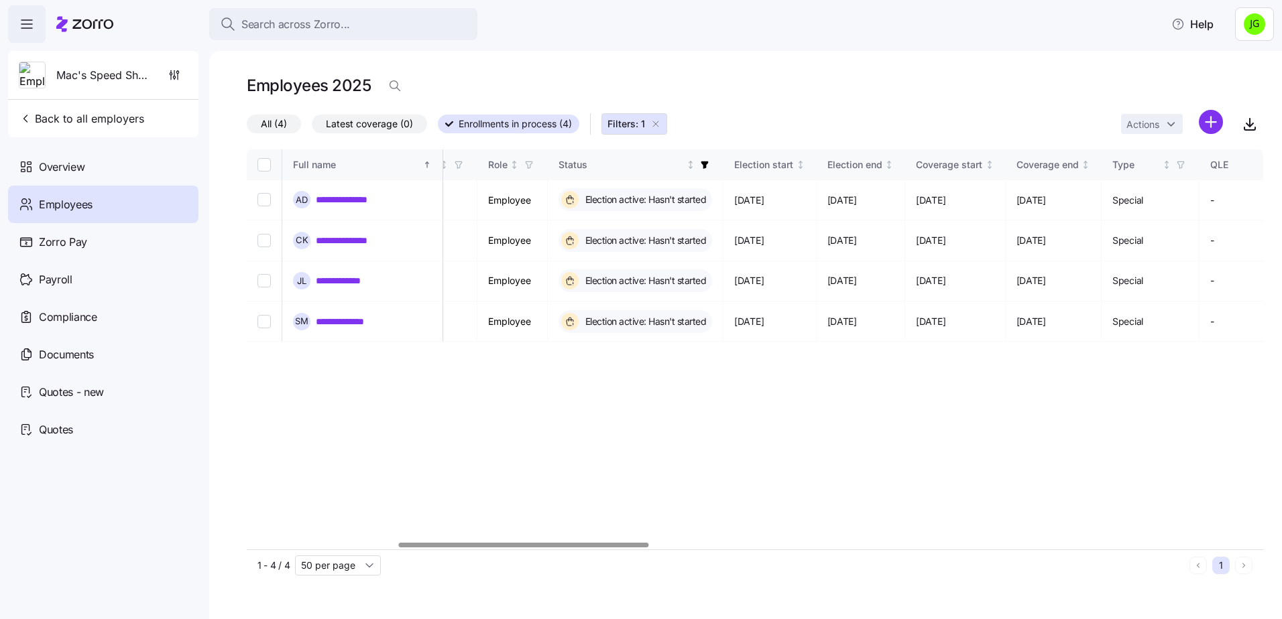
scroll to position [0, 615]
click at [610, 548] on div at bounding box center [525, 545] width 250 height 5
click at [101, 123] on span "Back to all employers" at bounding box center [81, 119] width 125 height 16
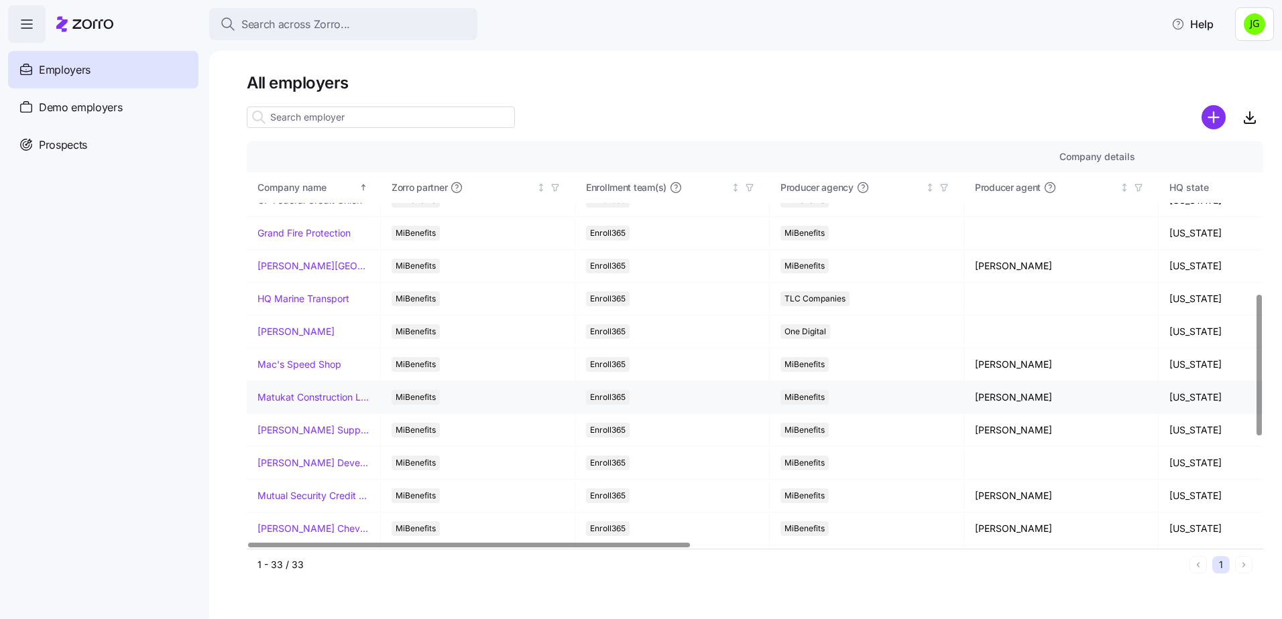
scroll to position [469, 0]
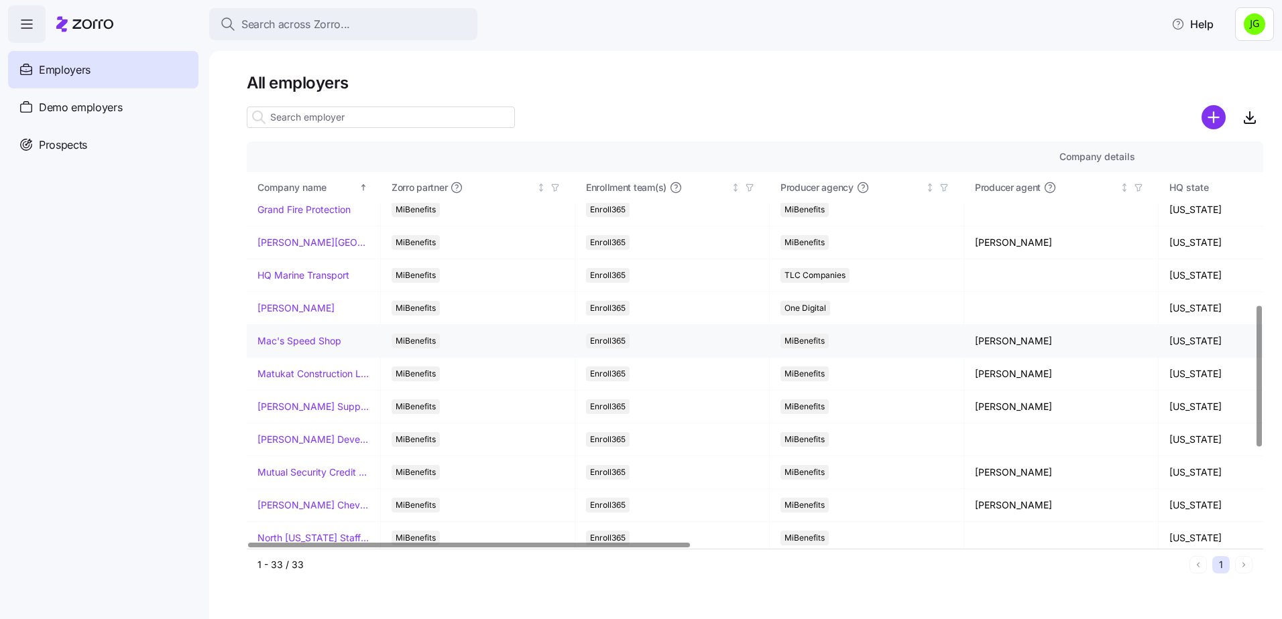
click at [292, 343] on link "Mac's Speed Shop" at bounding box center [299, 340] width 84 height 13
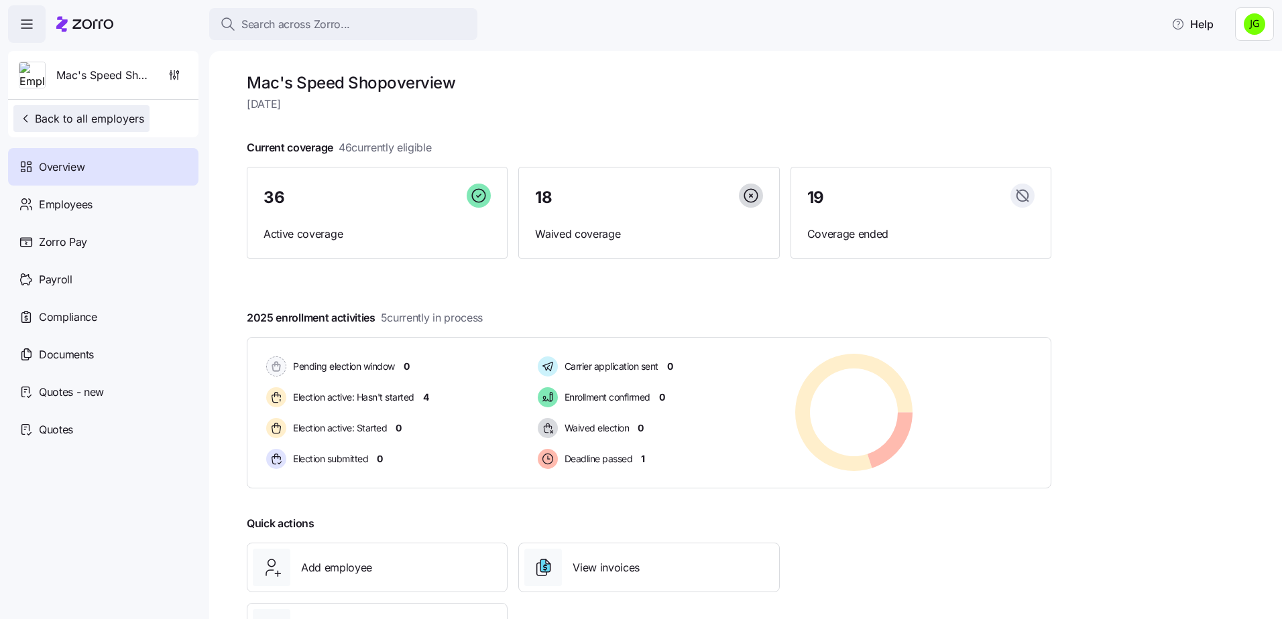
click at [97, 118] on span "Back to all employers" at bounding box center [81, 119] width 125 height 16
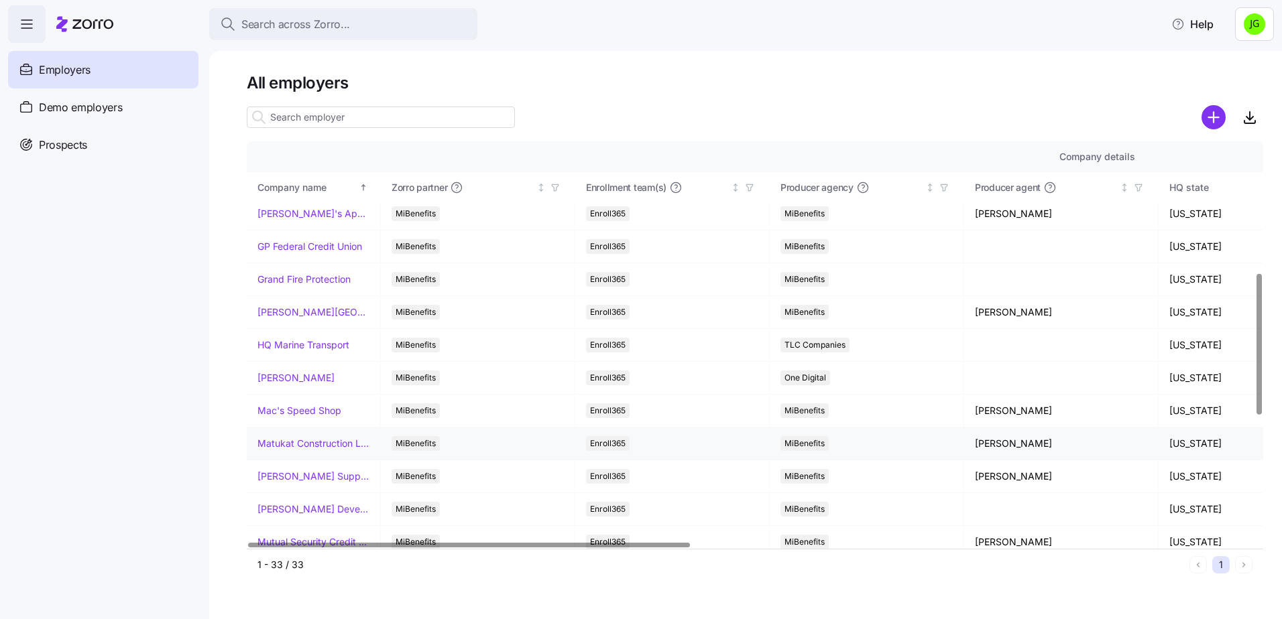
scroll to position [402, 0]
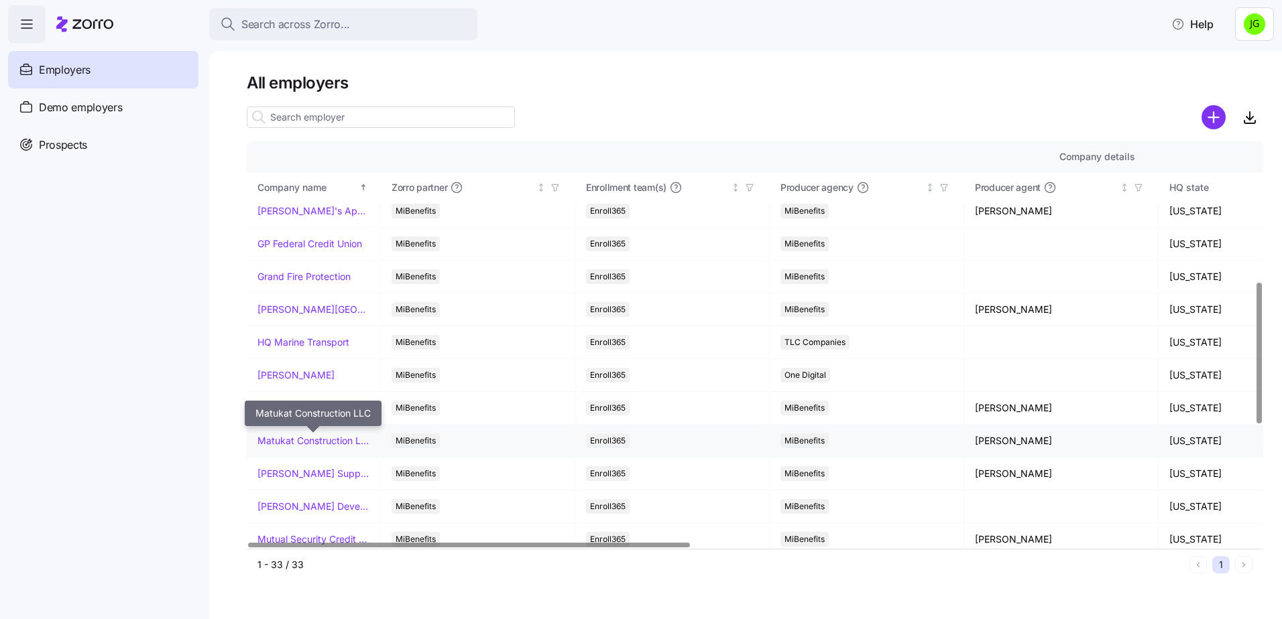
click at [312, 440] on link "Matukat Construction LLC" at bounding box center [313, 440] width 112 height 13
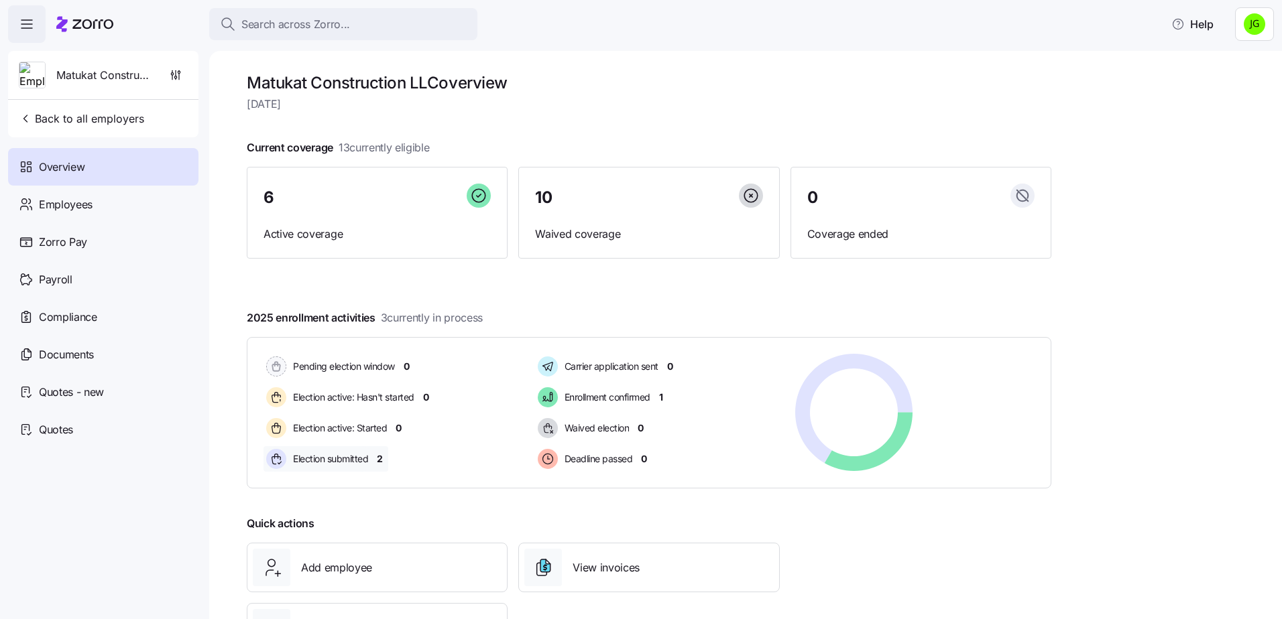
click at [379, 461] on span "2" at bounding box center [380, 458] width 6 height 13
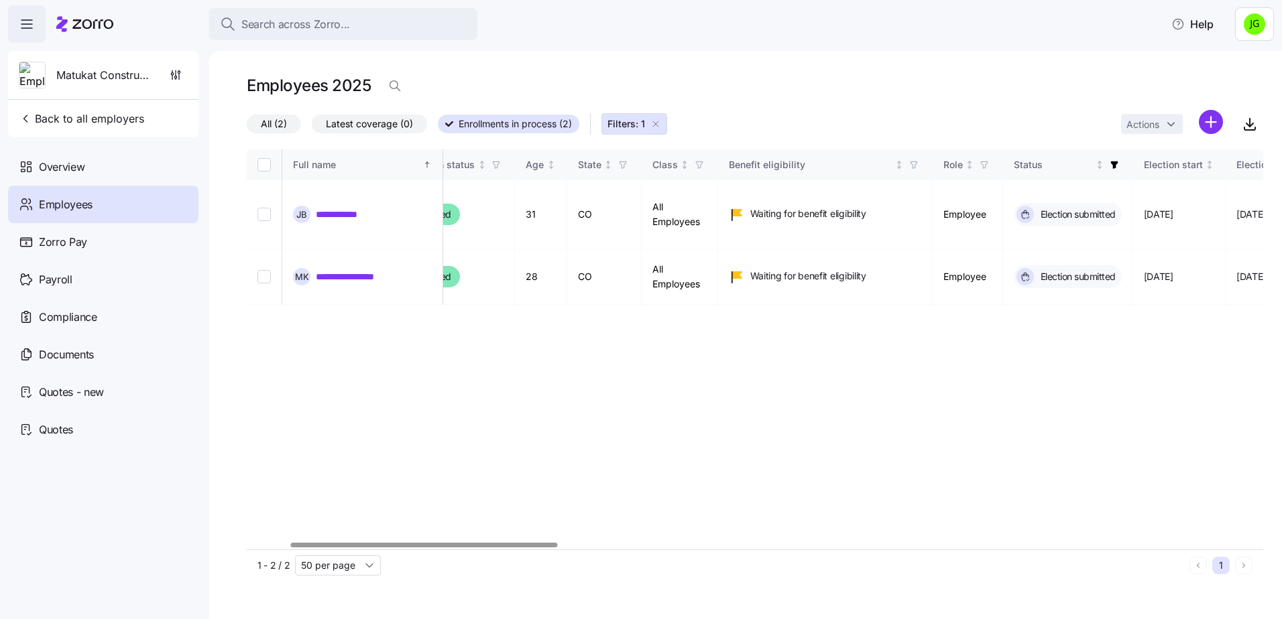
scroll to position [0, 162]
click at [469, 543] on div at bounding box center [424, 545] width 266 height 5
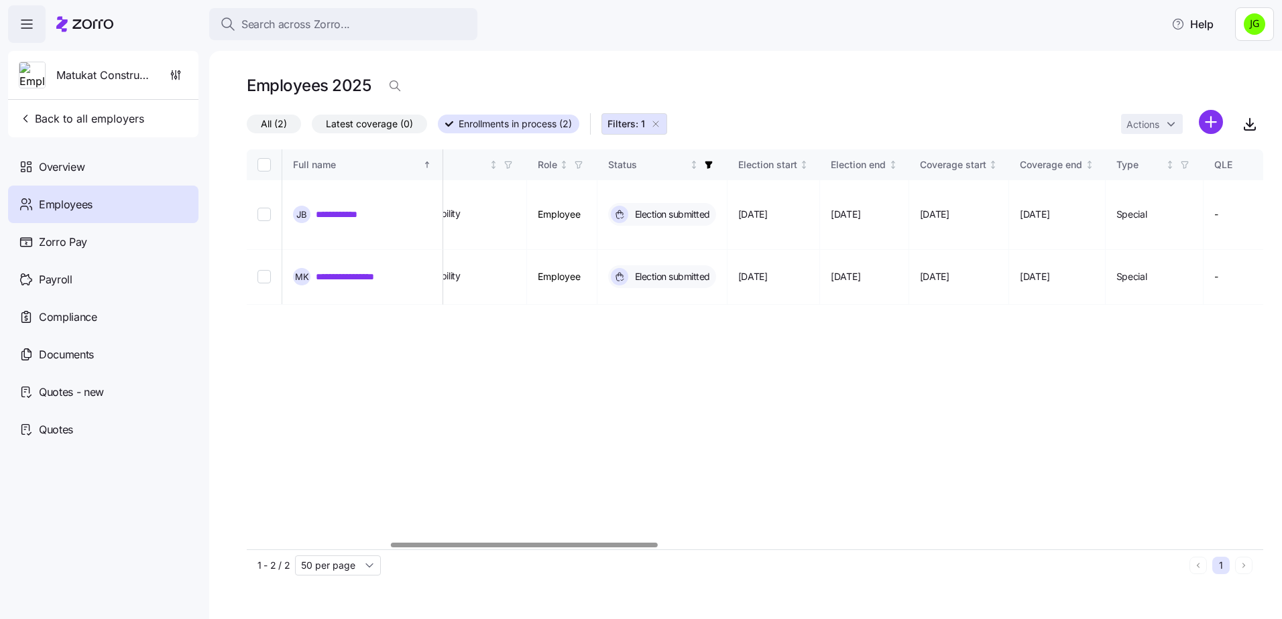
scroll to position [0, 404]
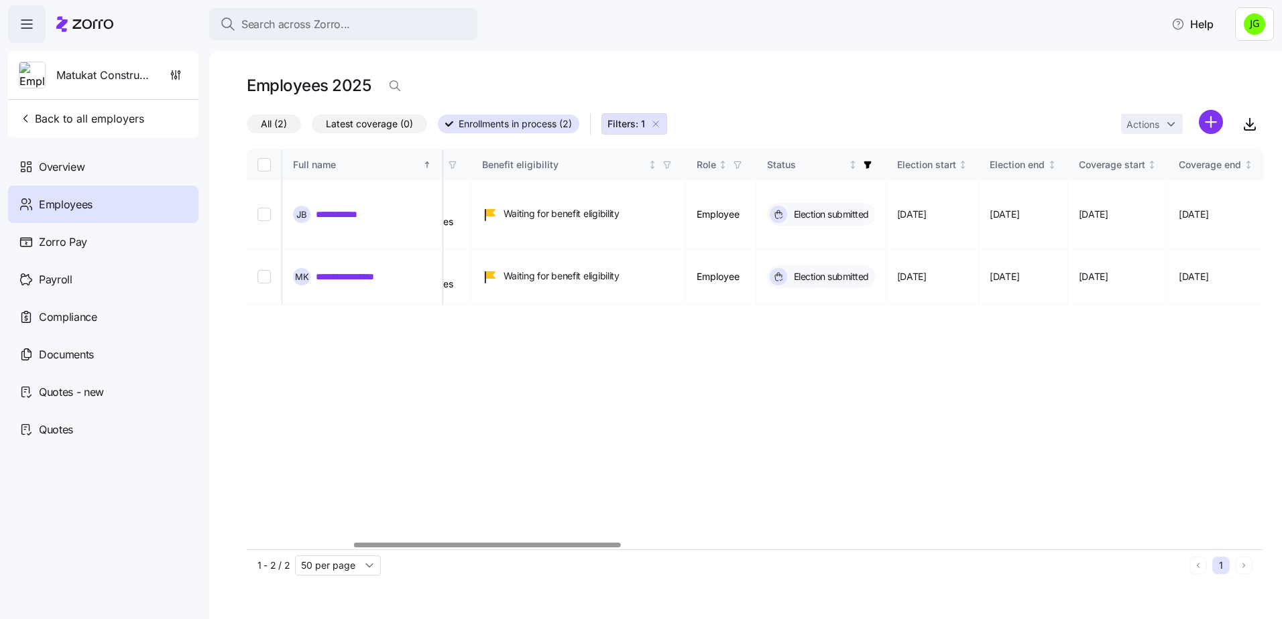
click at [583, 548] on div at bounding box center [487, 545] width 266 height 5
click at [58, 119] on span "Back to all employers" at bounding box center [81, 119] width 125 height 16
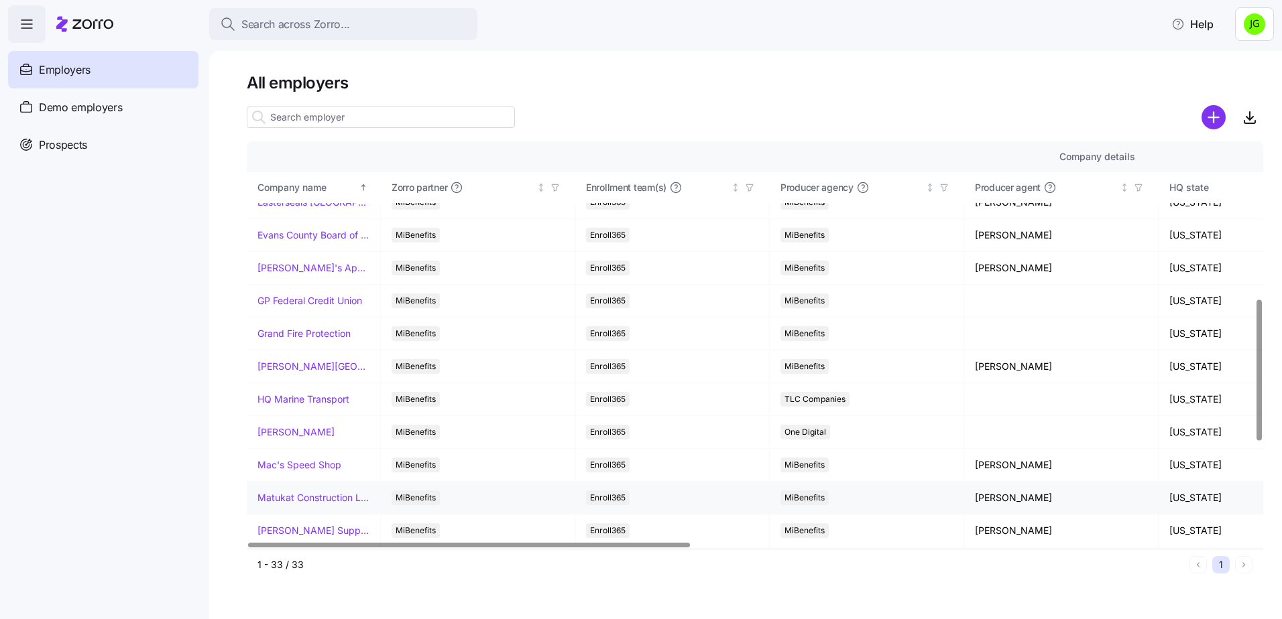
scroll to position [469, 0]
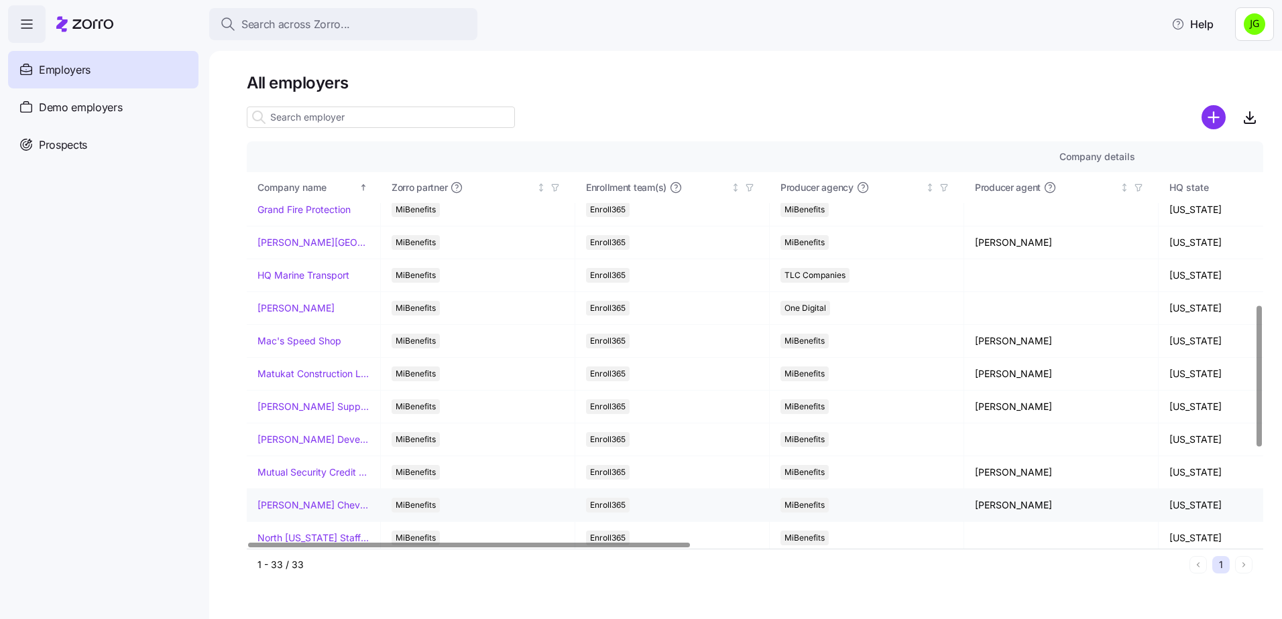
click at [310, 509] on link "[PERSON_NAME] Chevrolet" at bounding box center [313, 505] width 112 height 13
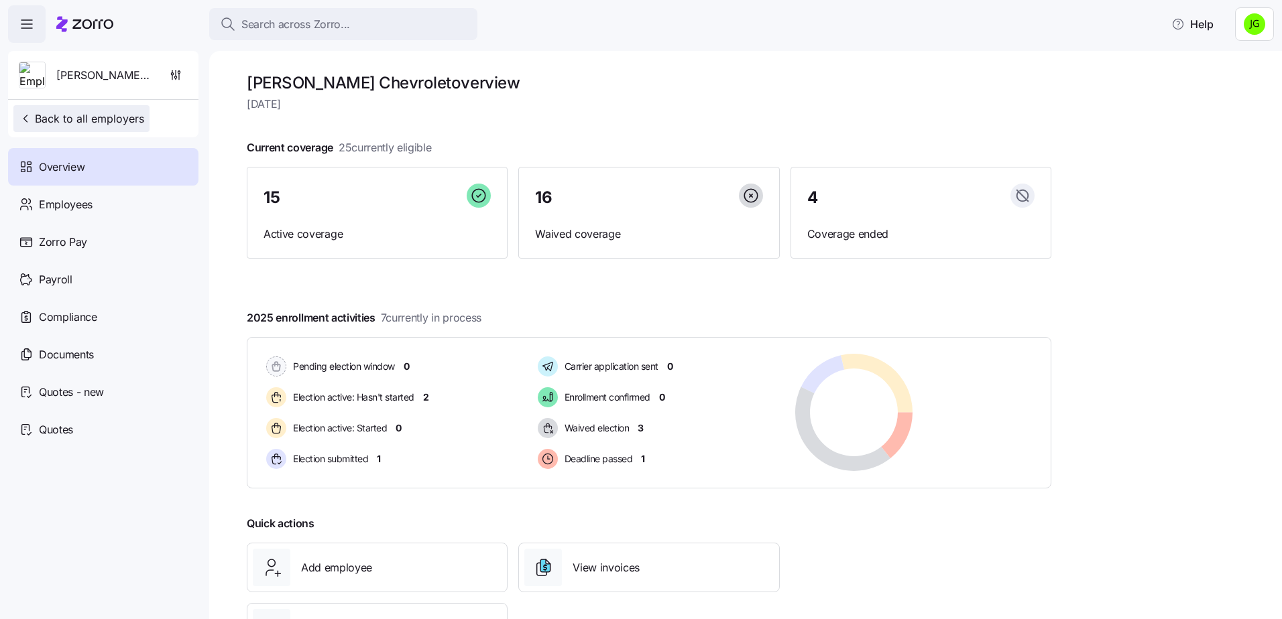
click at [52, 124] on span "Back to all employers" at bounding box center [81, 119] width 125 height 16
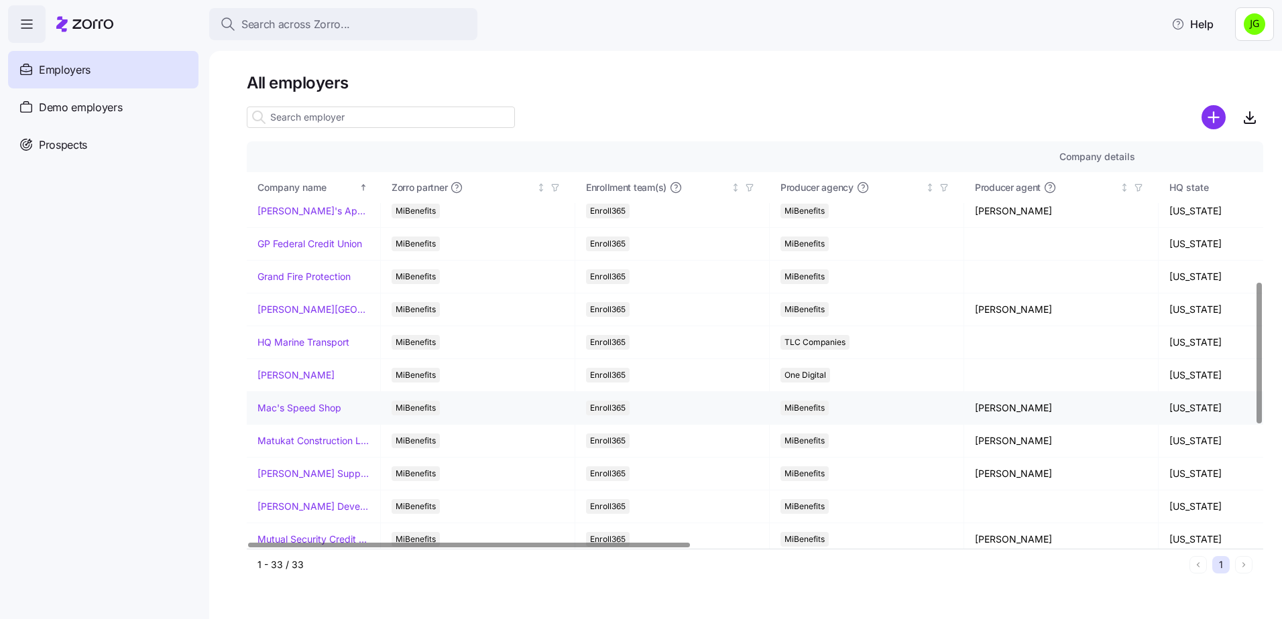
scroll to position [469, 0]
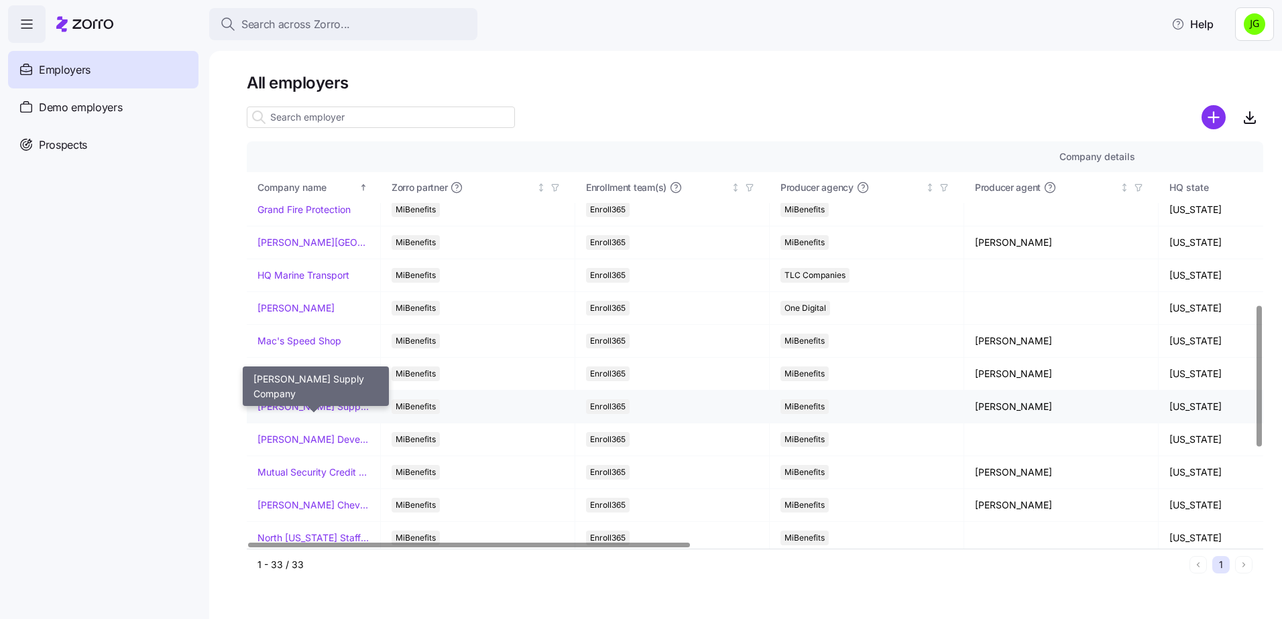
click at [307, 406] on link "[PERSON_NAME] Supply Company" at bounding box center [313, 406] width 112 height 13
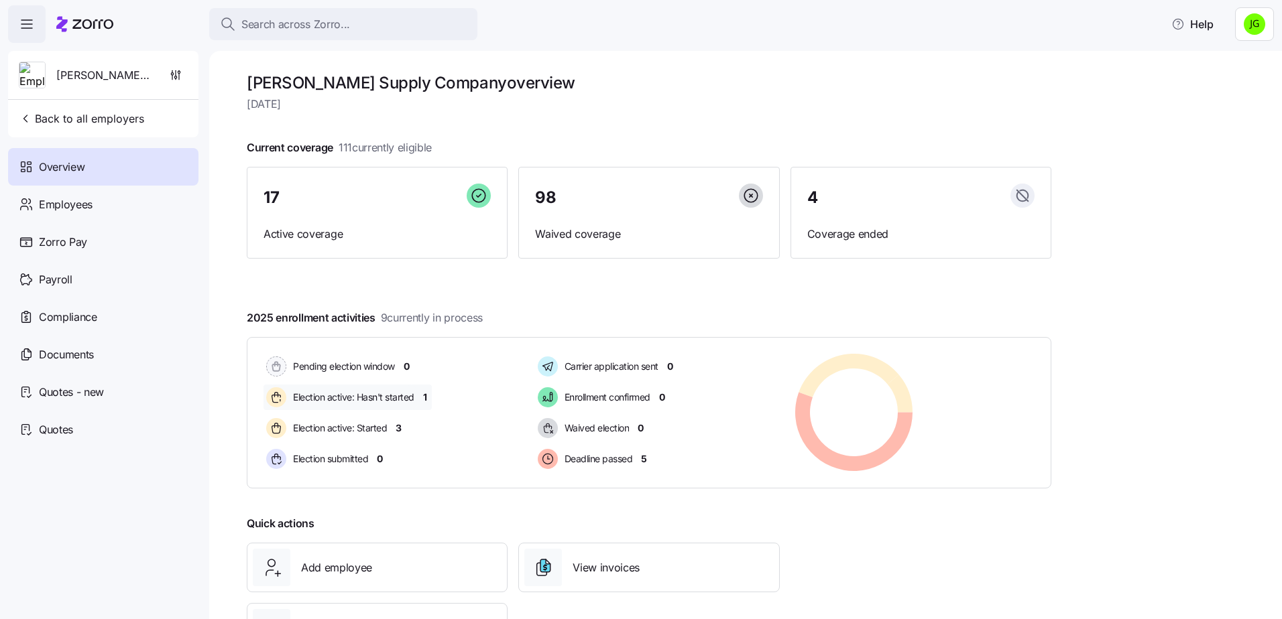
click at [424, 398] on span "1" at bounding box center [425, 397] width 4 height 13
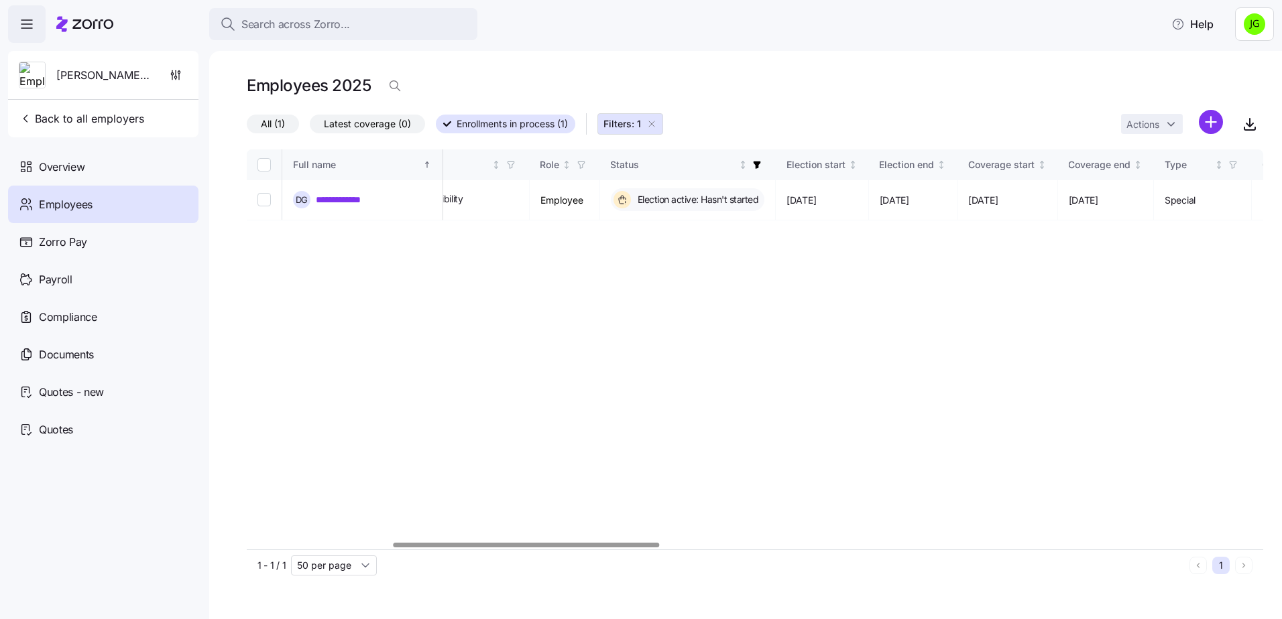
scroll to position [0, 562]
click at [654, 548] on div at bounding box center [528, 545] width 266 height 5
click at [105, 115] on span "Back to all employers" at bounding box center [81, 119] width 125 height 16
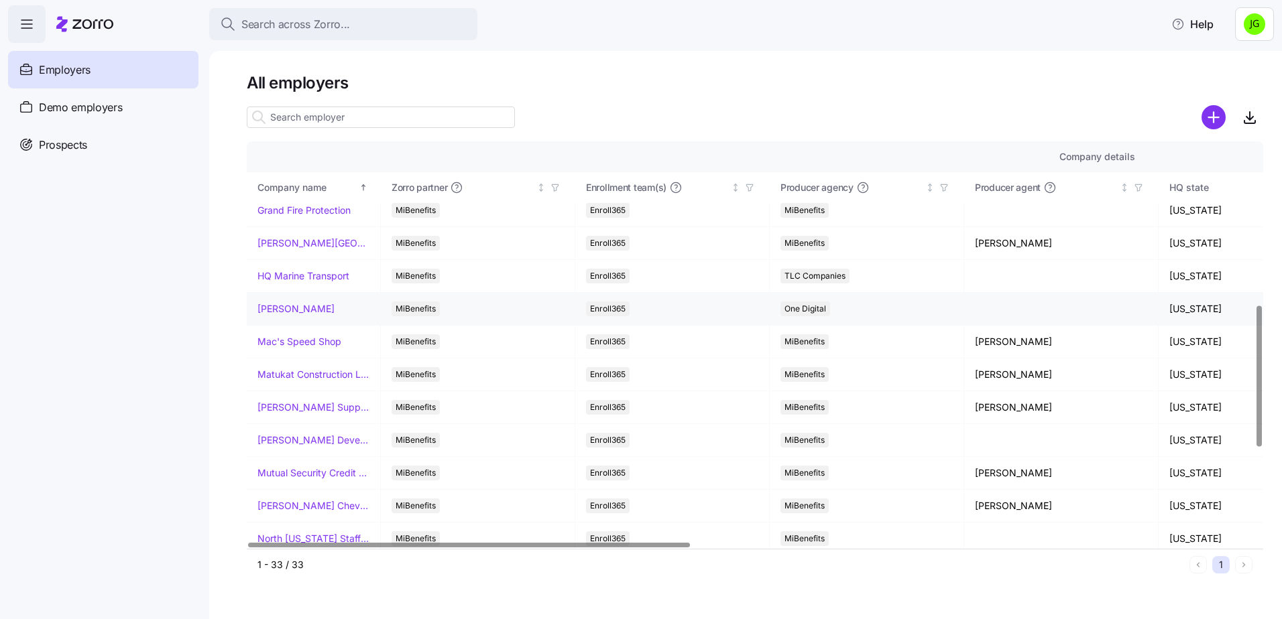
scroll to position [469, 0]
click at [306, 408] on link "[PERSON_NAME] Supply Company" at bounding box center [313, 406] width 112 height 13
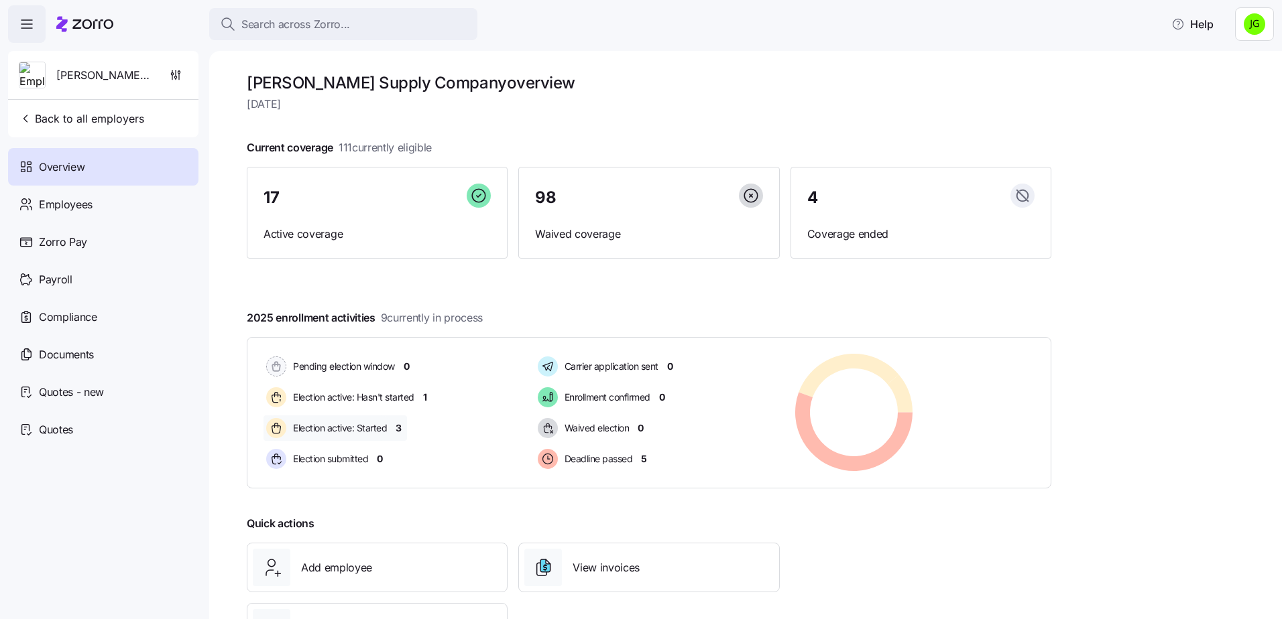
click at [397, 429] on span "3" at bounding box center [398, 428] width 6 height 13
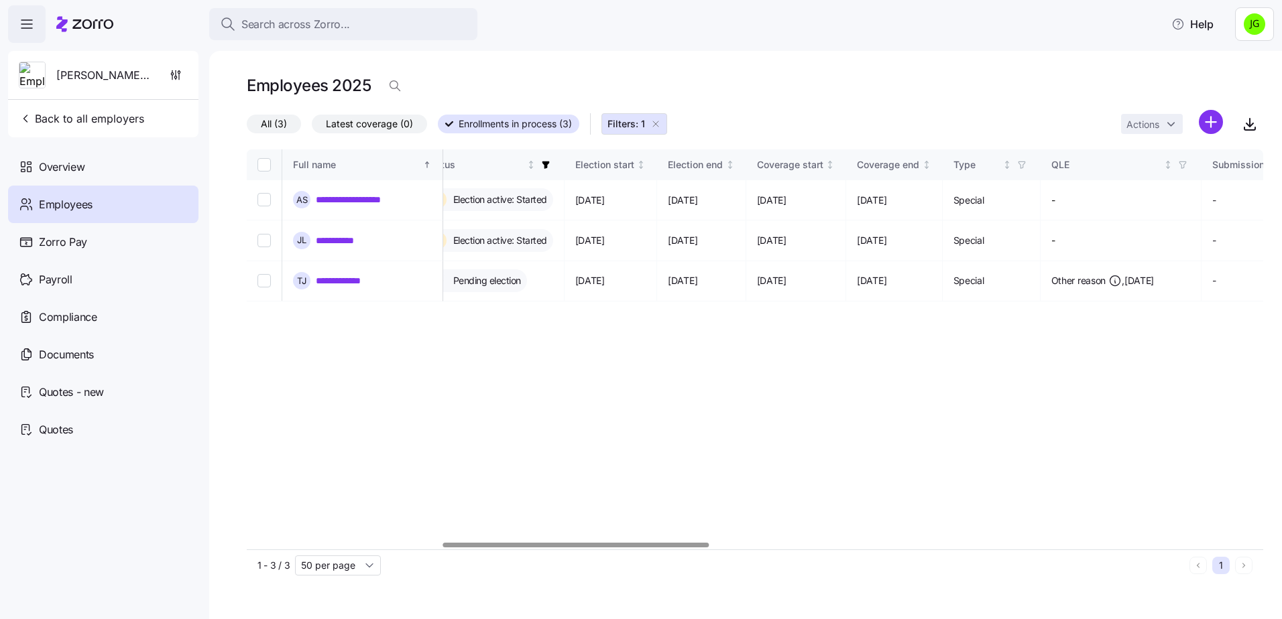
scroll to position [0, 772]
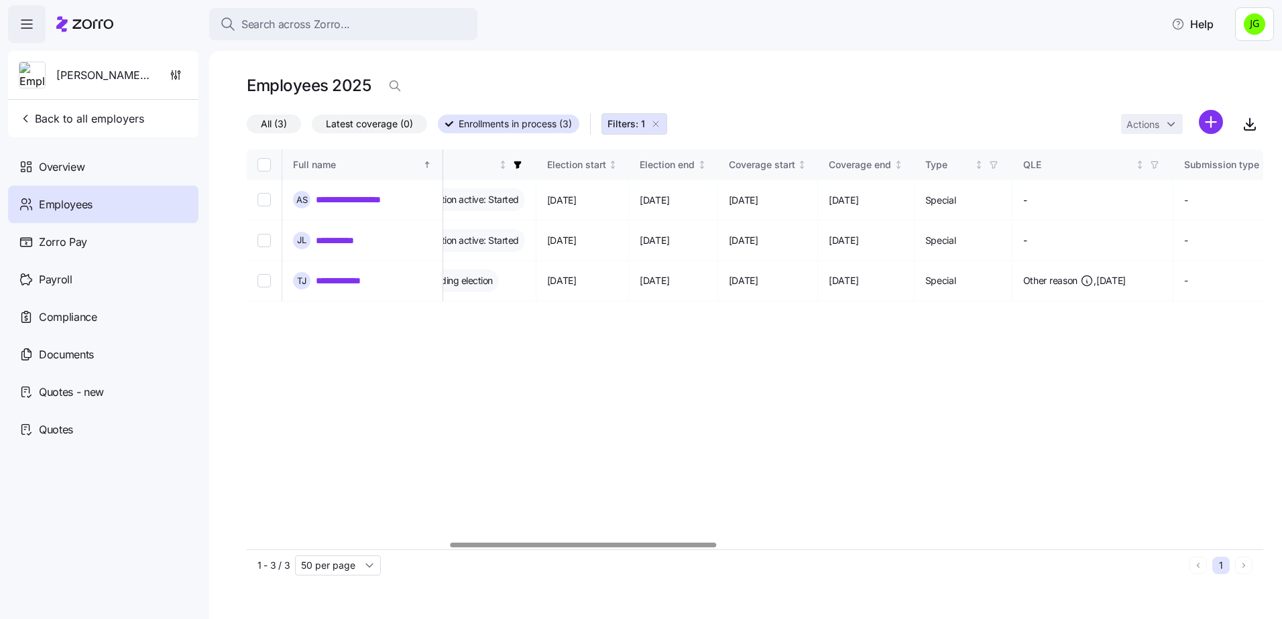
click at [632, 548] on div at bounding box center [583, 545] width 266 height 5
click at [389, 297] on td "**********" at bounding box center [362, 281] width 161 height 40
click at [345, 283] on link "**********" at bounding box center [346, 280] width 60 height 13
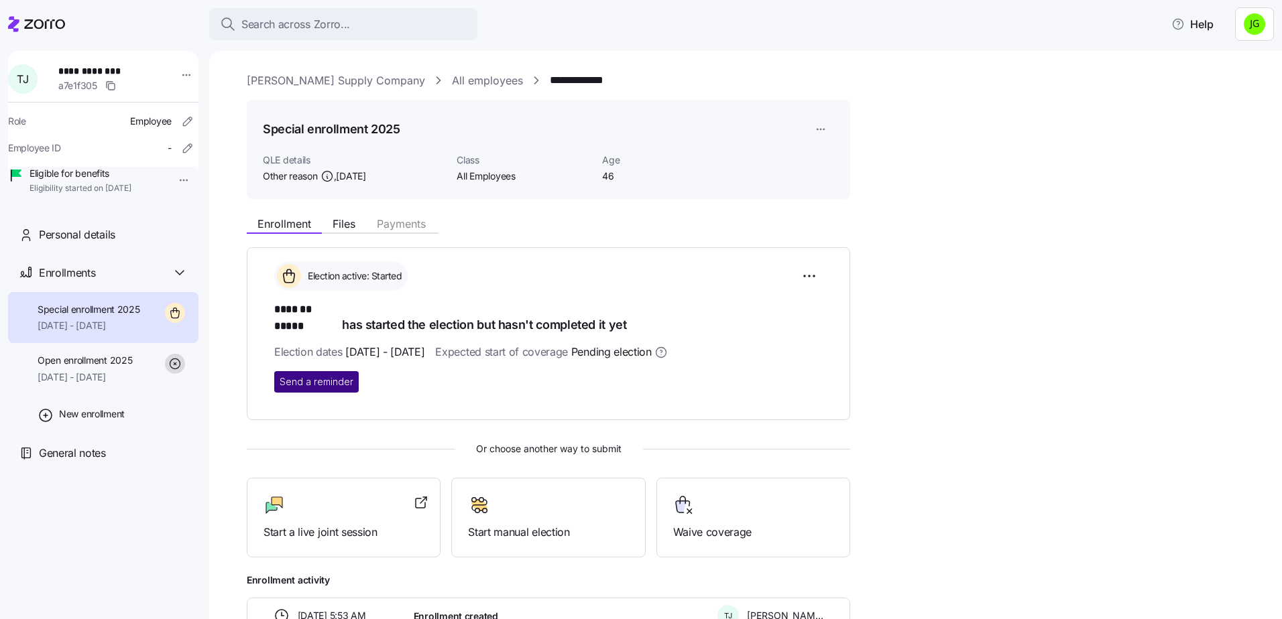
click at [316, 375] on button "Send a reminder" at bounding box center [316, 381] width 84 height 21
click at [48, 23] on icon at bounding box center [36, 24] width 57 height 16
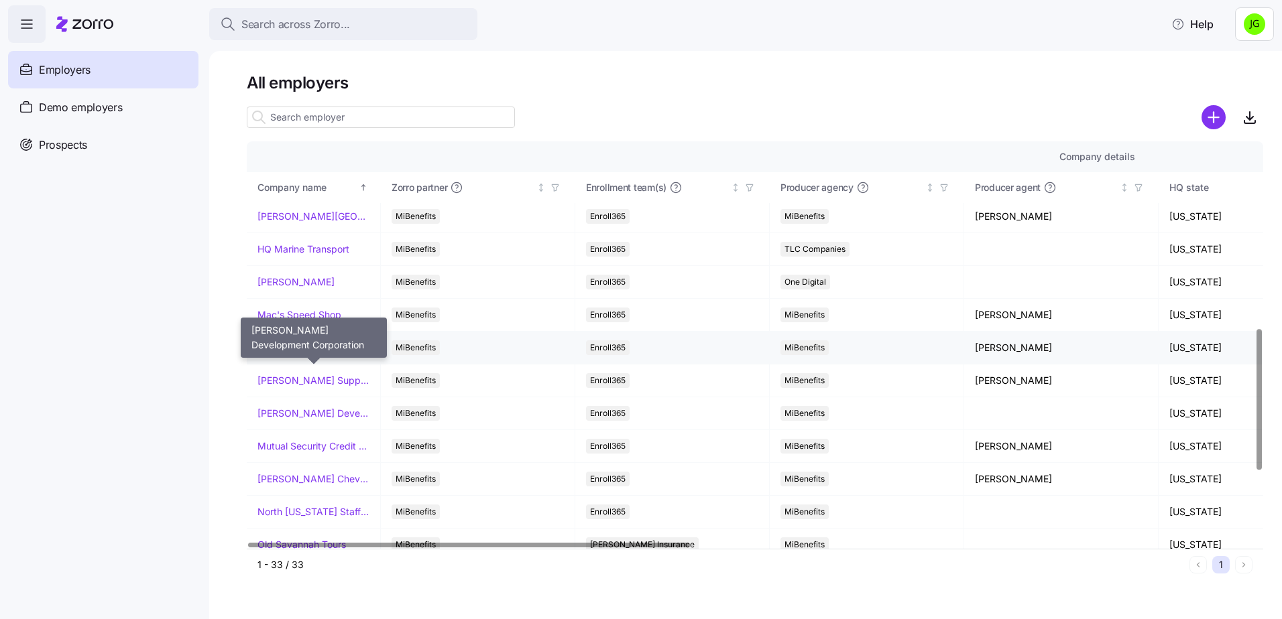
scroll to position [536, 0]
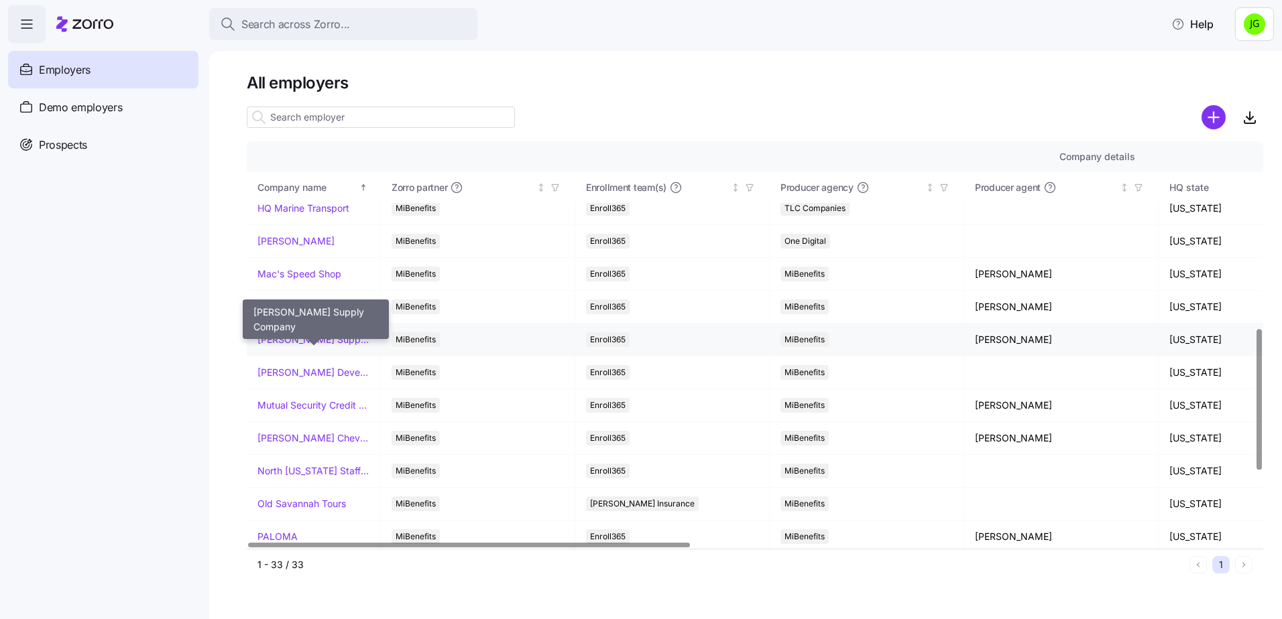
click at [316, 341] on link "[PERSON_NAME] Supply Company" at bounding box center [313, 339] width 112 height 13
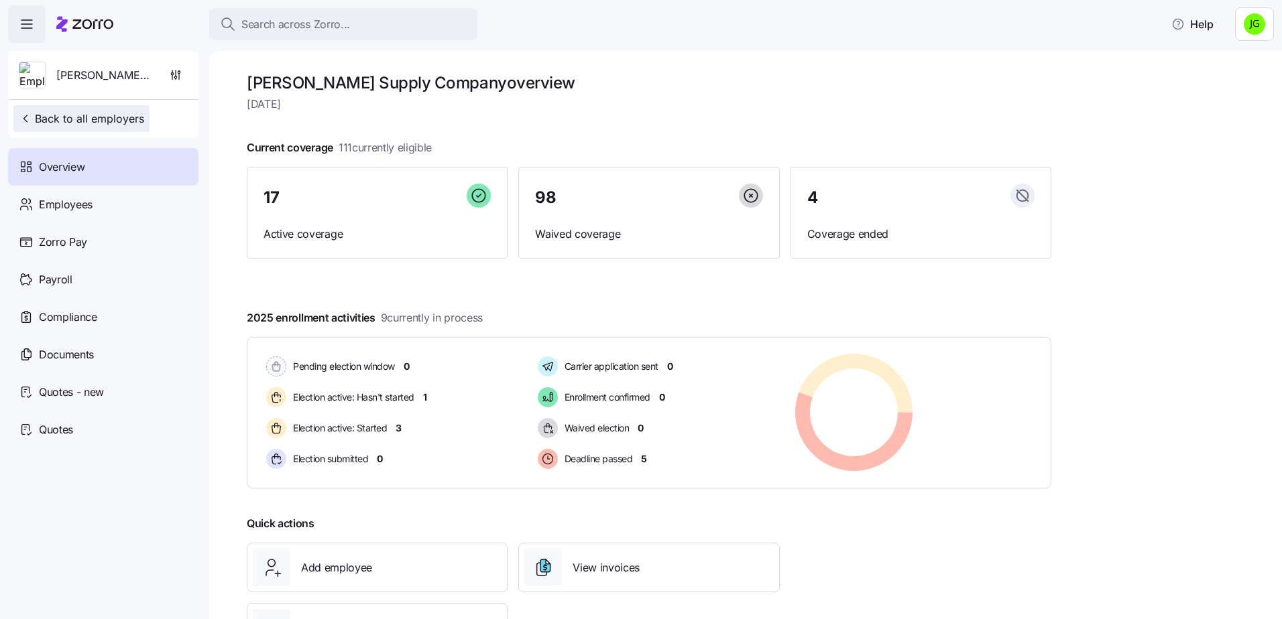
click at [76, 113] on span "Back to all employers" at bounding box center [81, 119] width 125 height 16
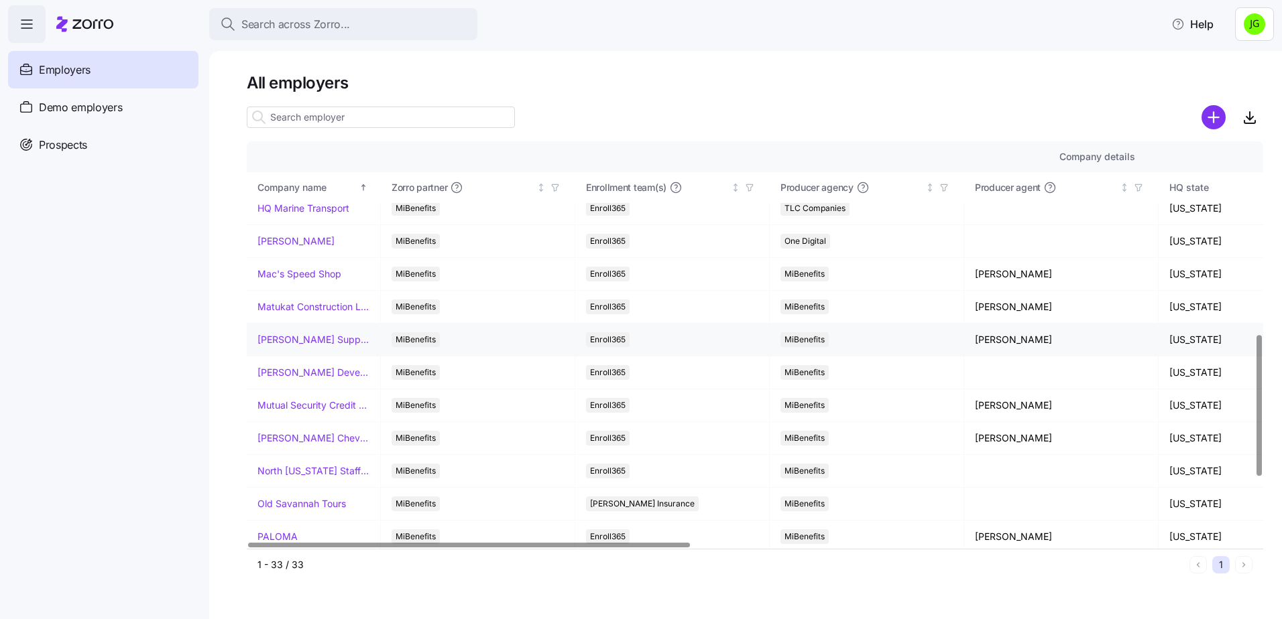
scroll to position [603, 0]
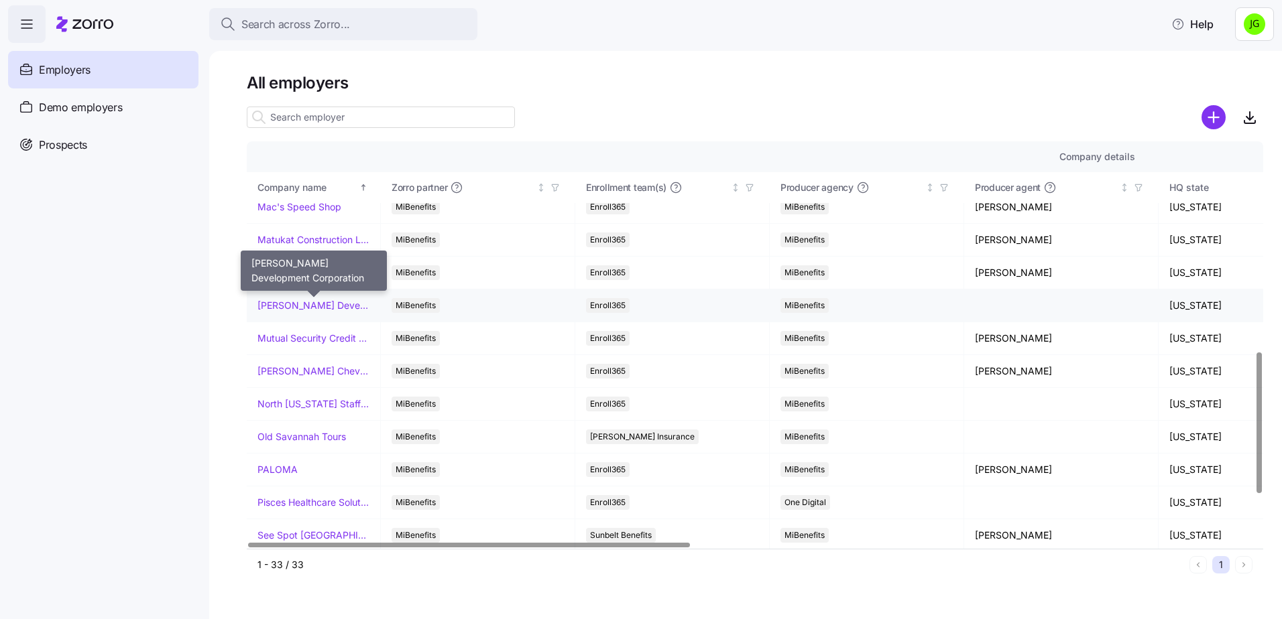
click at [290, 302] on link "[PERSON_NAME] Development Corporation" at bounding box center [313, 305] width 112 height 13
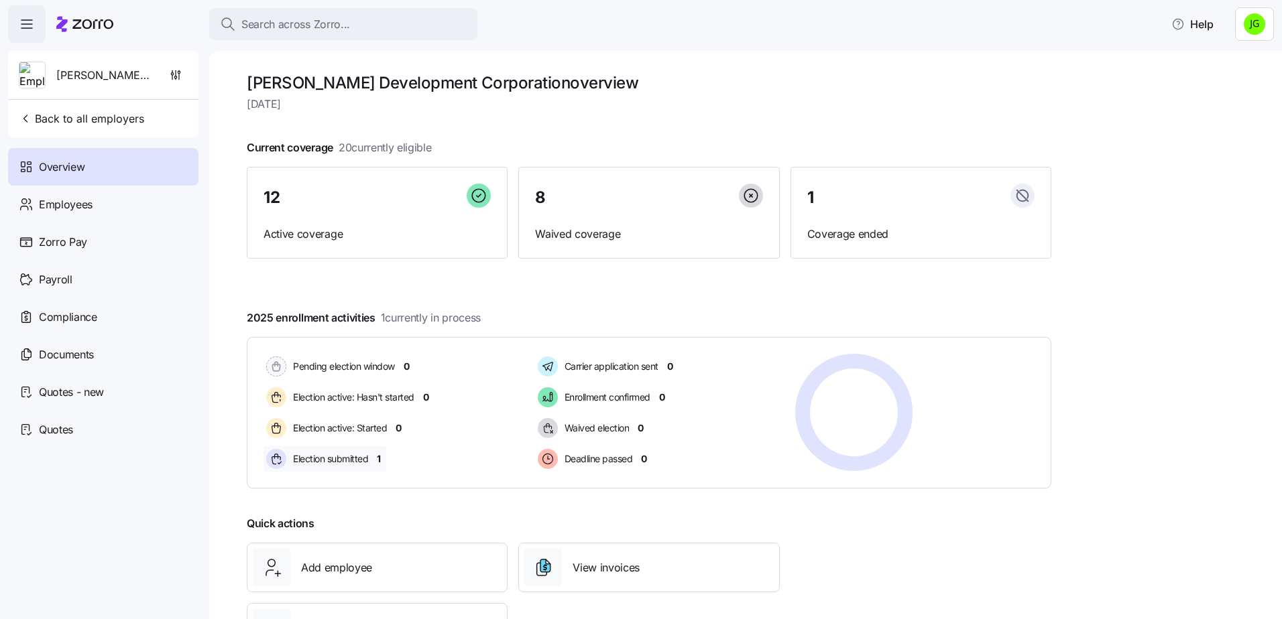
click at [380, 462] on span "1" at bounding box center [379, 458] width 4 height 13
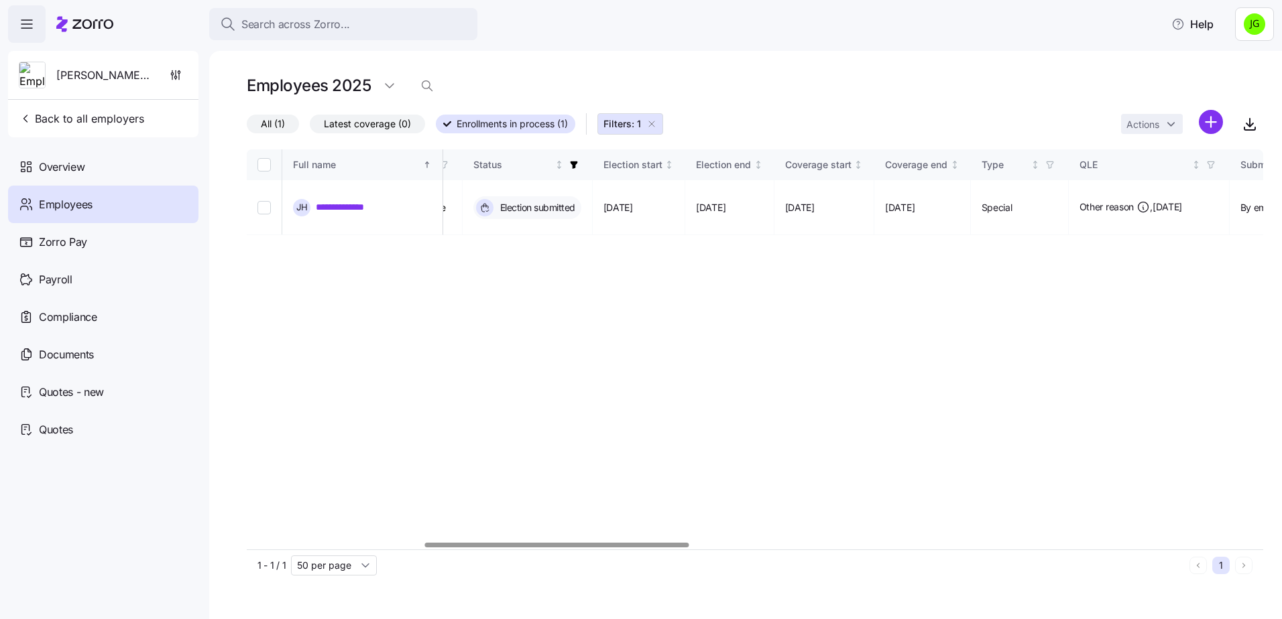
scroll to position [0, 680]
click at [672, 543] on div at bounding box center [556, 545] width 263 height 5
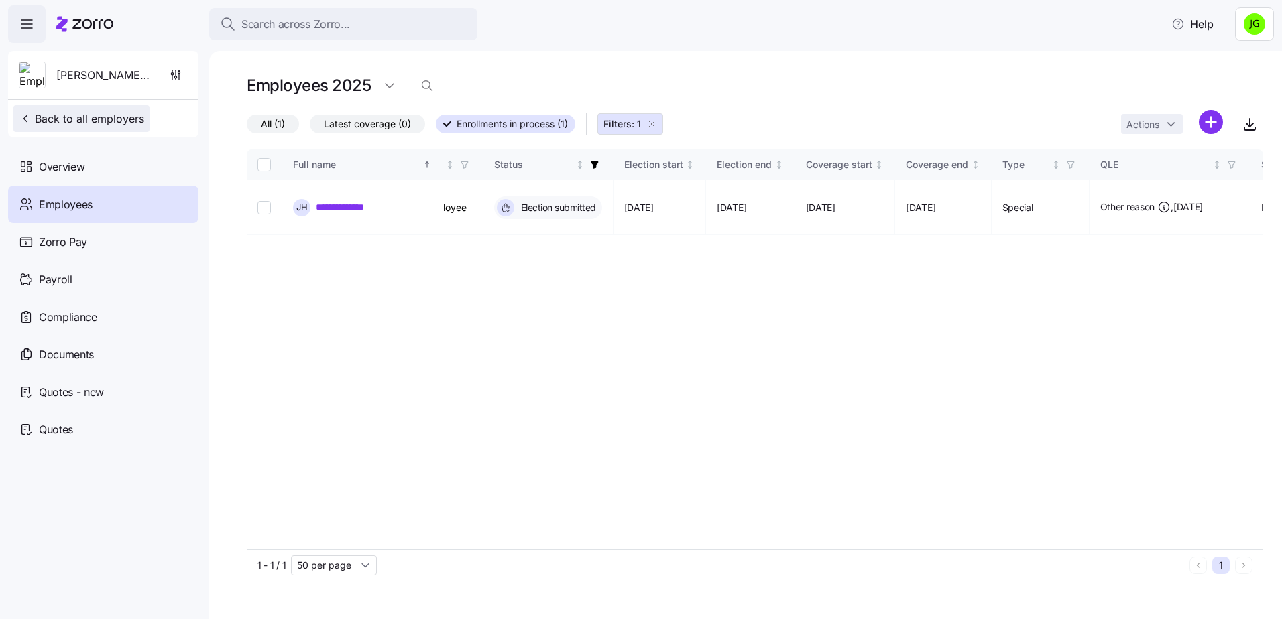
click at [72, 120] on span "Back to all employers" at bounding box center [81, 119] width 125 height 16
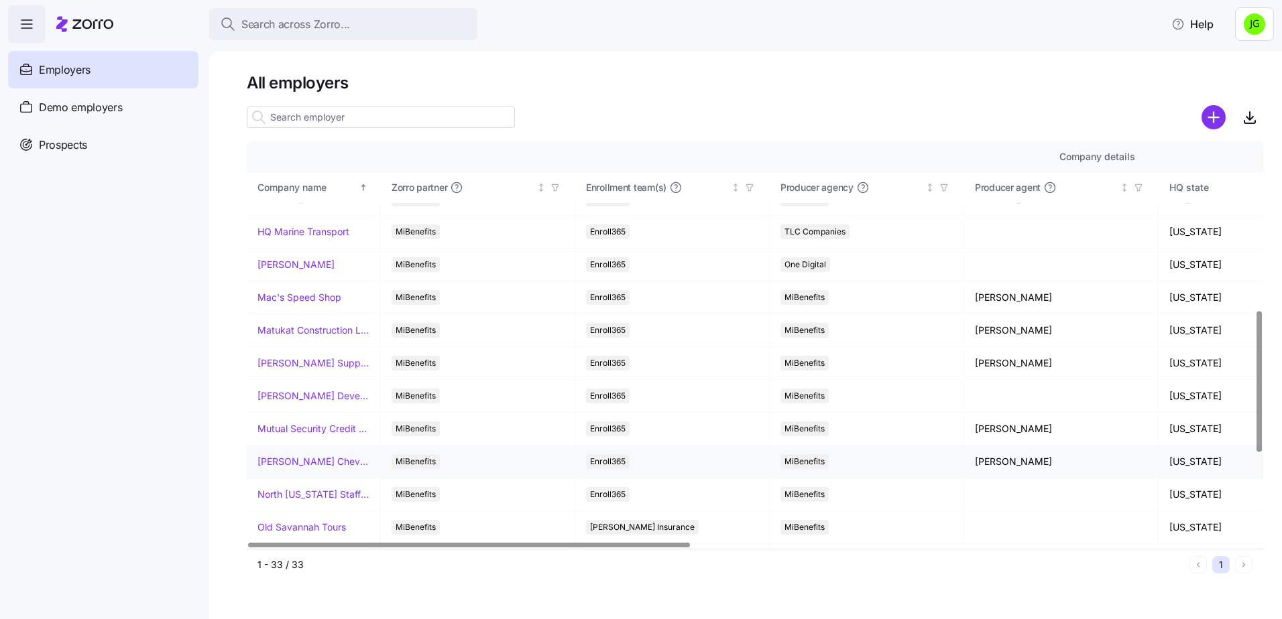
scroll to position [536, 0]
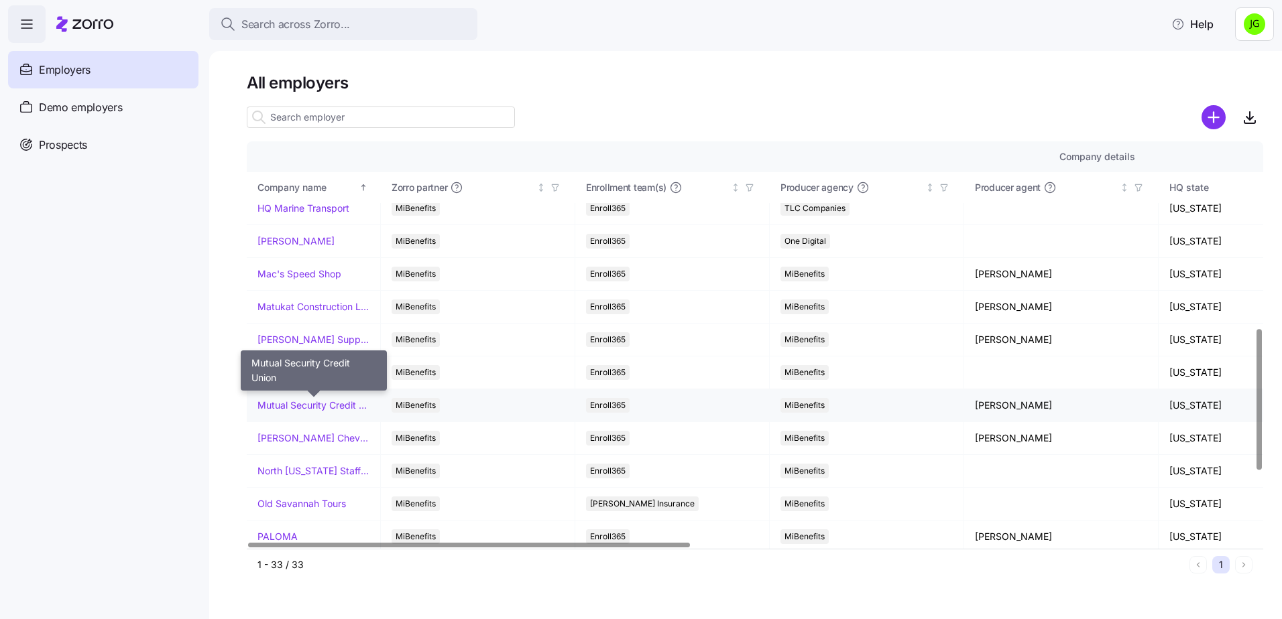
click at [310, 408] on link "Mutual Security Credit Union" at bounding box center [313, 405] width 112 height 13
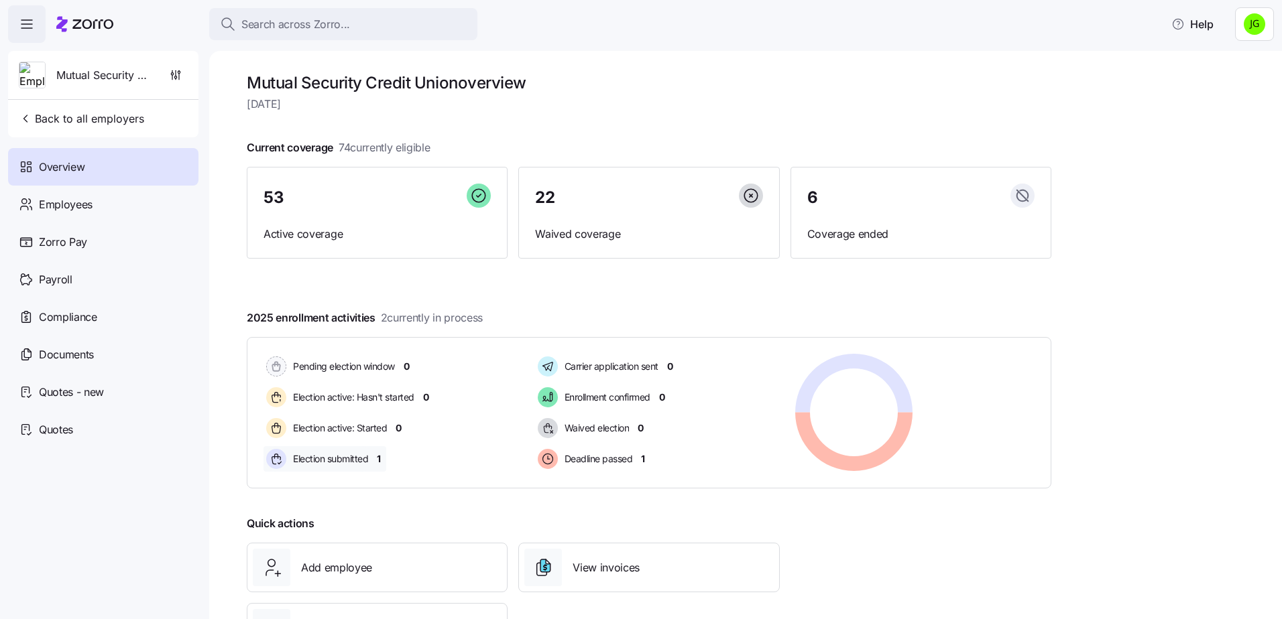
click at [378, 458] on span "1" at bounding box center [379, 458] width 4 height 13
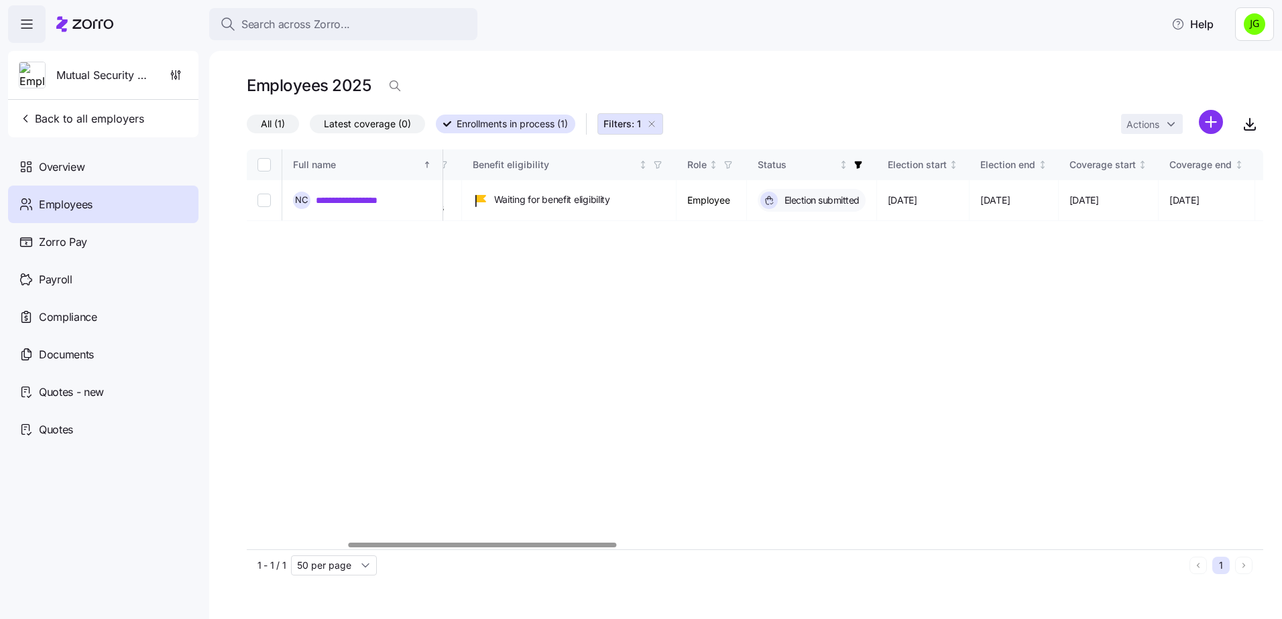
scroll to position [0, 485]
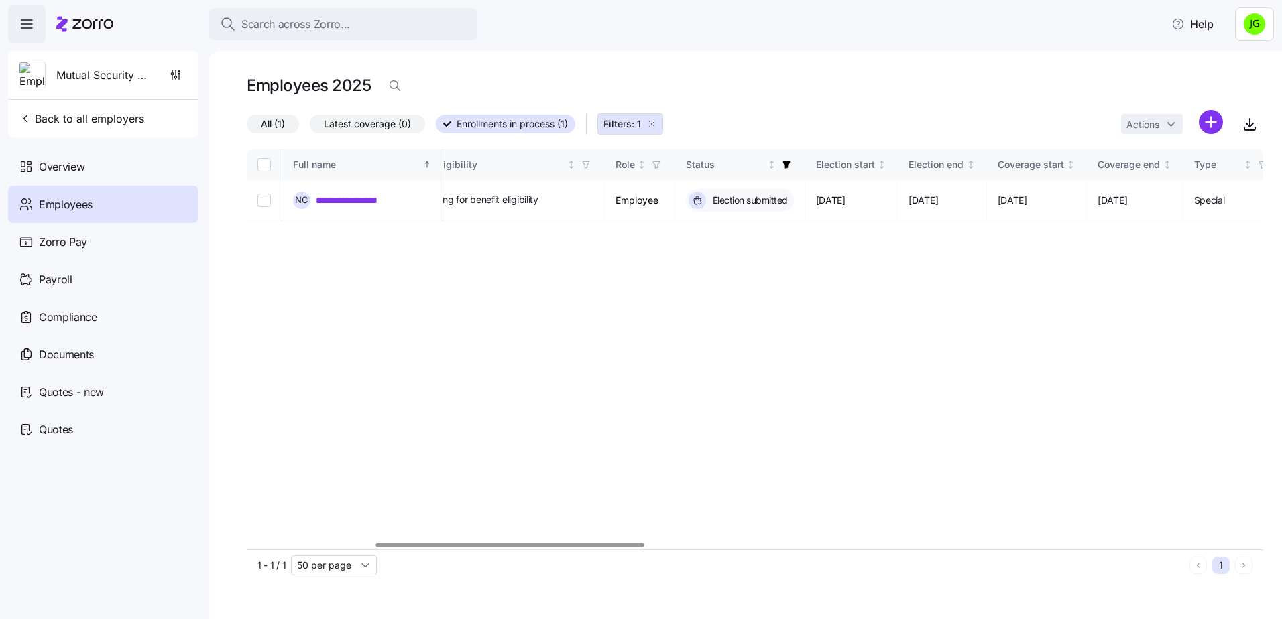
click at [624, 544] on div at bounding box center [509, 545] width 267 height 5
click at [95, 124] on span "Back to all employers" at bounding box center [81, 119] width 125 height 16
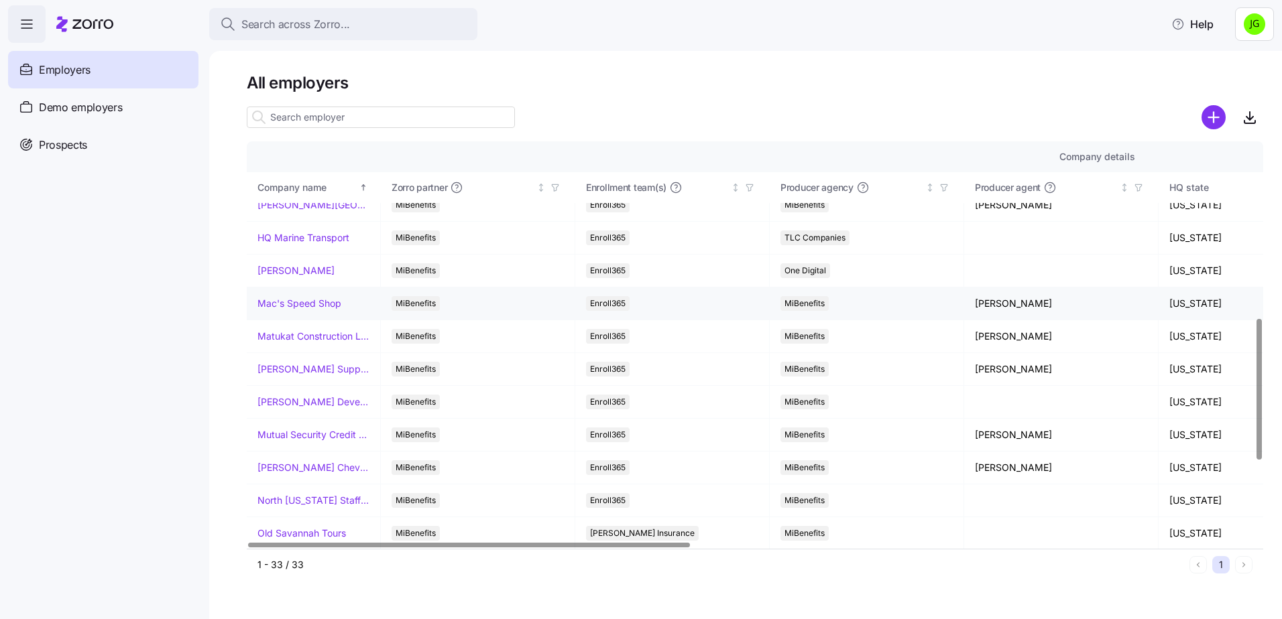
scroll to position [536, 0]
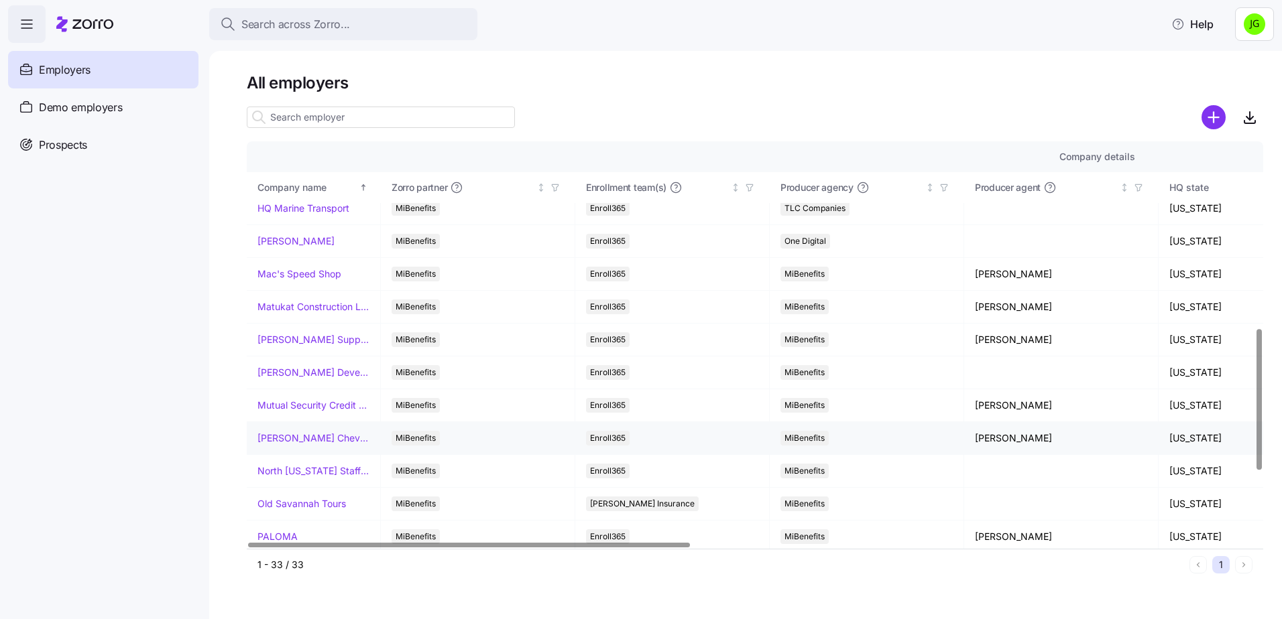
click at [315, 438] on link "[PERSON_NAME] Chevrolet" at bounding box center [313, 438] width 112 height 13
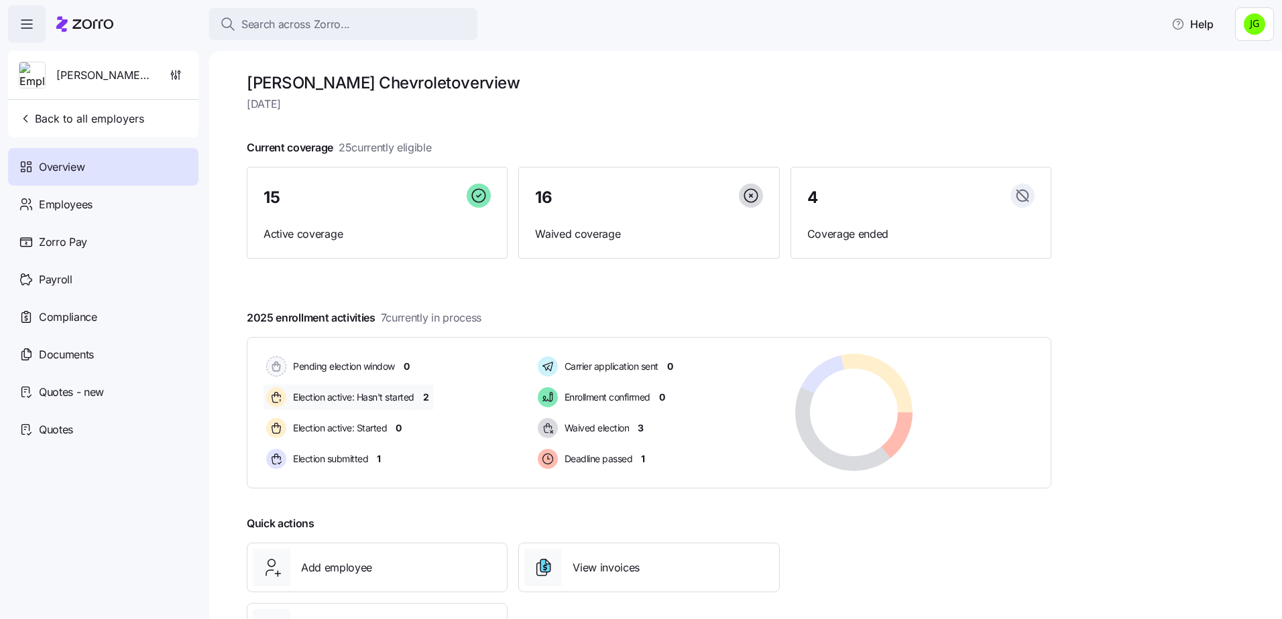
click at [425, 398] on span "2" at bounding box center [426, 397] width 6 height 13
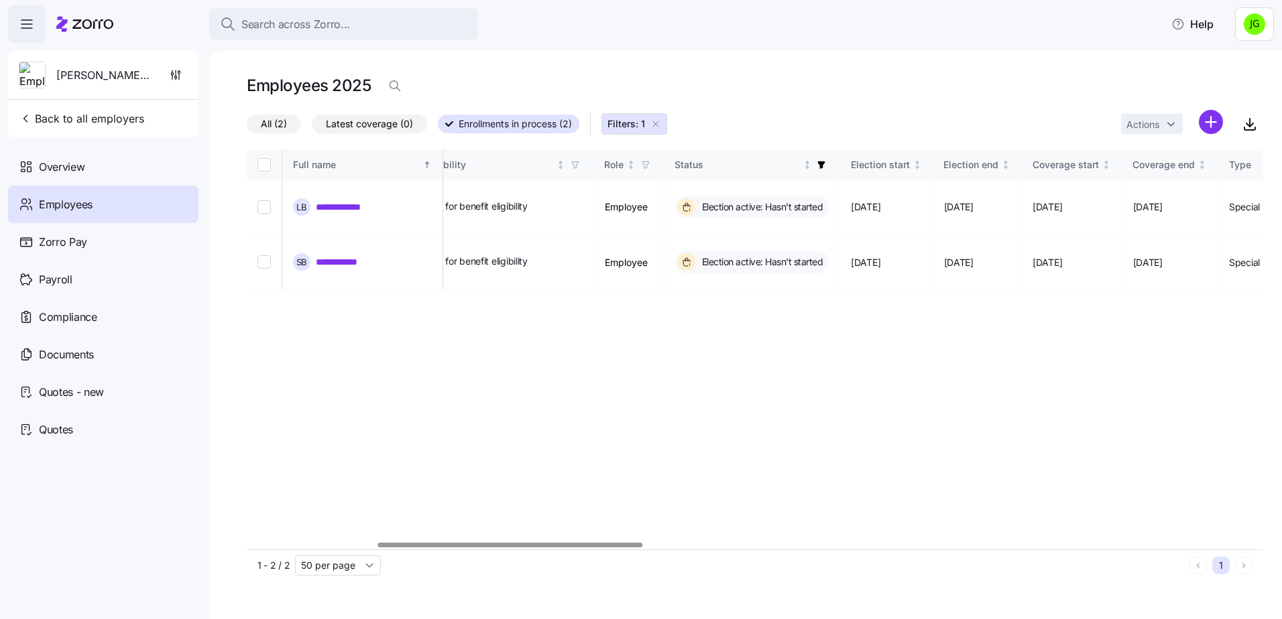
scroll to position [0, 497]
click at [629, 543] on div at bounding box center [510, 545] width 265 height 5
click at [93, 121] on span "Back to all employers" at bounding box center [81, 119] width 125 height 16
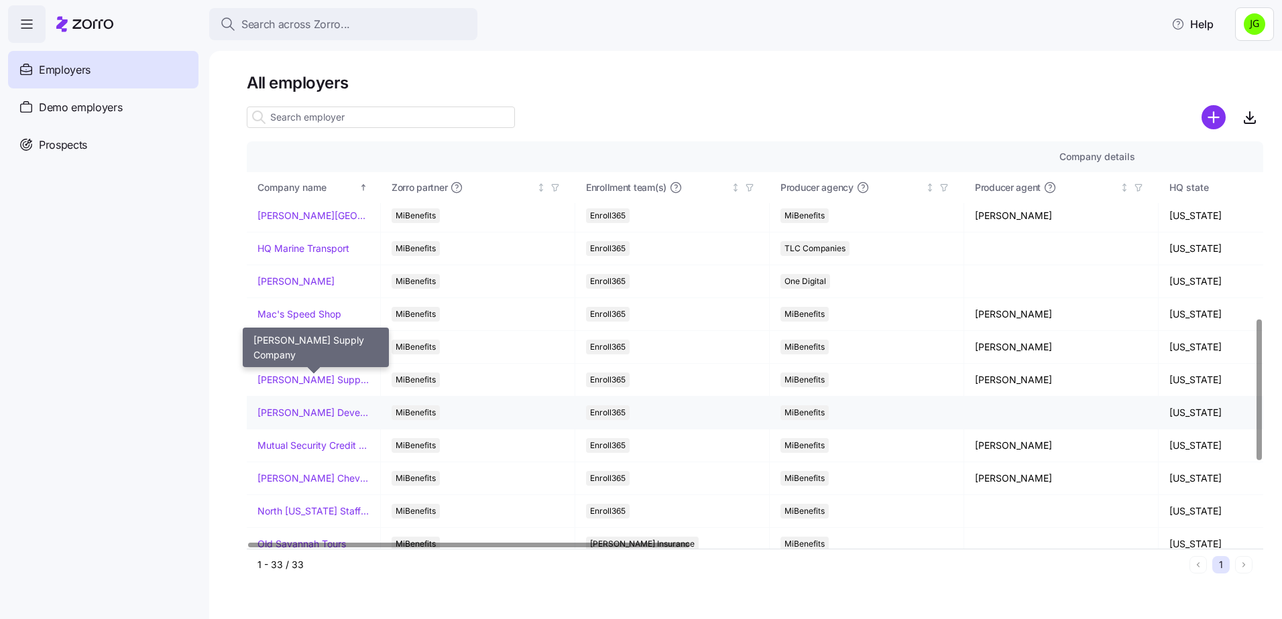
scroll to position [536, 0]
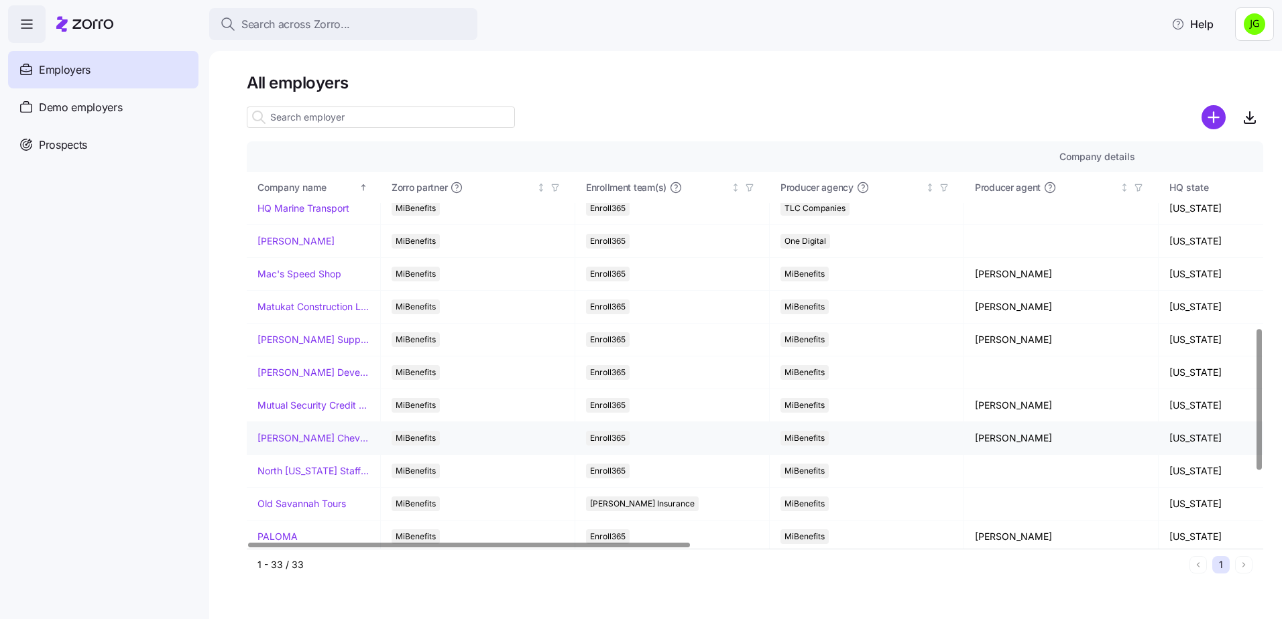
click at [312, 437] on link "[PERSON_NAME] Chevrolet" at bounding box center [313, 438] width 112 height 13
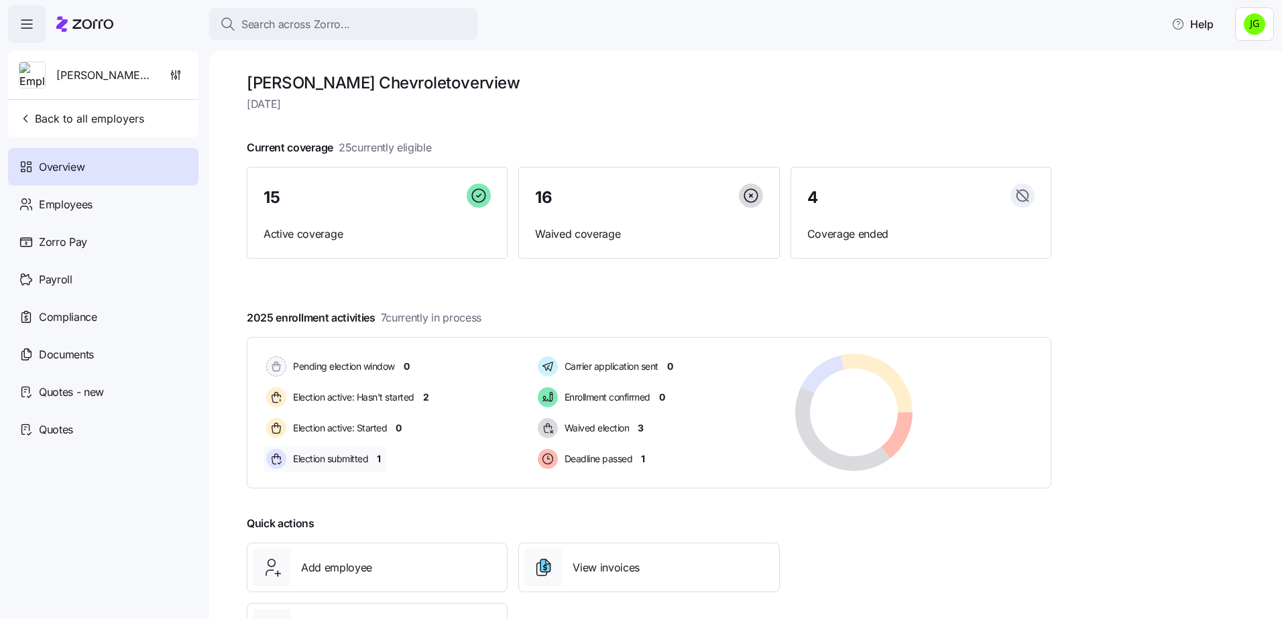
click at [379, 458] on span "1" at bounding box center [379, 458] width 4 height 13
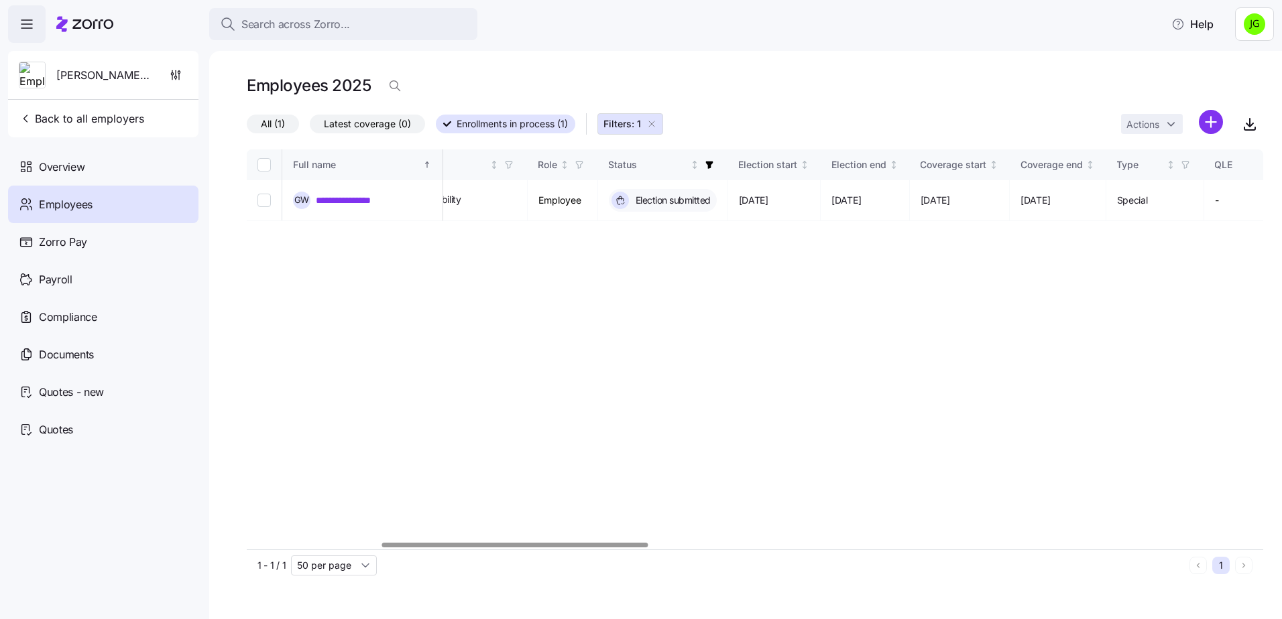
scroll to position [0, 511]
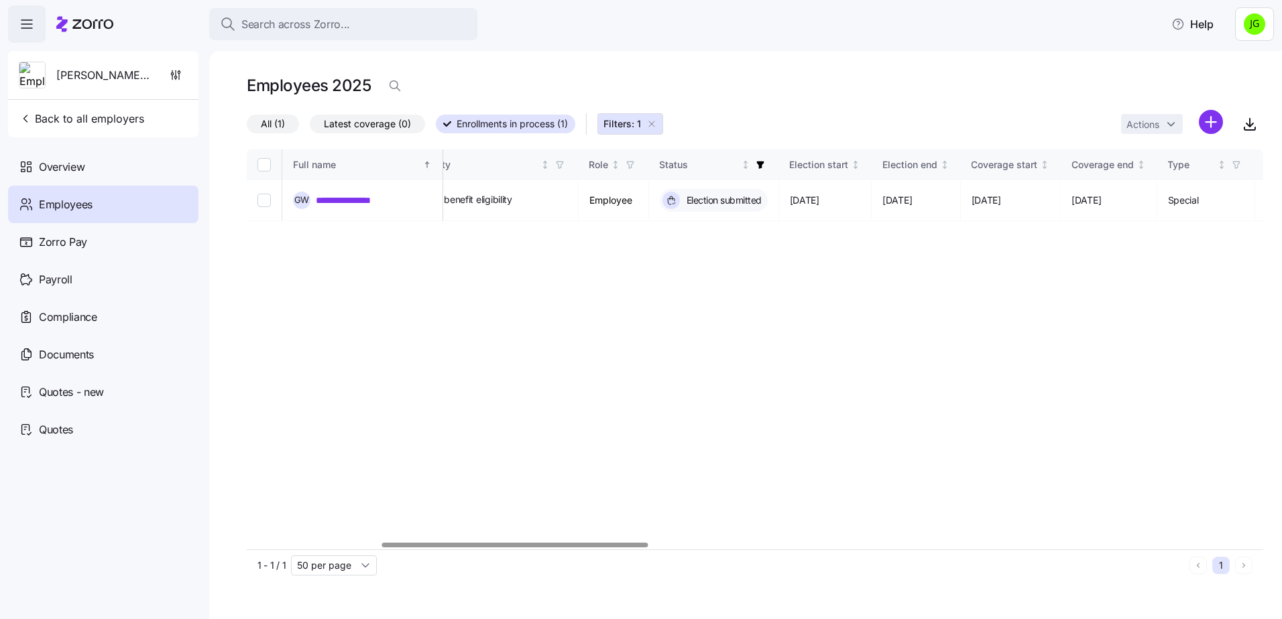
click at [565, 548] on div at bounding box center [515, 545] width 266 height 5
click at [110, 111] on span "Back to all employers" at bounding box center [81, 119] width 125 height 16
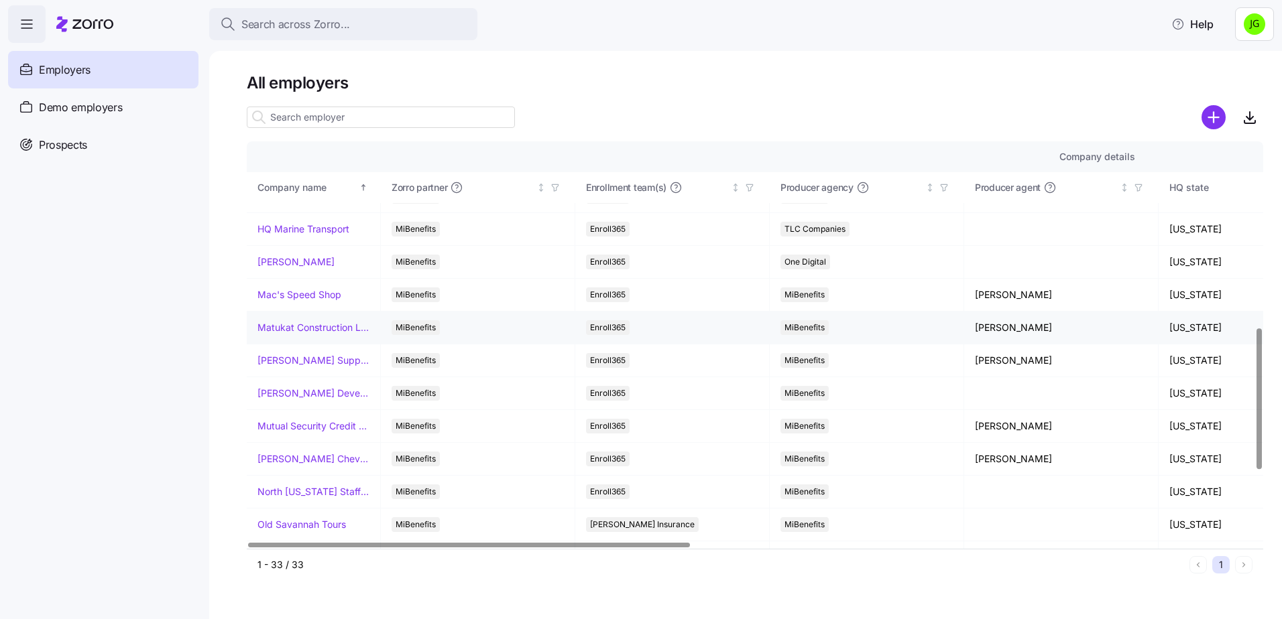
scroll to position [536, 0]
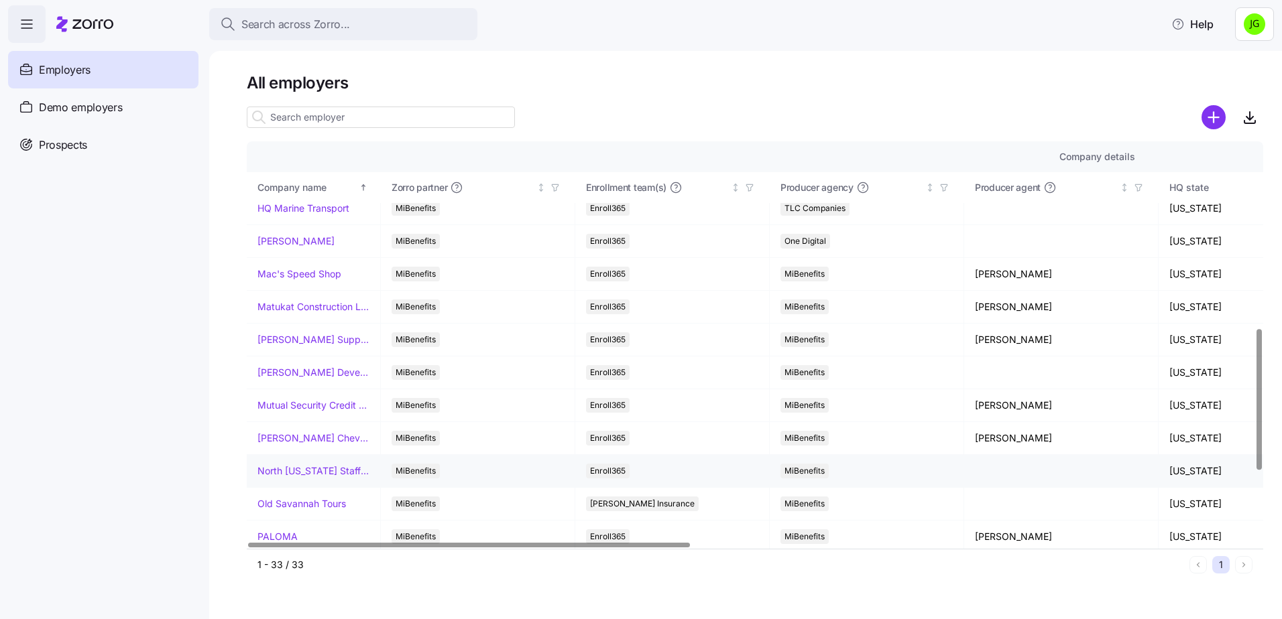
click at [307, 472] on link "North [US_STATE] Staffing" at bounding box center [313, 471] width 112 height 13
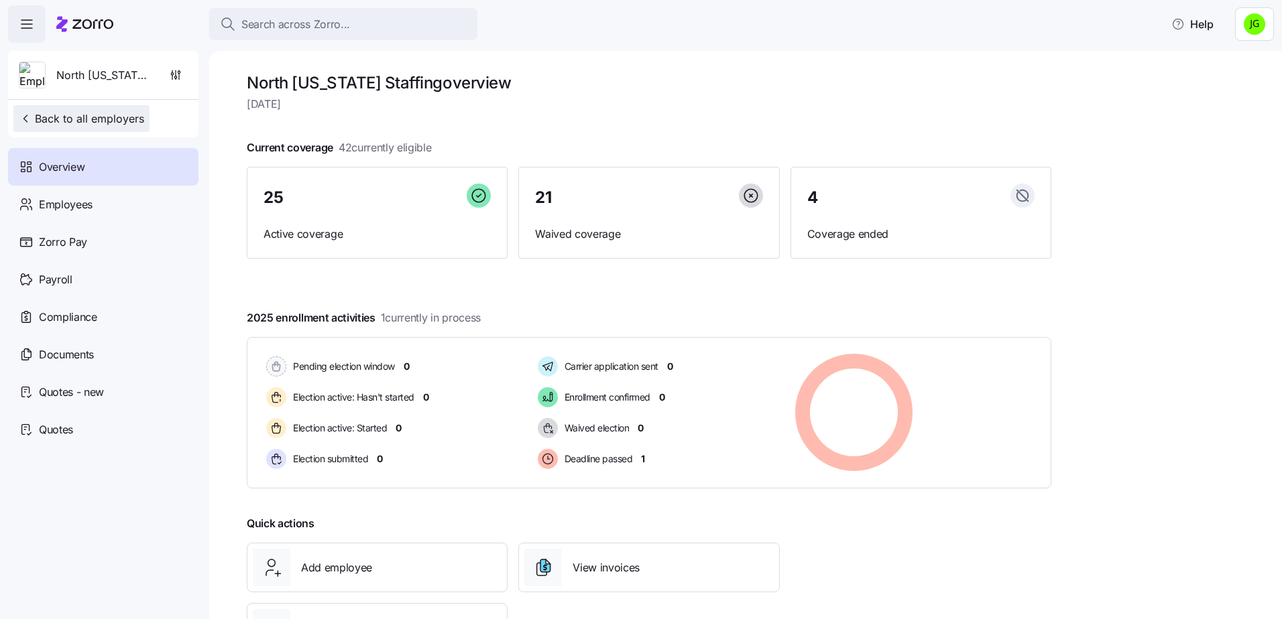
click at [68, 119] on span "Back to all employers" at bounding box center [81, 119] width 125 height 16
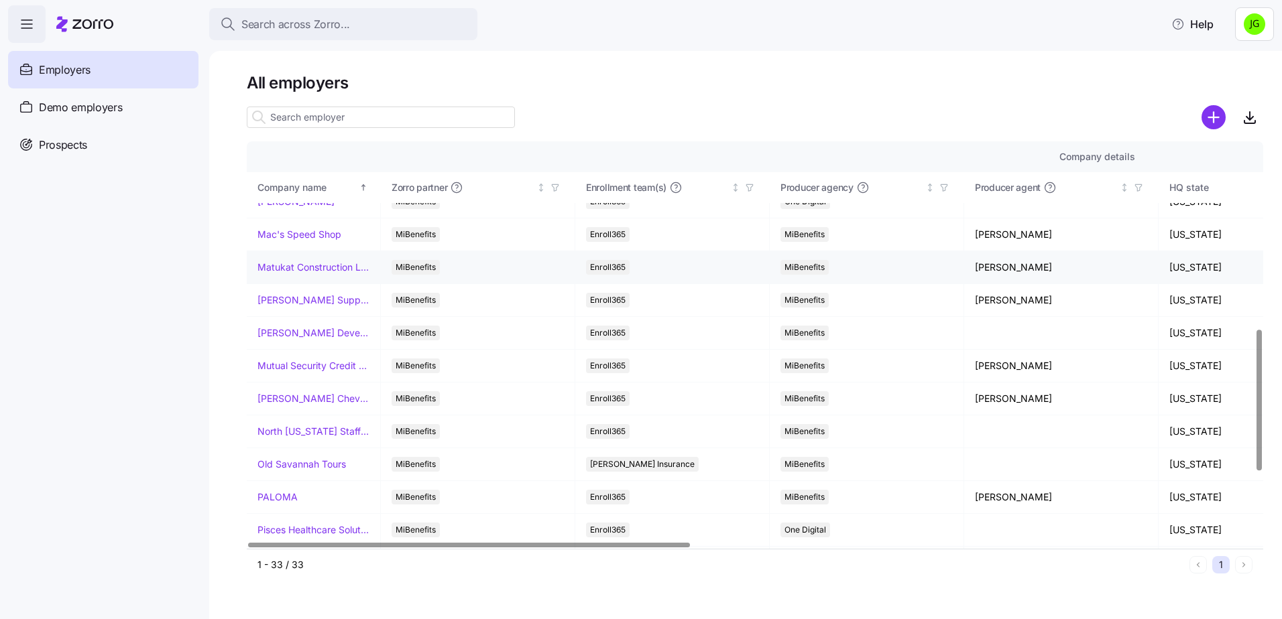
scroll to position [603, 0]
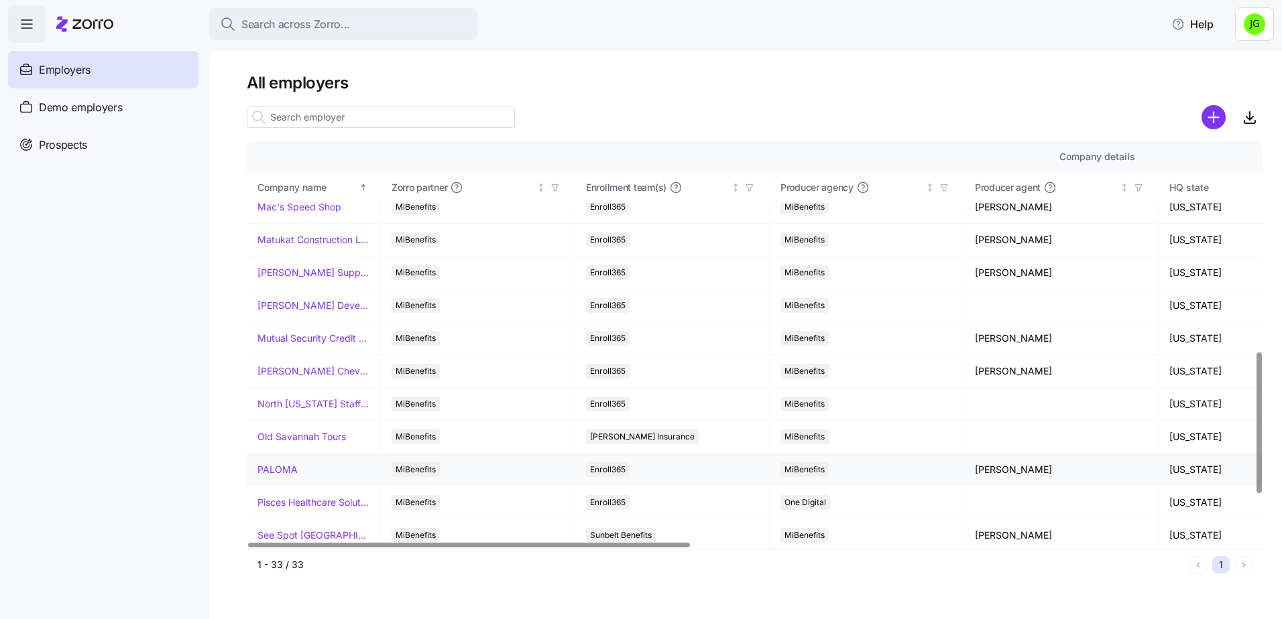
click at [276, 470] on link "PALOMA" at bounding box center [277, 469] width 40 height 13
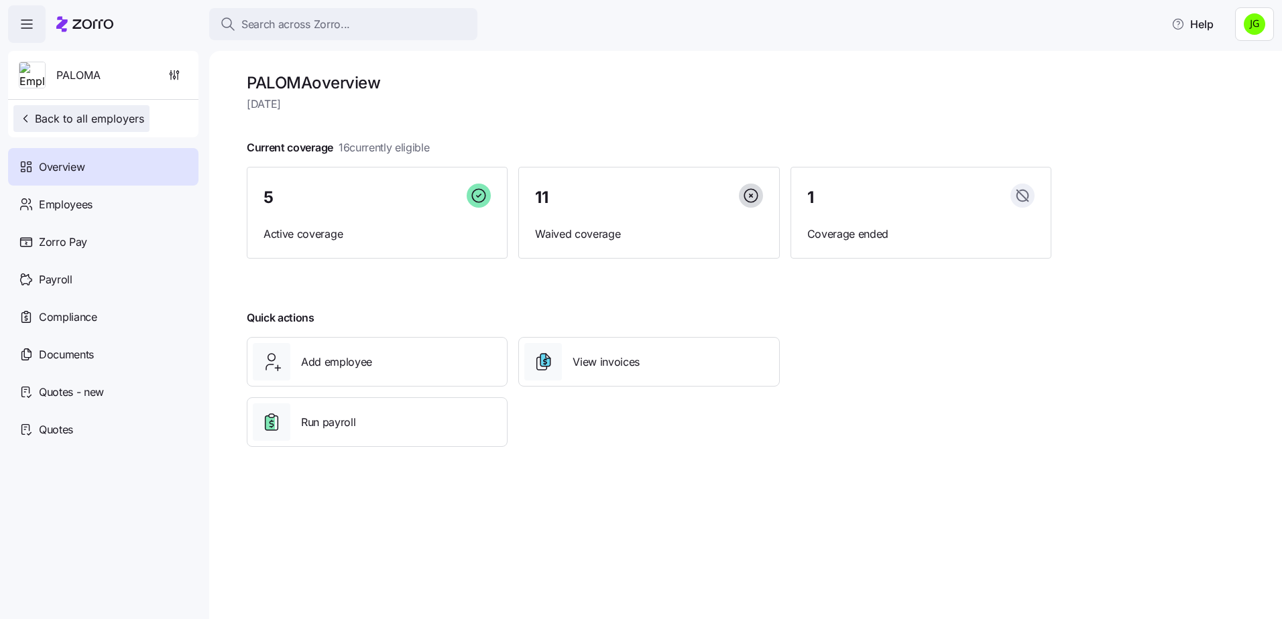
click at [73, 124] on span "Back to all employers" at bounding box center [81, 119] width 125 height 16
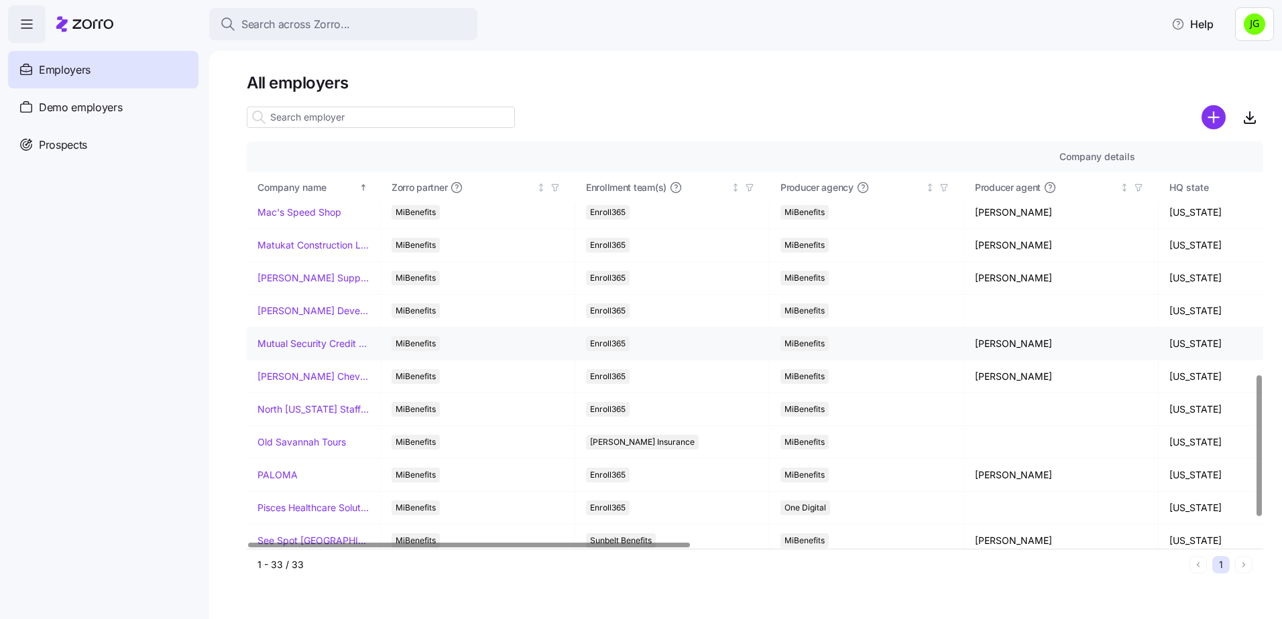
scroll to position [670, 0]
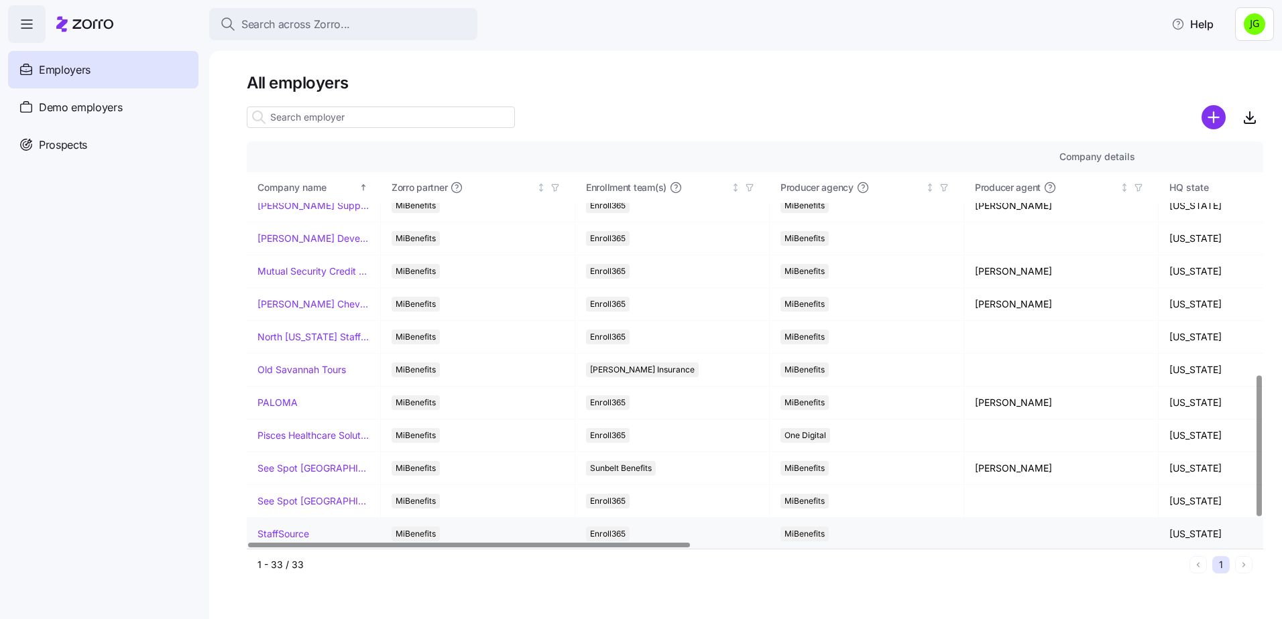
click at [302, 536] on link "StaffSource" at bounding box center [283, 534] width 52 height 13
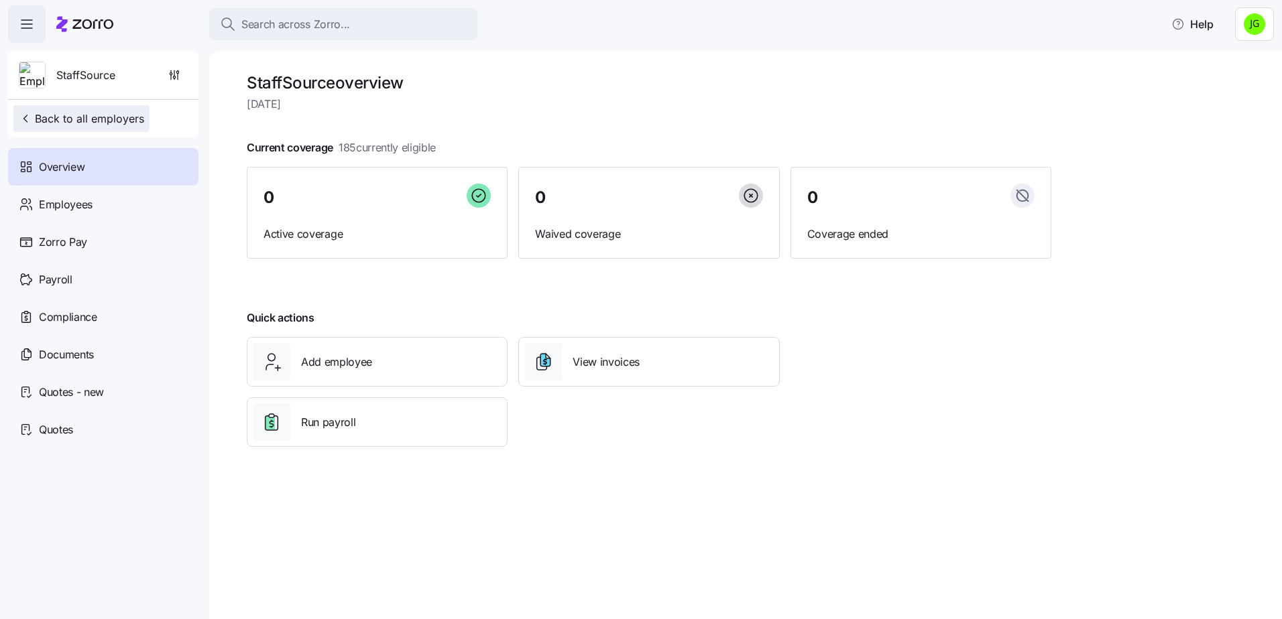
click at [84, 121] on span "Back to all employers" at bounding box center [81, 119] width 125 height 16
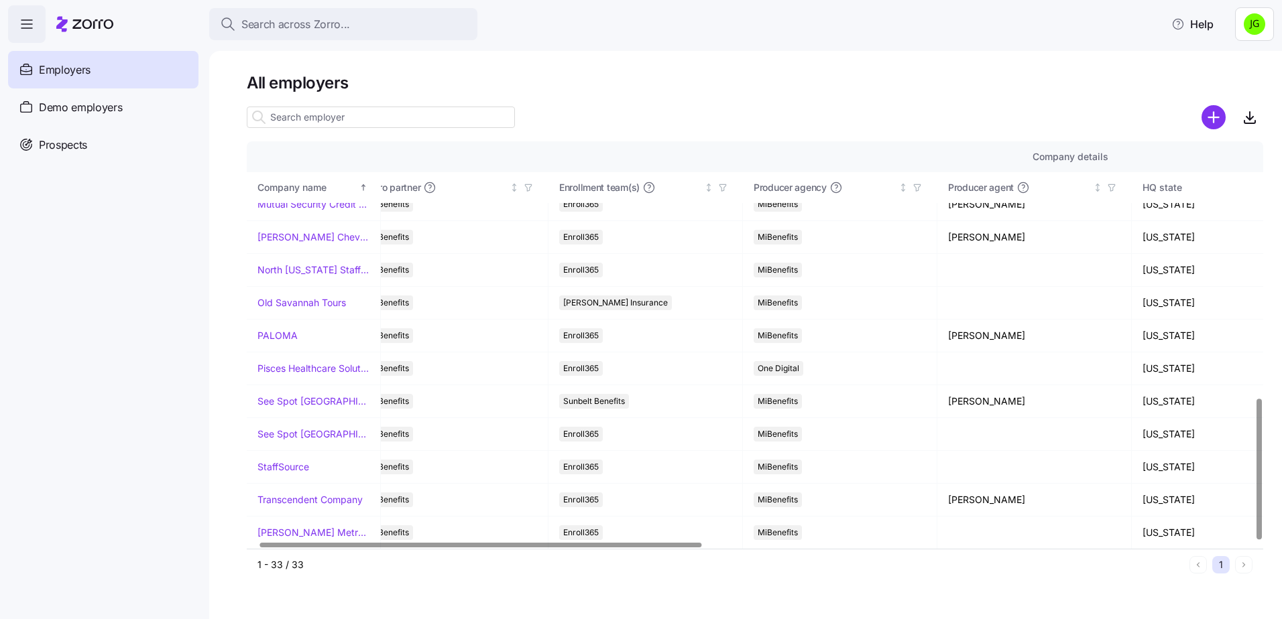
scroll to position [737, 0]
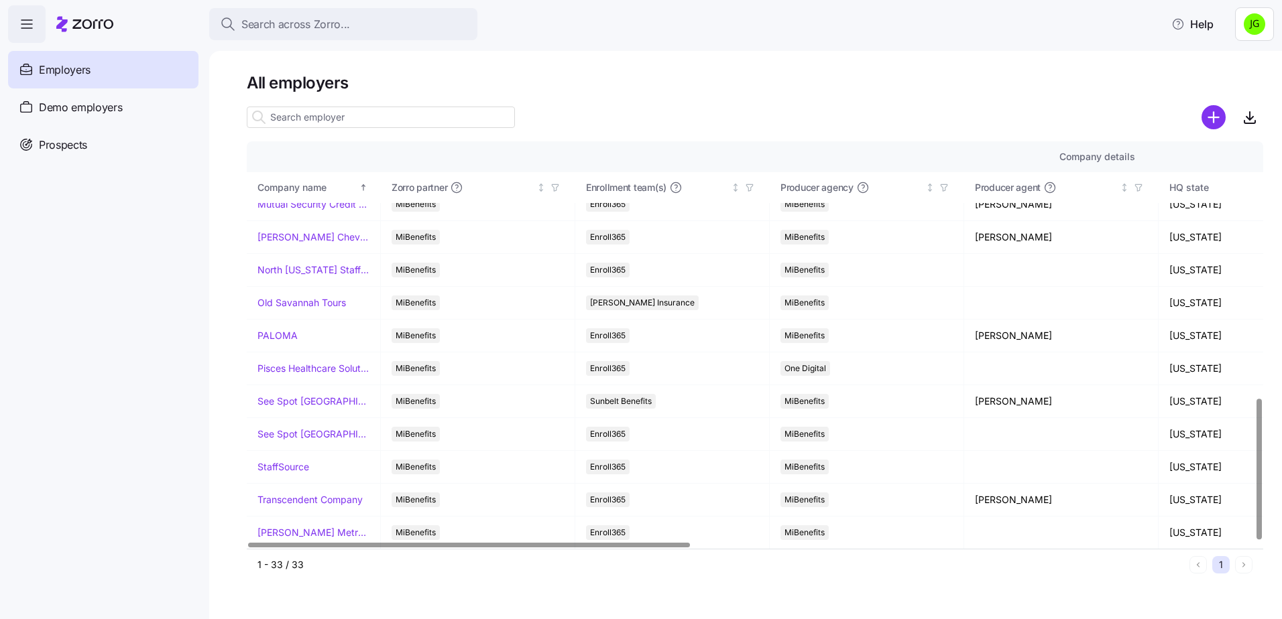
click at [365, 548] on div at bounding box center [469, 545] width 442 height 5
click at [300, 501] on link "Transcendent Company" at bounding box center [309, 499] width 105 height 13
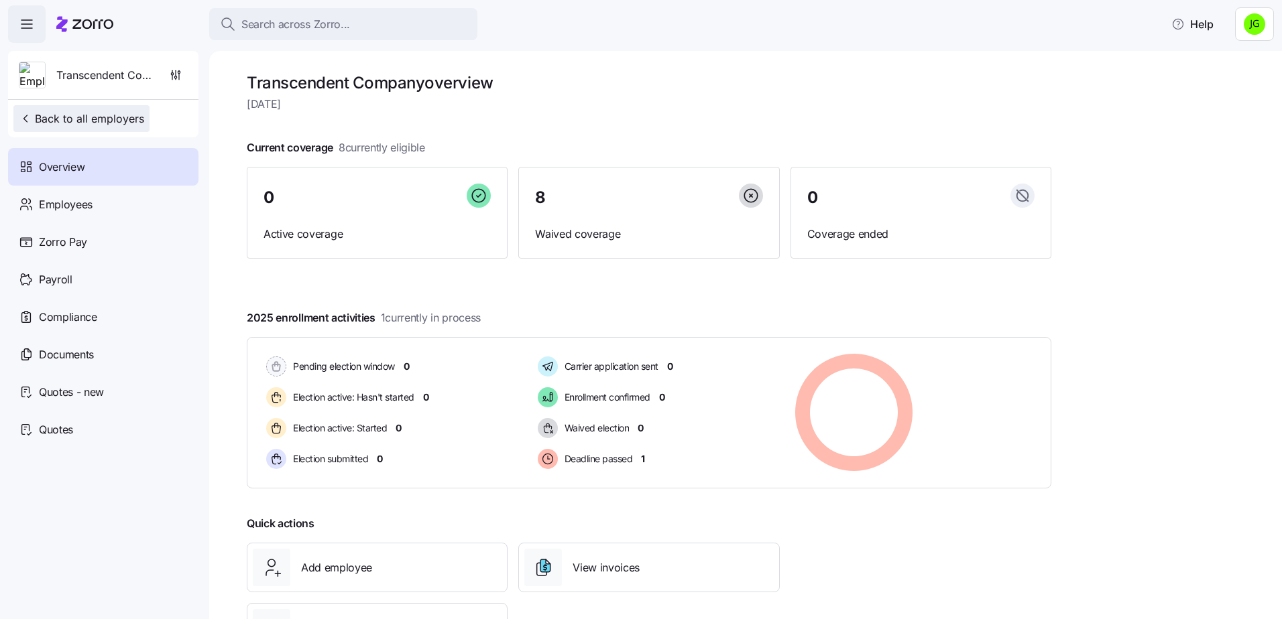
click at [76, 119] on span "Back to all employers" at bounding box center [81, 119] width 125 height 16
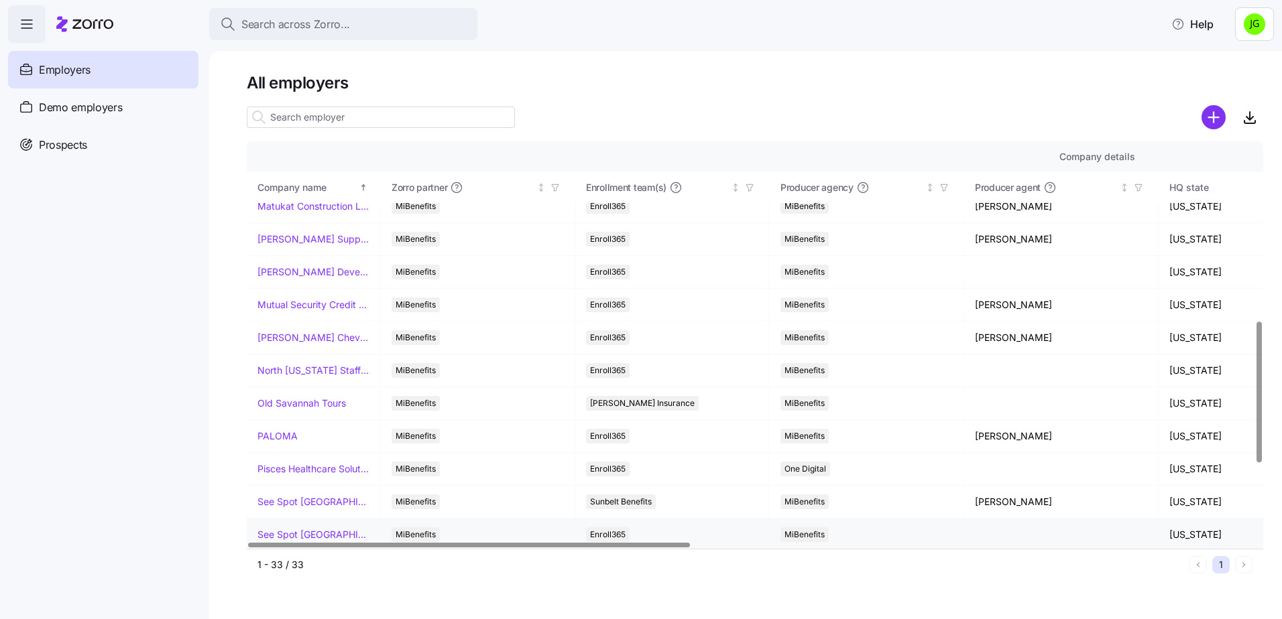
scroll to position [737, 0]
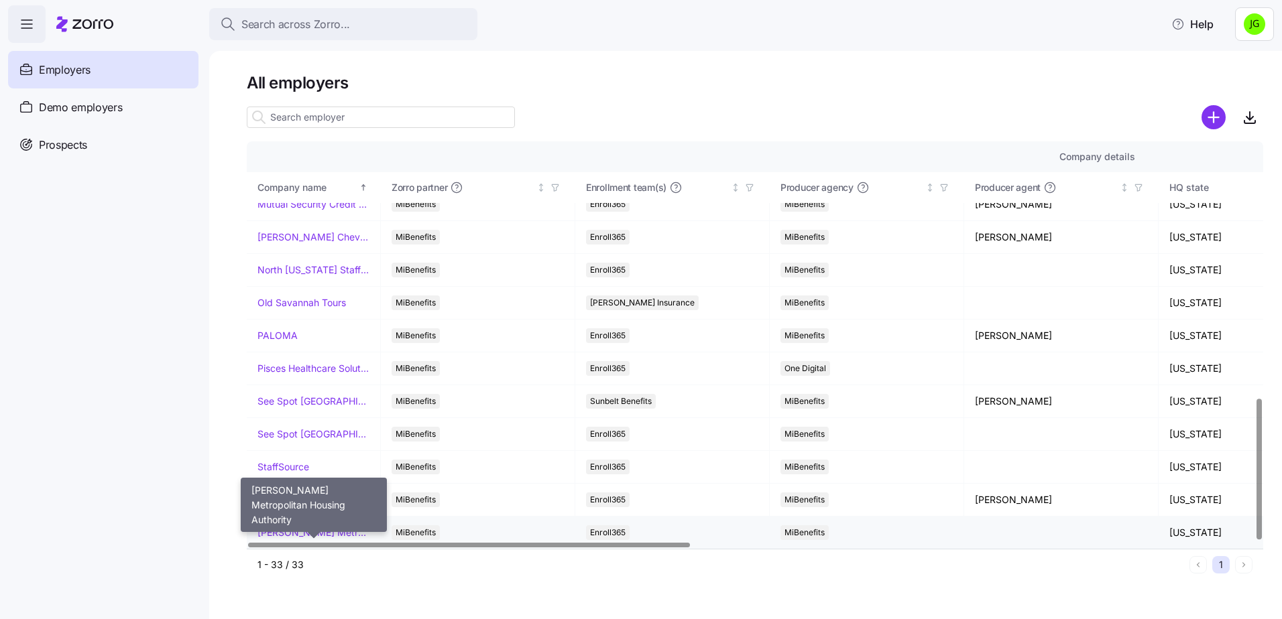
click at [338, 534] on link "[PERSON_NAME] Metropolitan Housing Authority" at bounding box center [313, 532] width 112 height 13
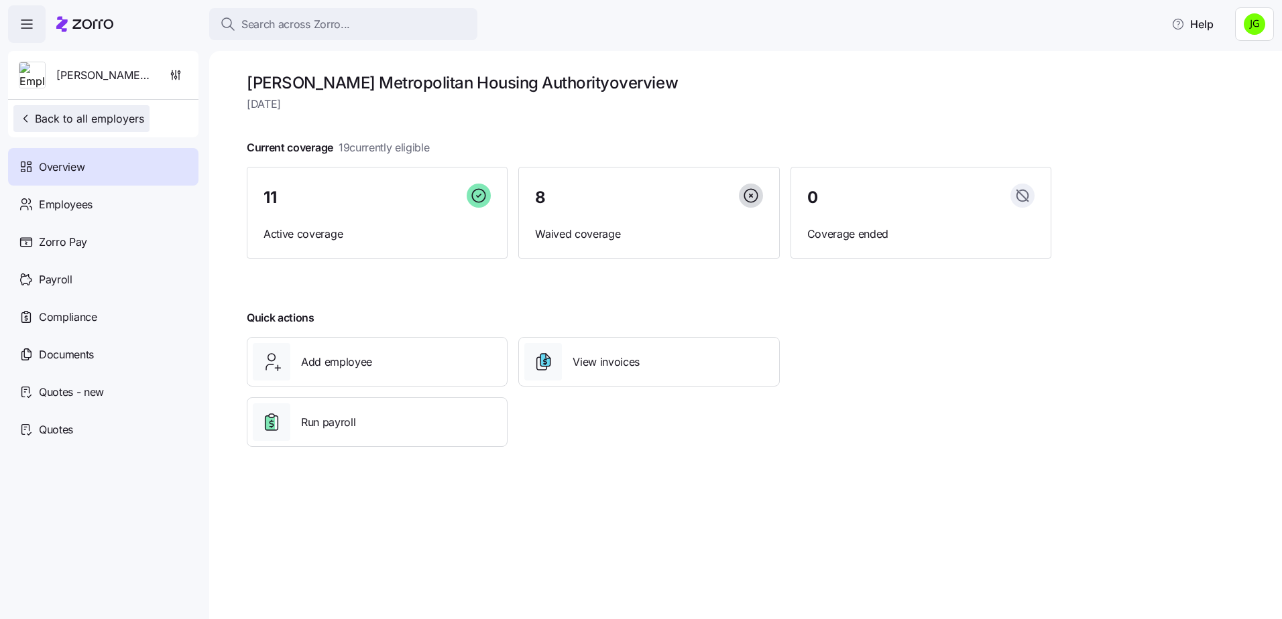
click at [51, 123] on span "Back to all employers" at bounding box center [81, 119] width 125 height 16
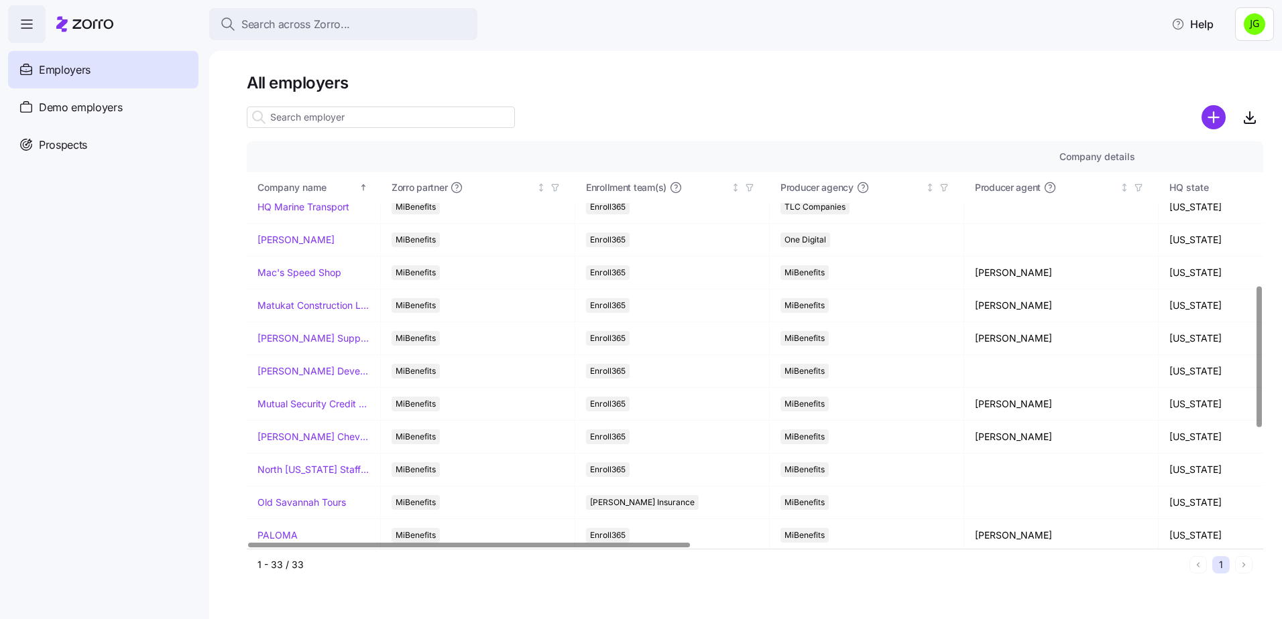
scroll to position [737, 0]
